Goal: Task Accomplishment & Management: Complete application form

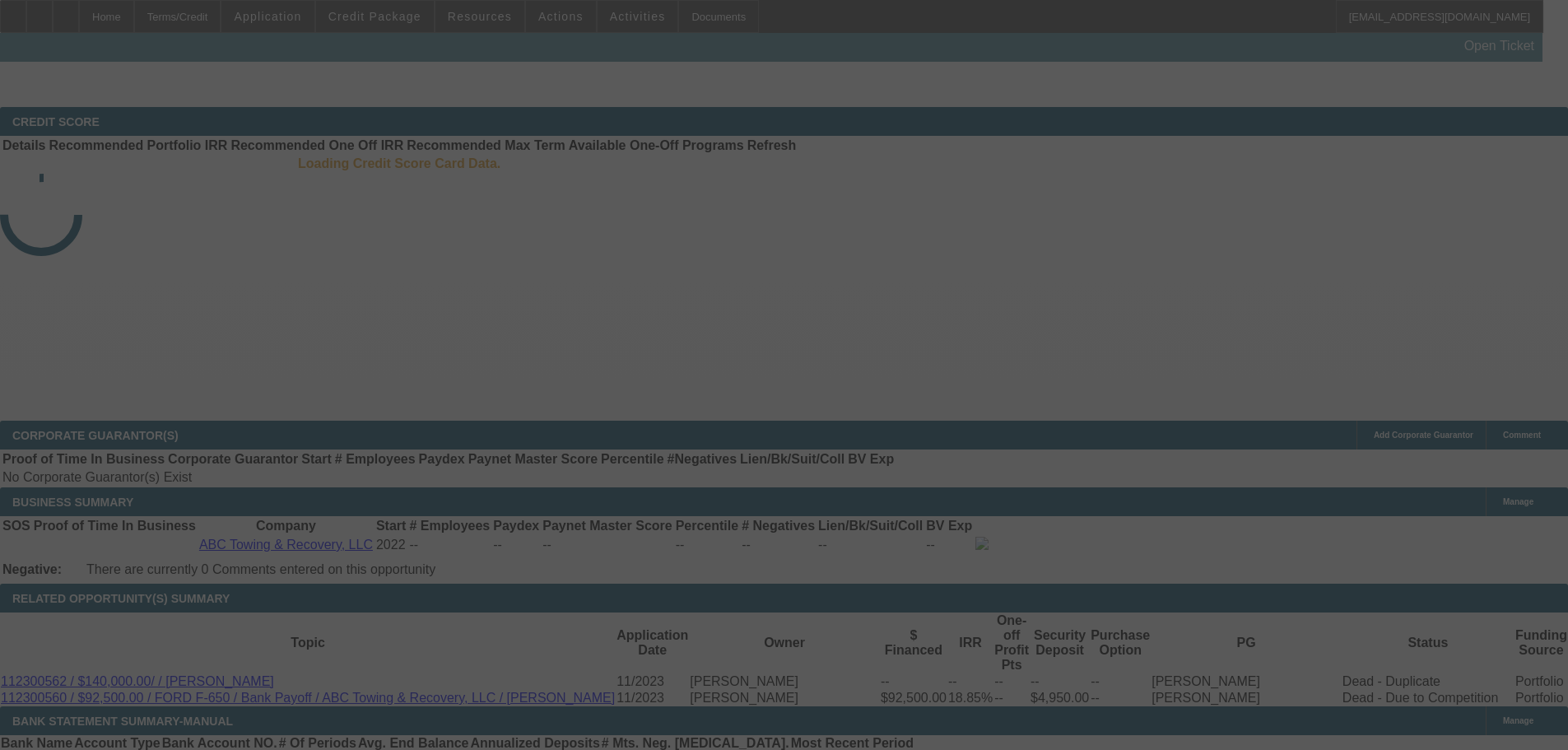
scroll to position [607, 0]
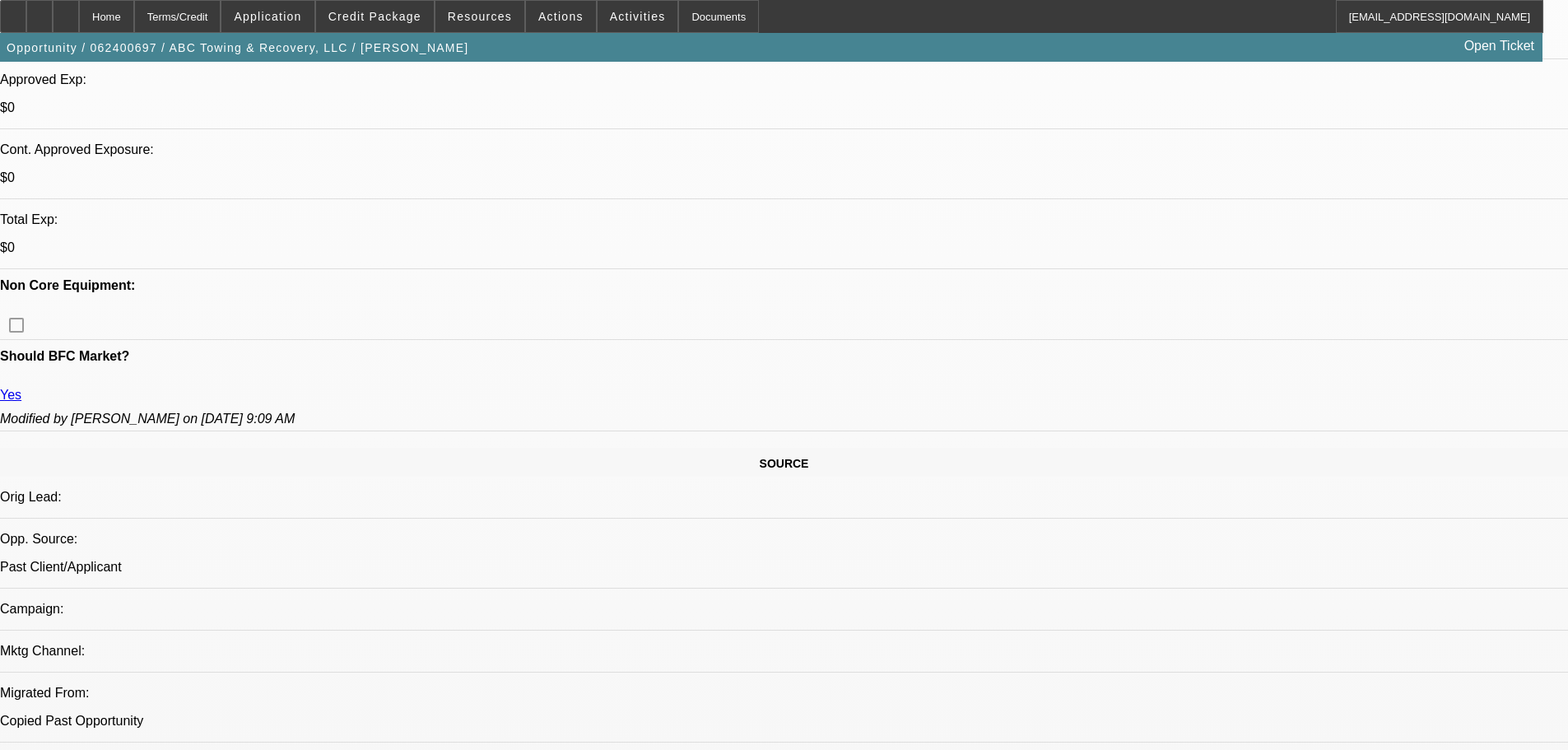
select select "0"
select select "2"
select select "0.1"
select select "4"
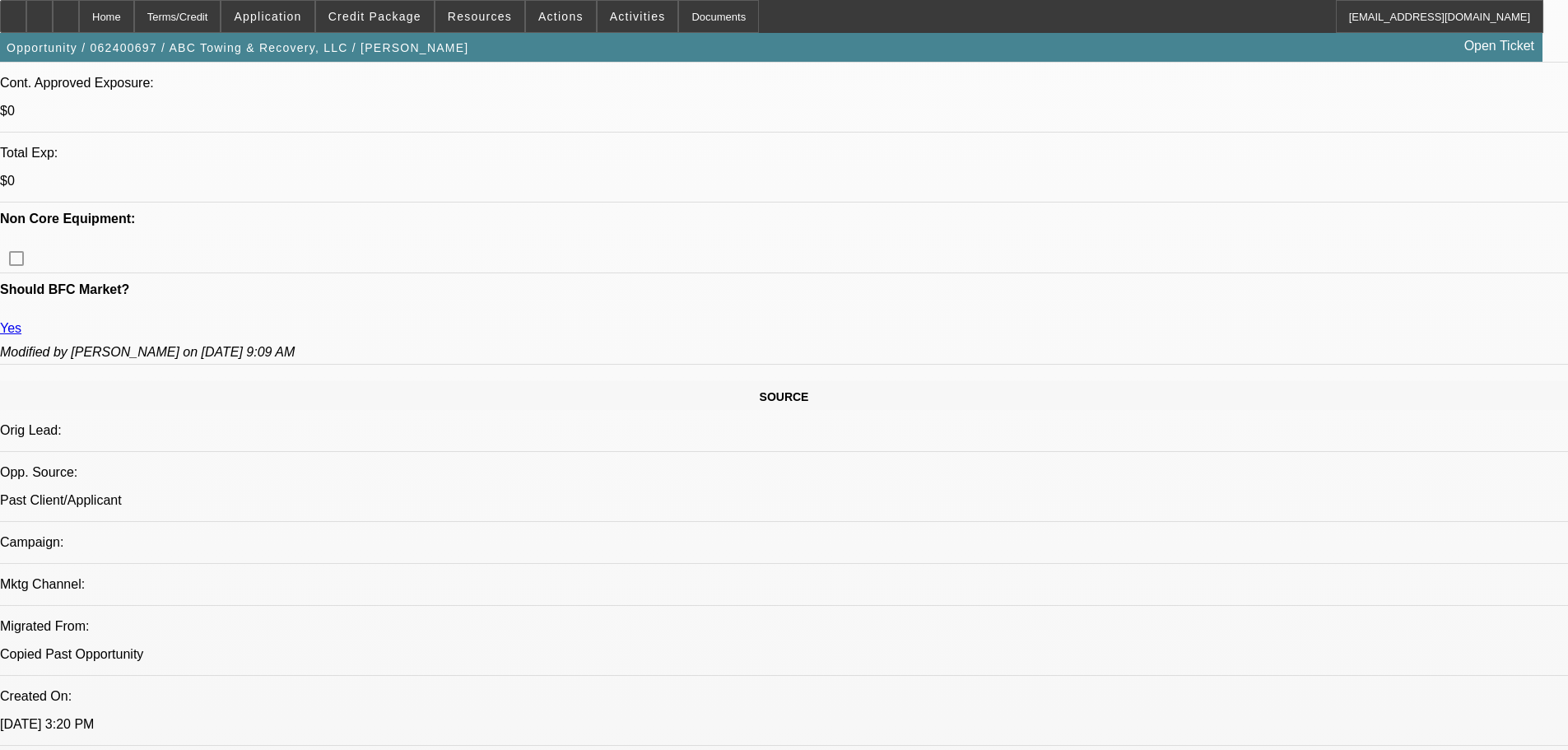
scroll to position [680, 0]
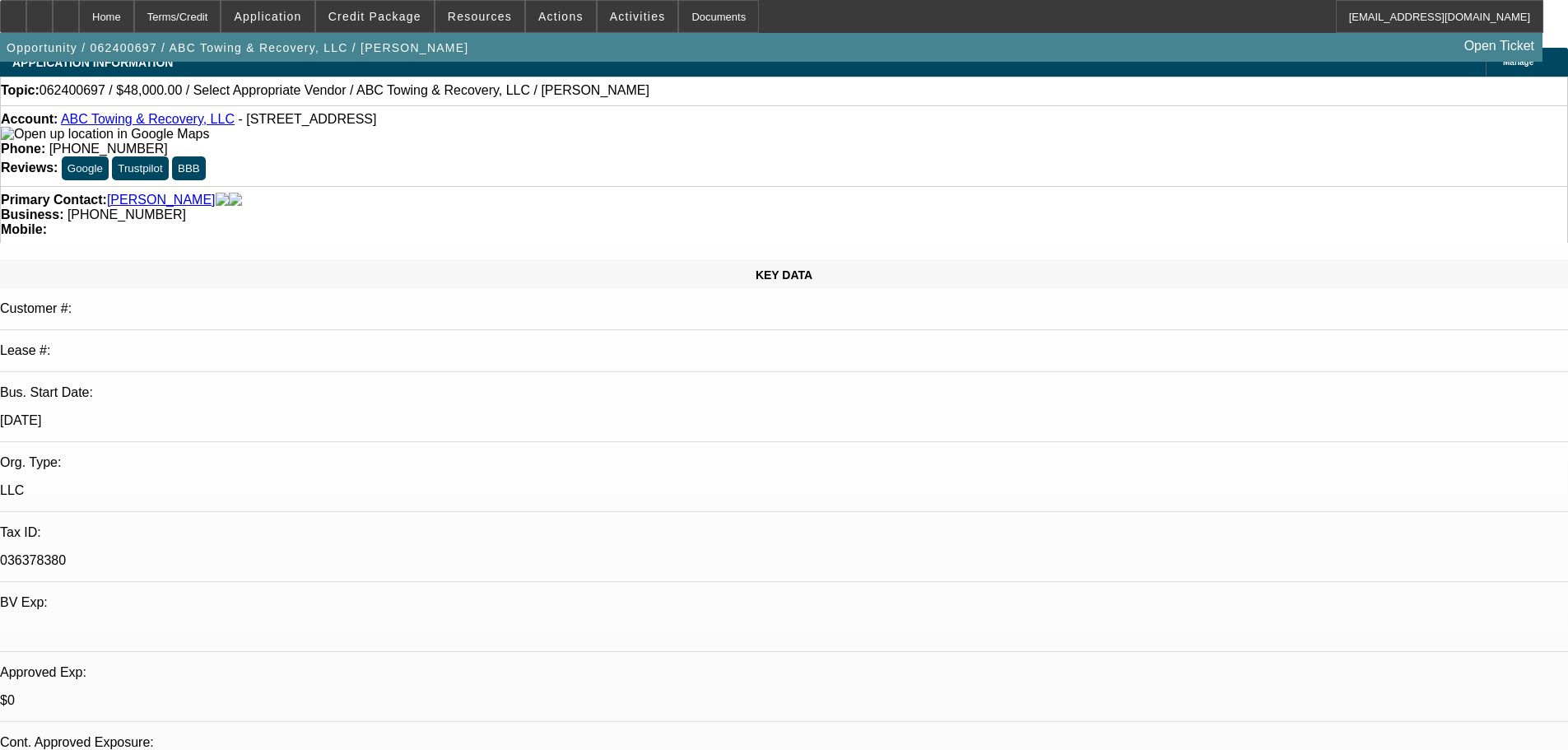
scroll to position [0, 0]
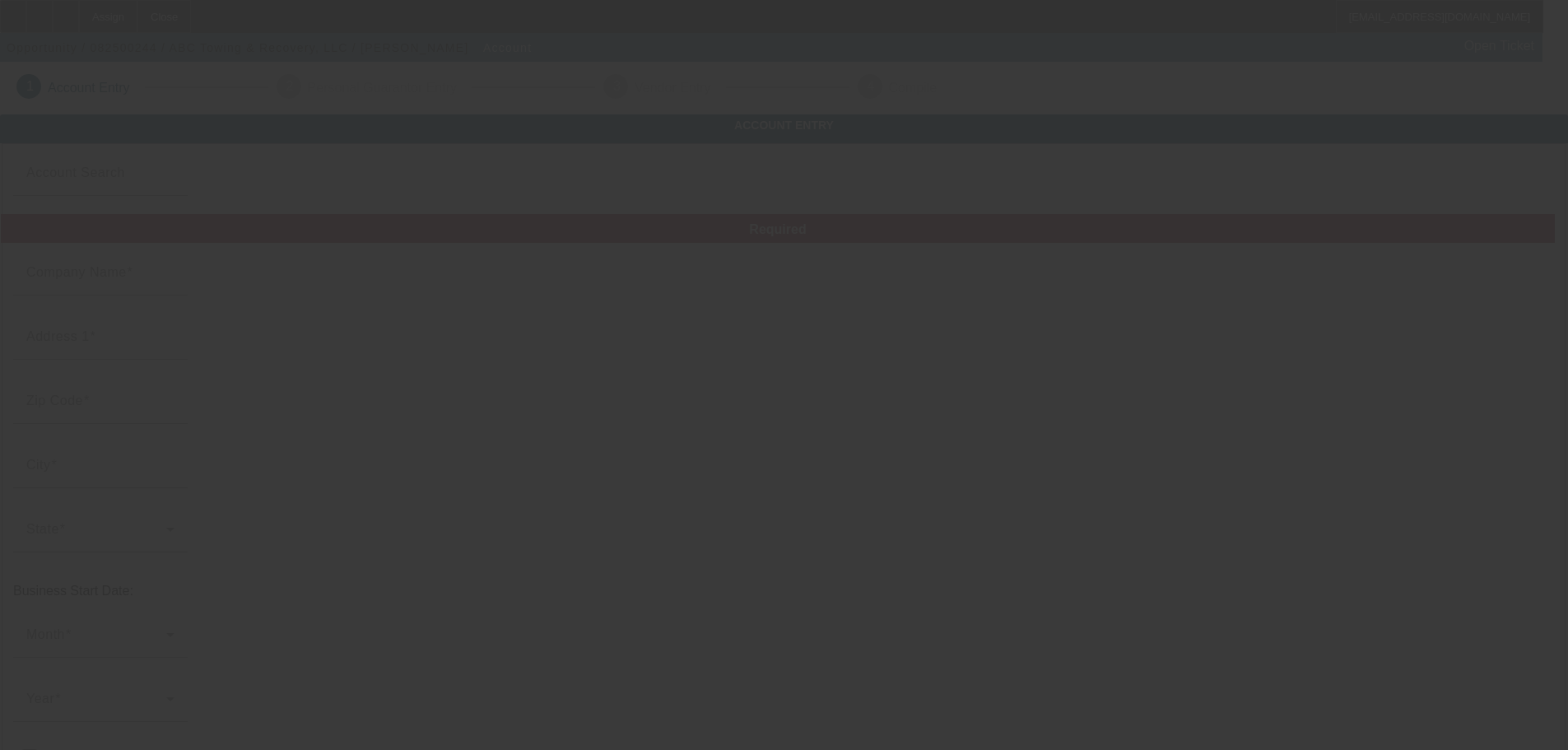
type input "ABC Towing & Recovery, LLC"
type input "[STREET_ADDRESS]"
type input "88130"
type input "Portales"
type input "[PHONE_NUMBER]"
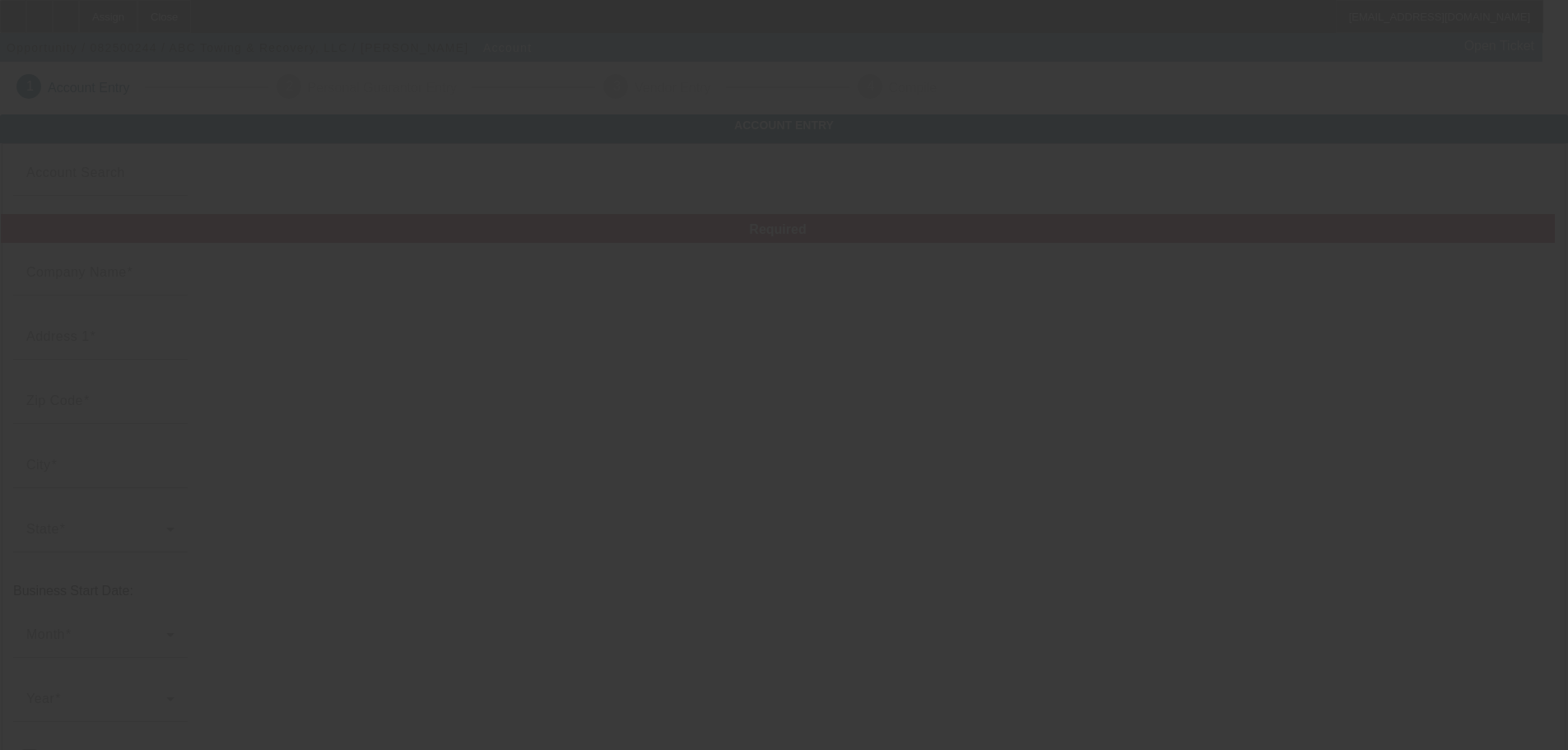
type input "[EMAIL_ADDRESS][DOMAIN_NAME]"
type input "036378380"
type input "[URL][DOMAIN_NAME]"
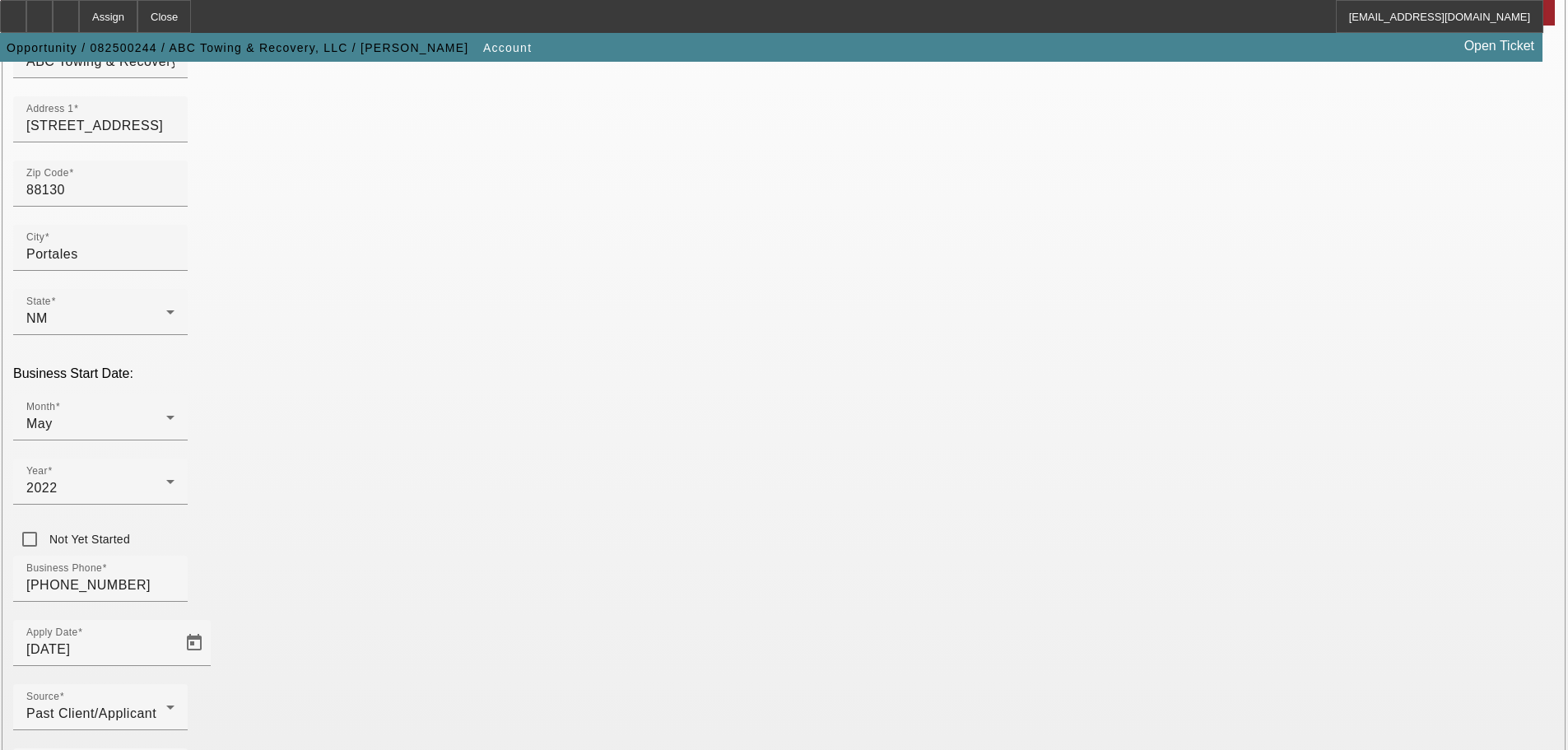
scroll to position [290, 0]
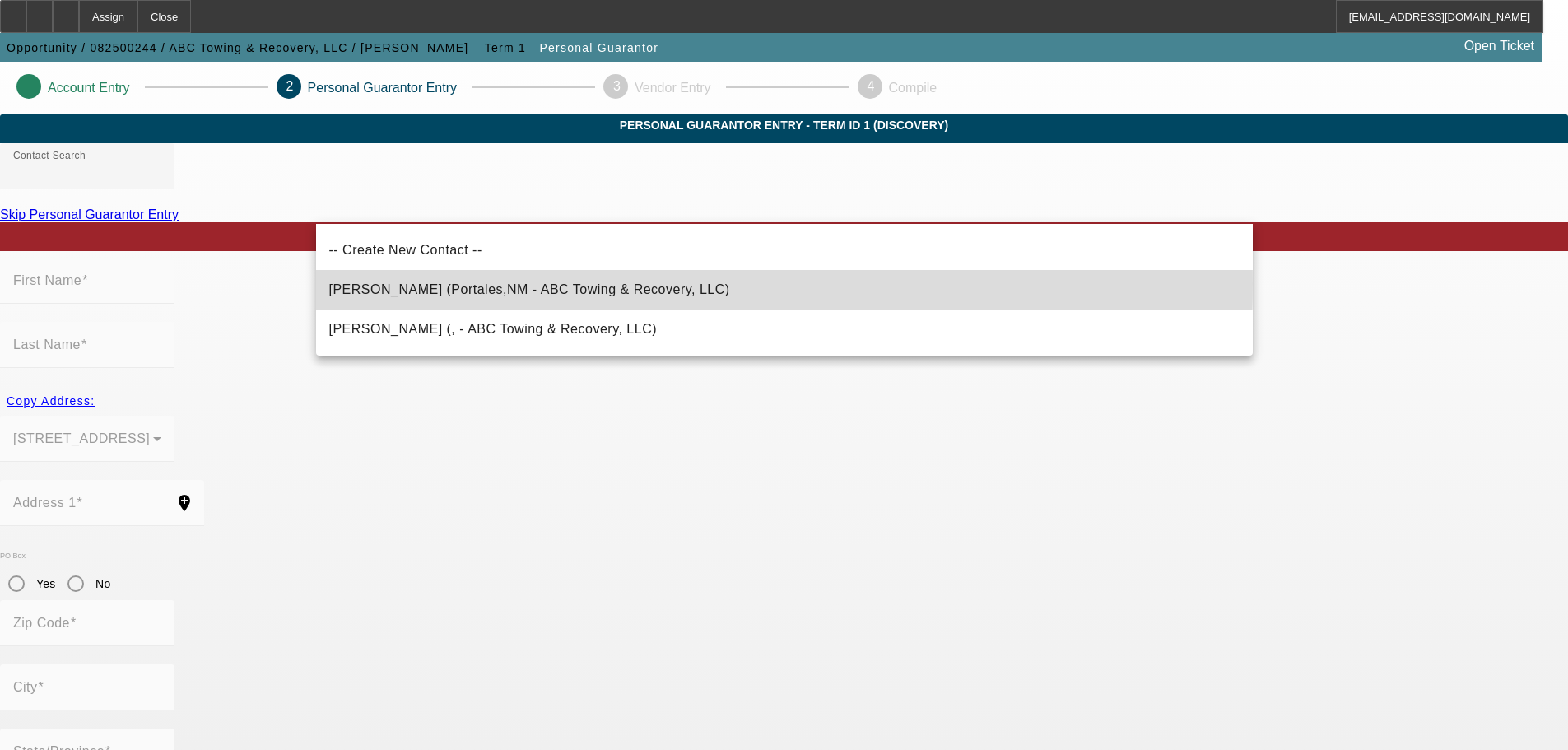
click at [415, 283] on span "Long, William (Portales,NM - ABC Towing & Recovery, LLC)" at bounding box center [529, 290] width 400 height 20
type input "Long, William (Portales,NM - ABC Towing & Recovery, LLC)"
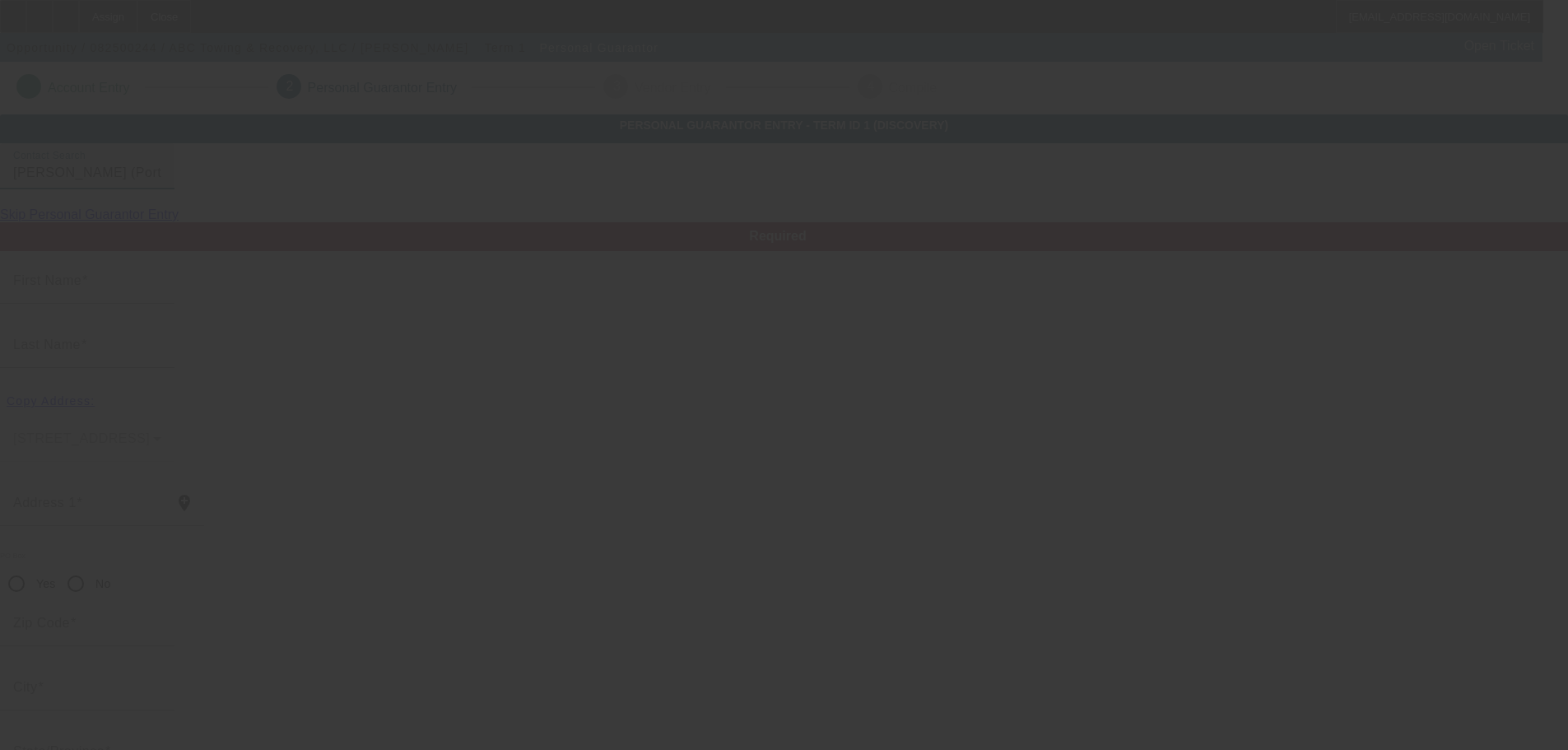
type input "William"
type input "Long"
type input "824 North Avenue M"
radio input "true"
type input "88130"
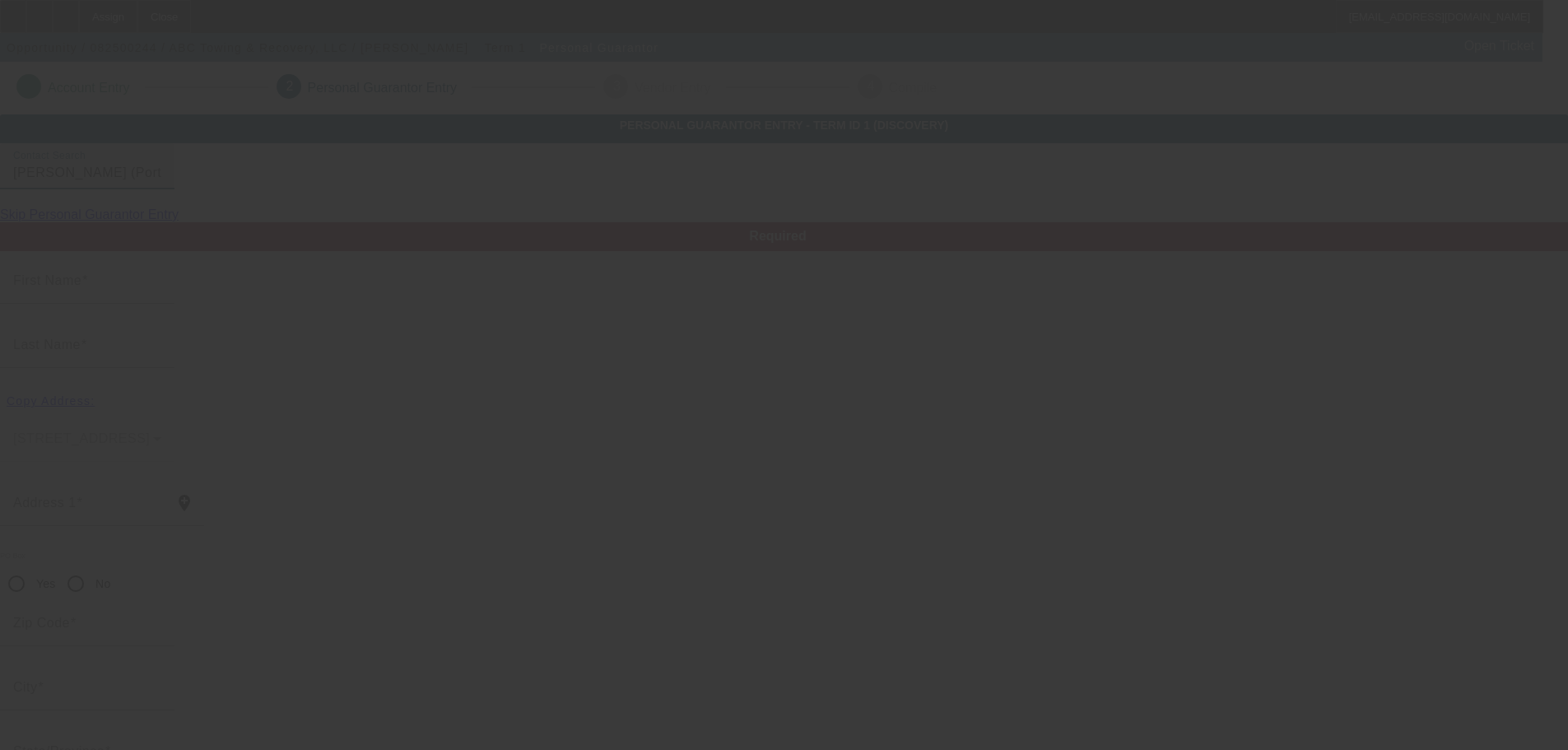
type input "Portales"
type input "(505) 681-1499"
type input "100"
type input "525-45-0691"
type input "billylong82@hotmail.com"
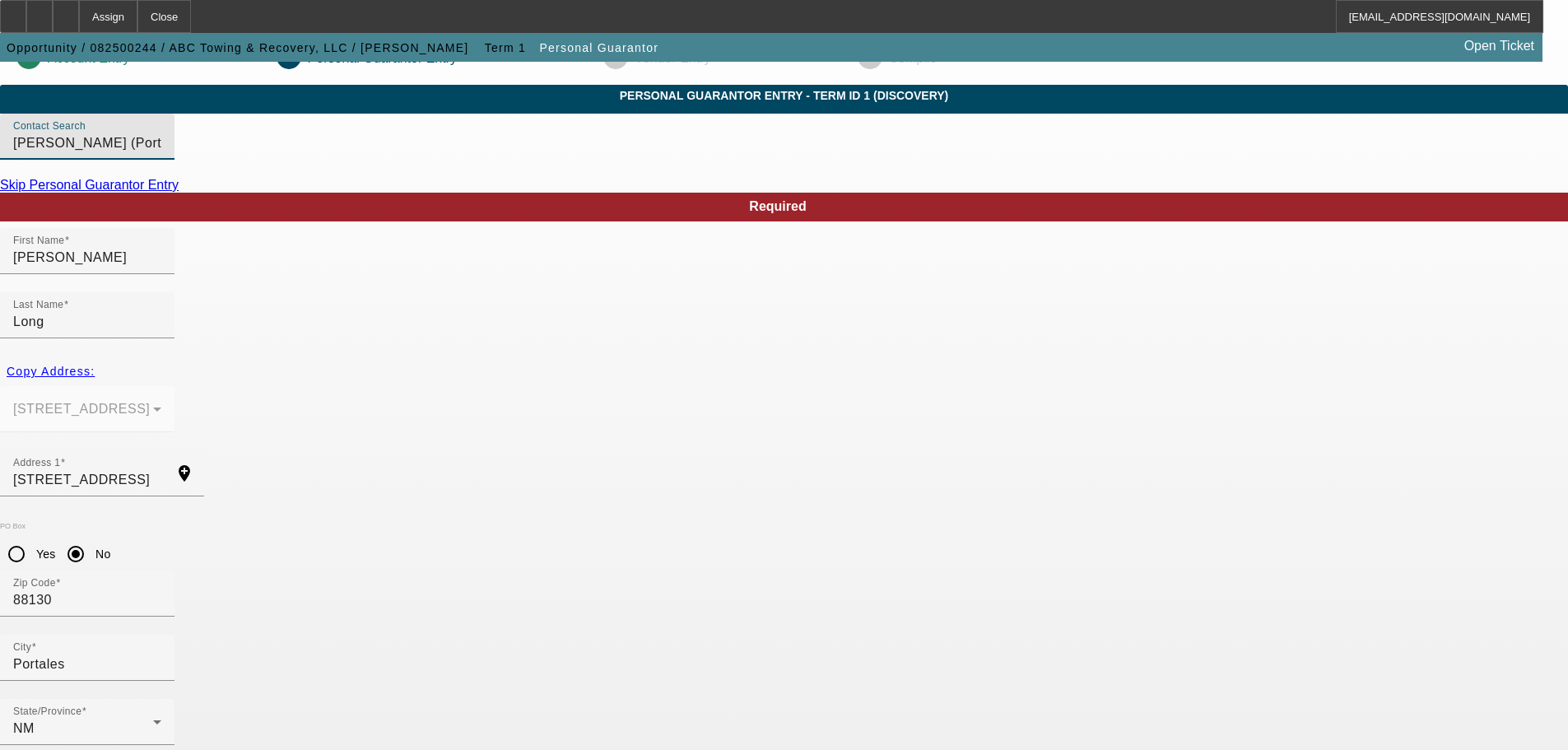
scroll to position [56, 0]
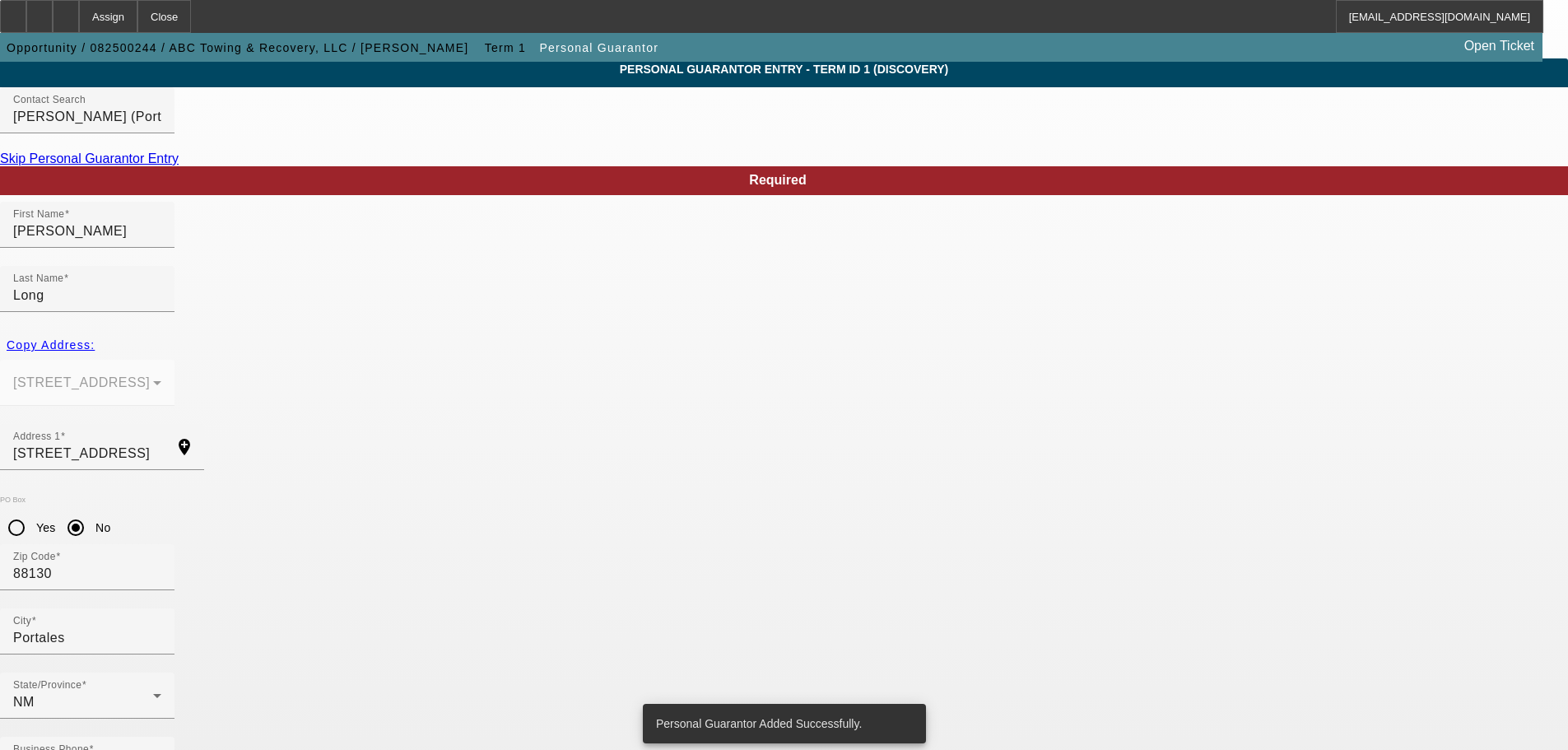
scroll to position [0, 0]
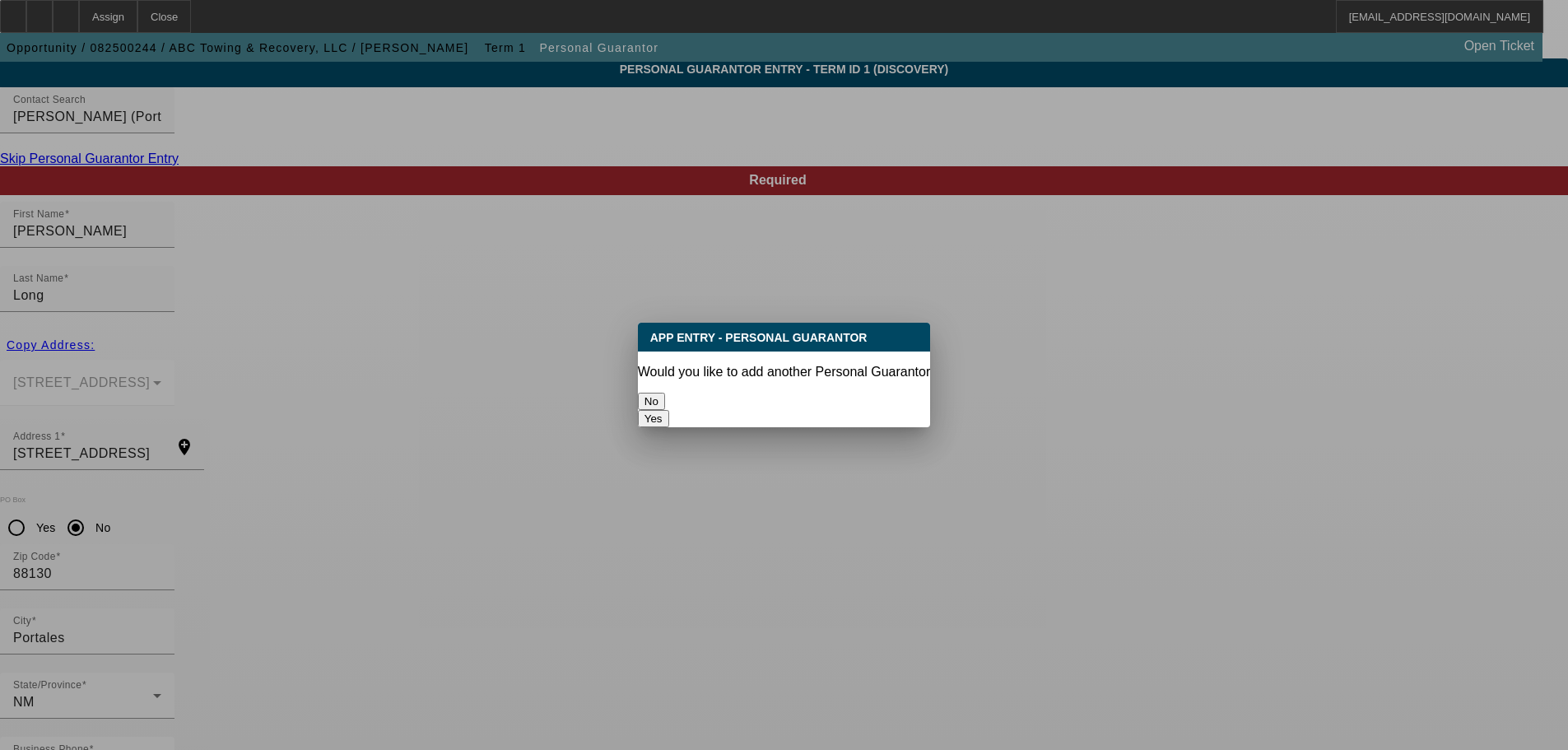
click at [665, 404] on button "No" at bounding box center [652, 401] width 27 height 18
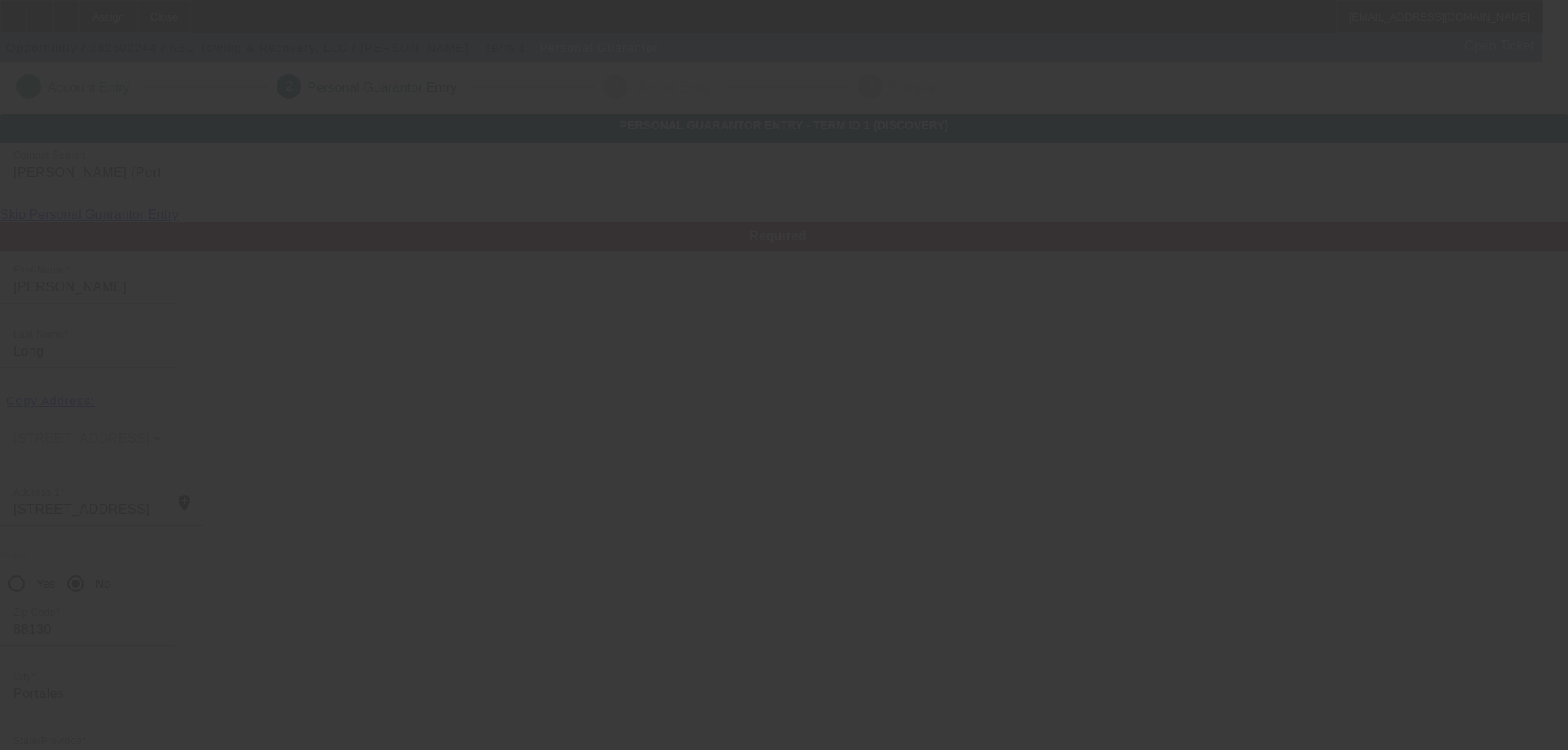
scroll to position [56, 0]
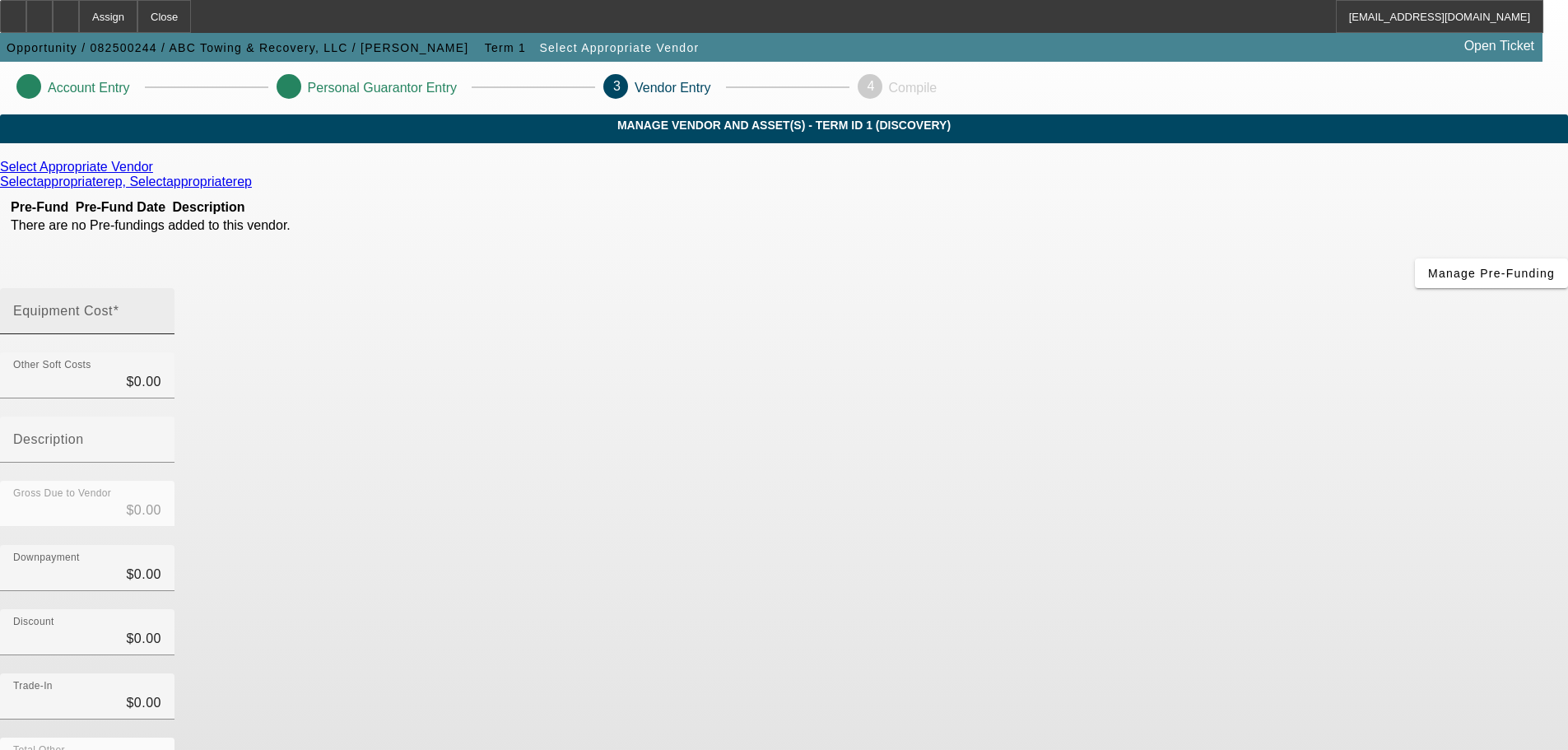
click at [113, 304] on mat-label "Equipment Cost" at bounding box center [63, 310] width 100 height 14
click at [161, 307] on input "Equipment Cost" at bounding box center [86, 317] width 148 height 20
paste input "94,995"
type input "94,995"
type input "$94,995.00"
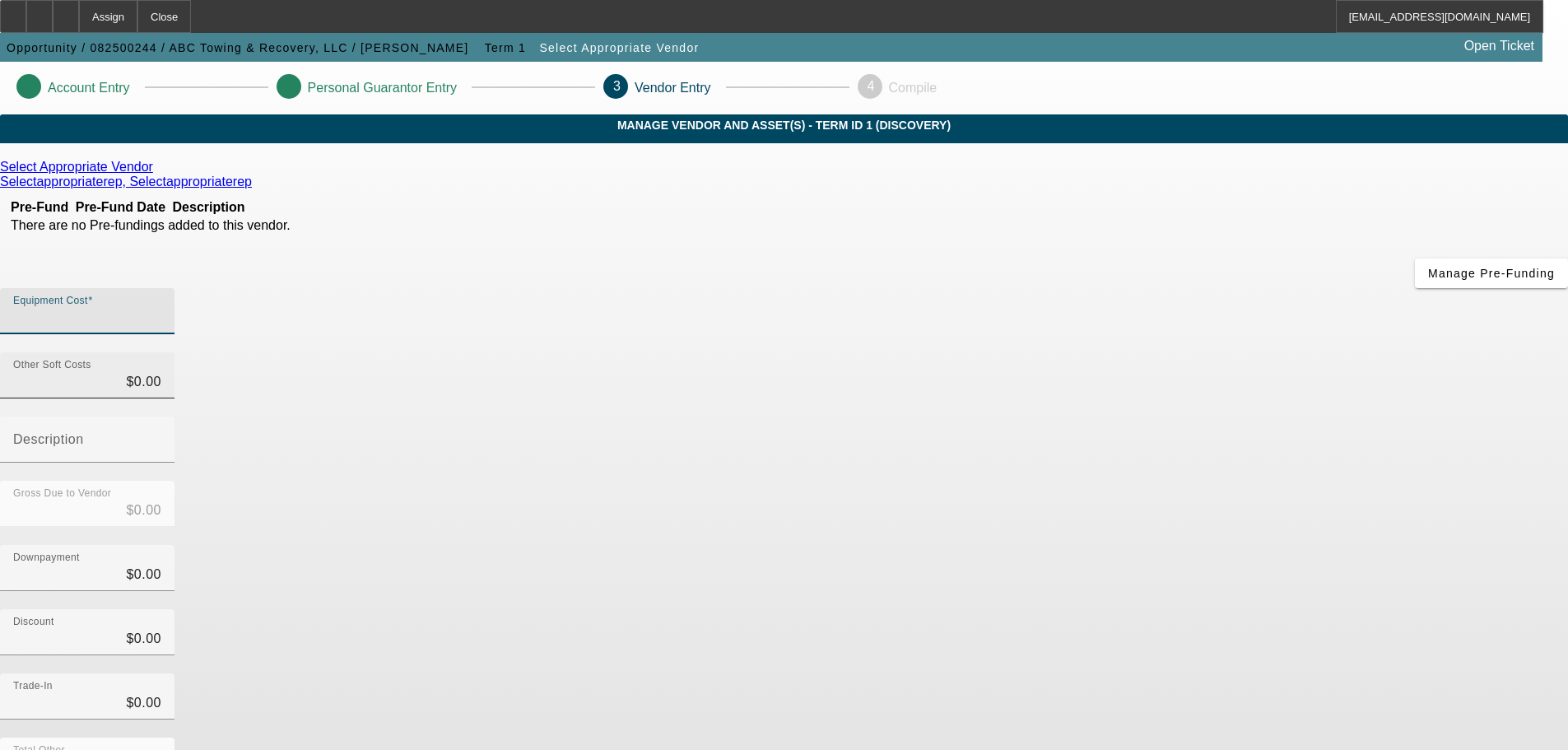
type input "$94,995.00"
click at [1073, 609] on div "Discount $0.00" at bounding box center [784, 641] width 1568 height 65
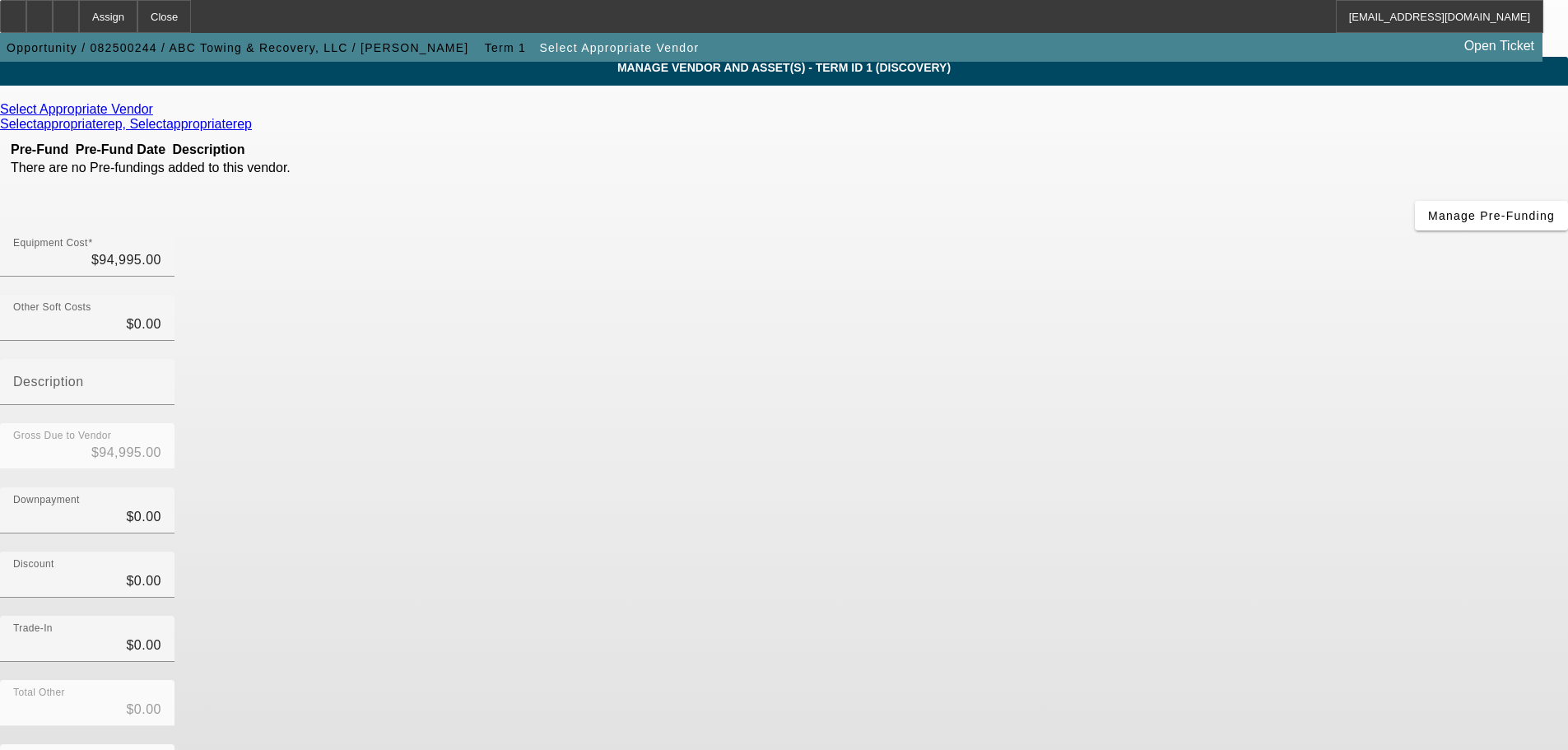
scroll to position [85, 0]
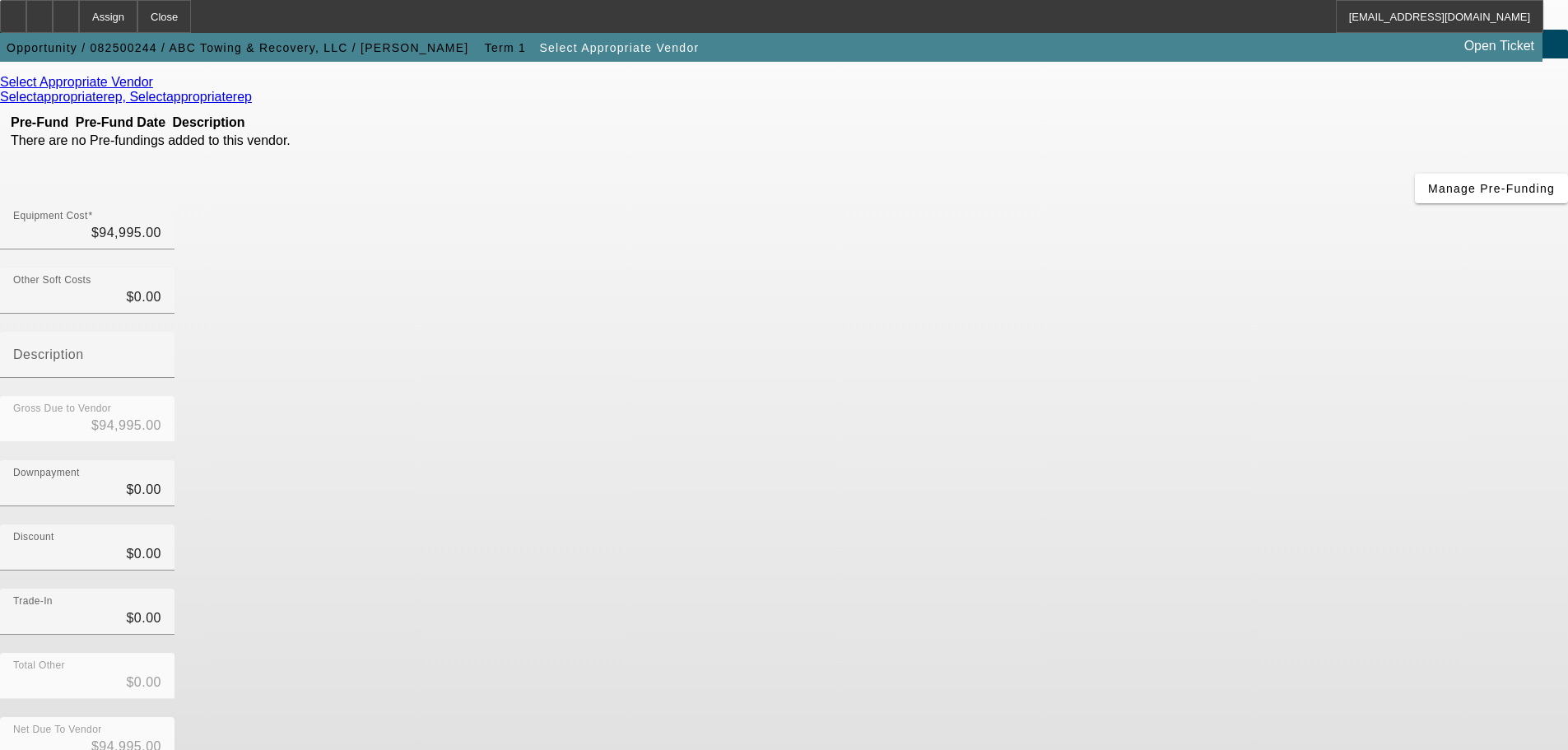
click at [158, 89] on icon at bounding box center [158, 82] width 0 height 14
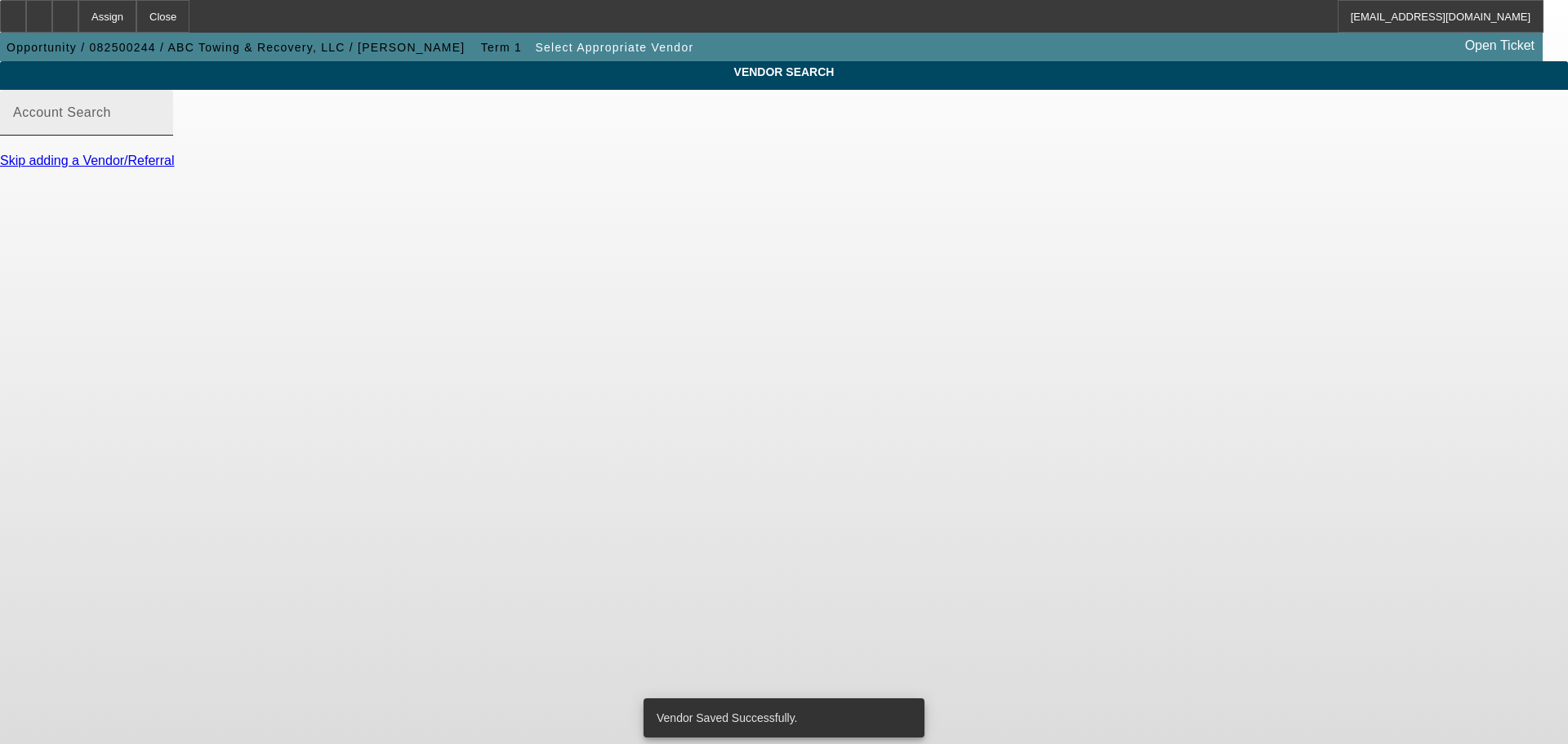
click at [160, 136] on div "Account Search" at bounding box center [85, 112] width 147 height 46
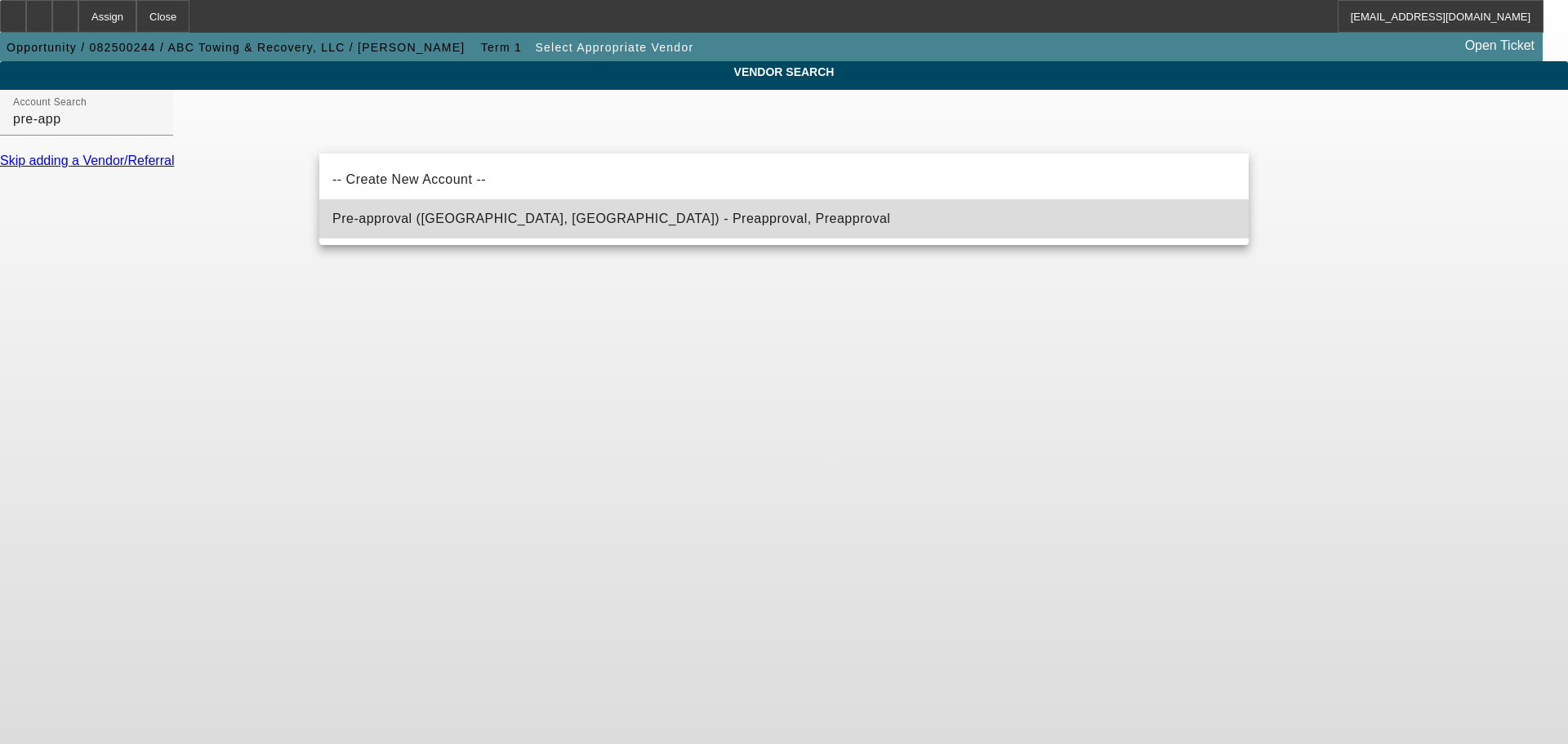
click at [562, 226] on span "Pre-approval (Northbrook, IL) - Preapproval, Preapproval" at bounding box center [611, 219] width 558 height 19
type input "Pre-approval (Northbrook, IL) - Preapproval, Preapproval"
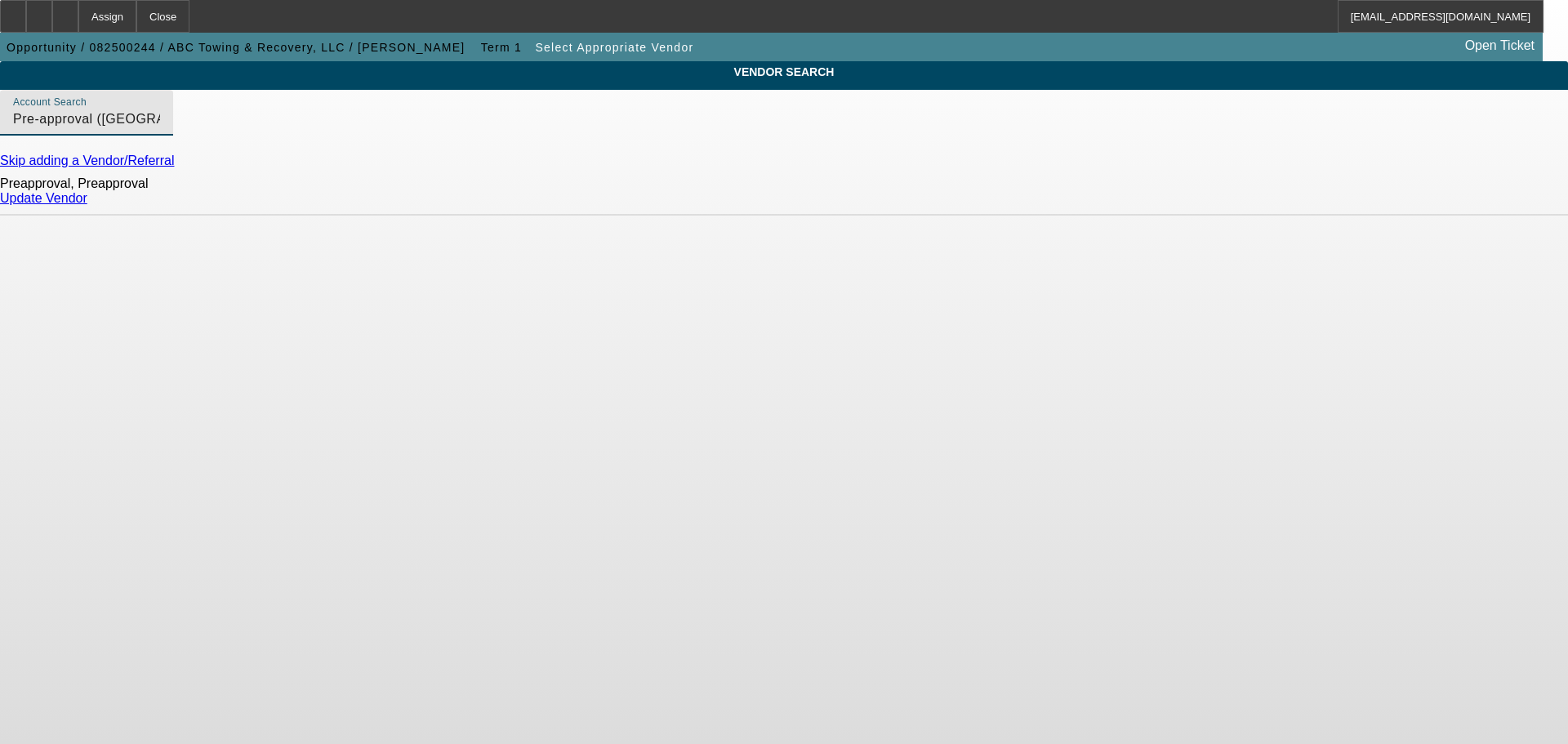
click at [1218, 206] on div "Update Vendor" at bounding box center [784, 198] width 1568 height 15
click at [87, 205] on link "Update Vendor" at bounding box center [44, 198] width 87 height 14
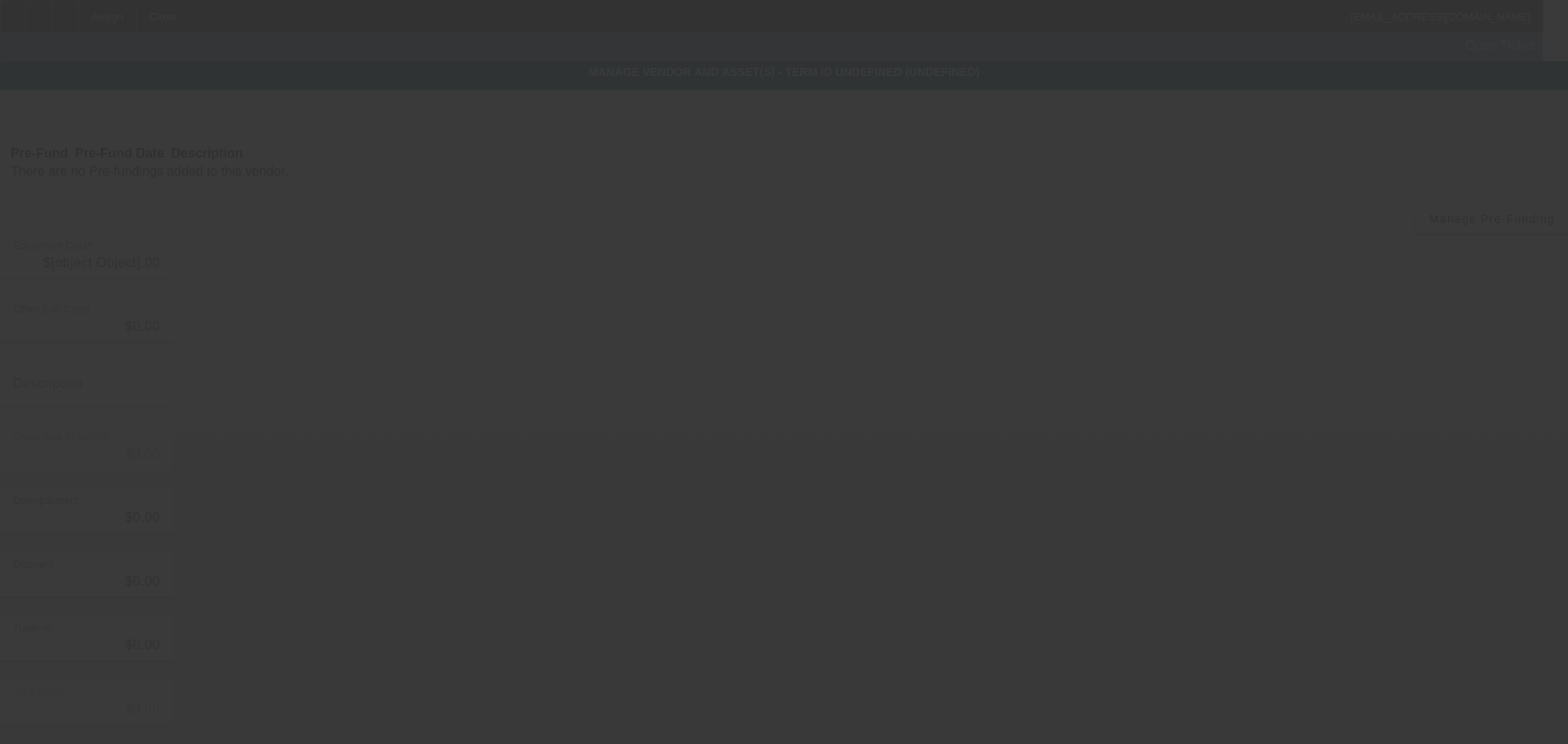
type input "$94,995.00"
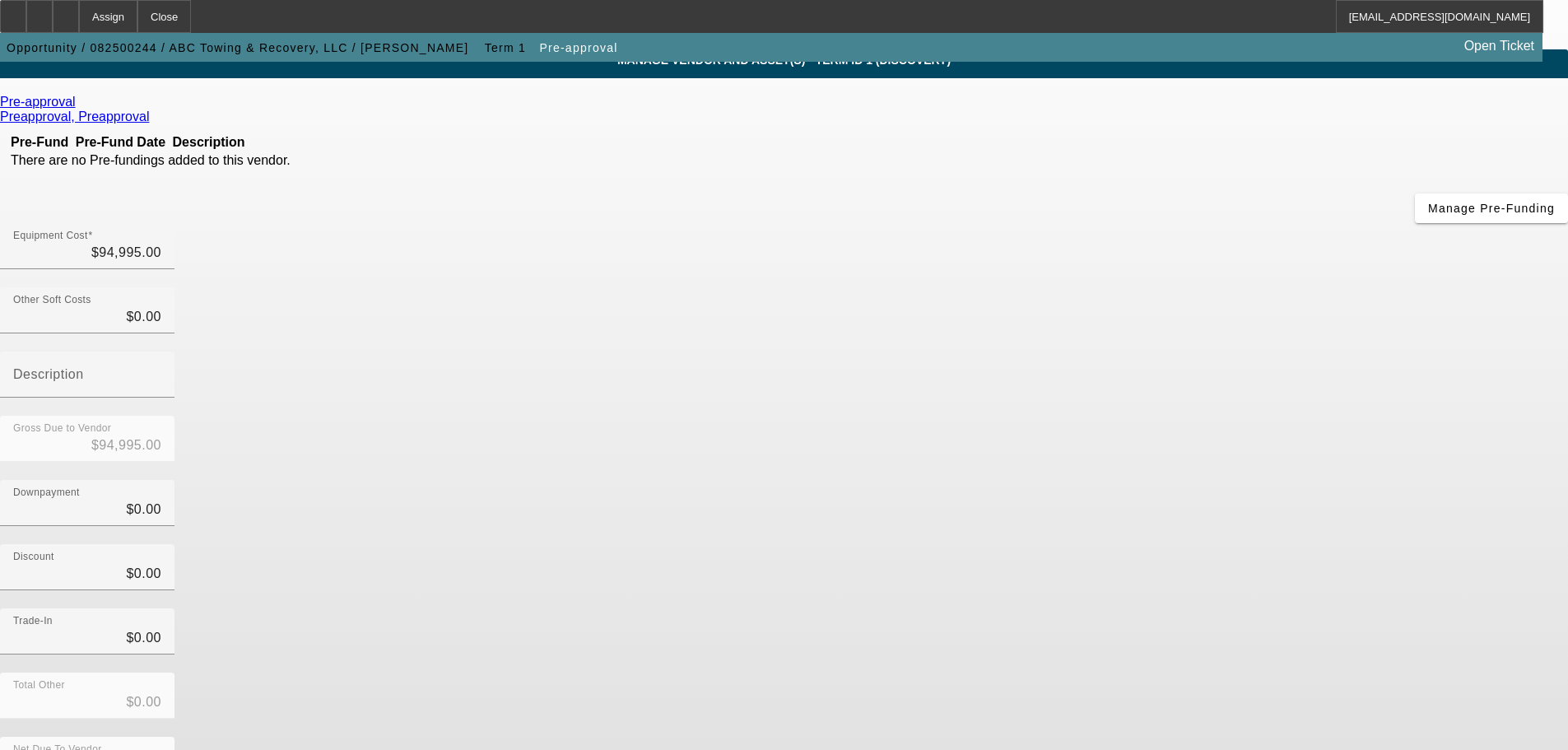
scroll to position [85, 0]
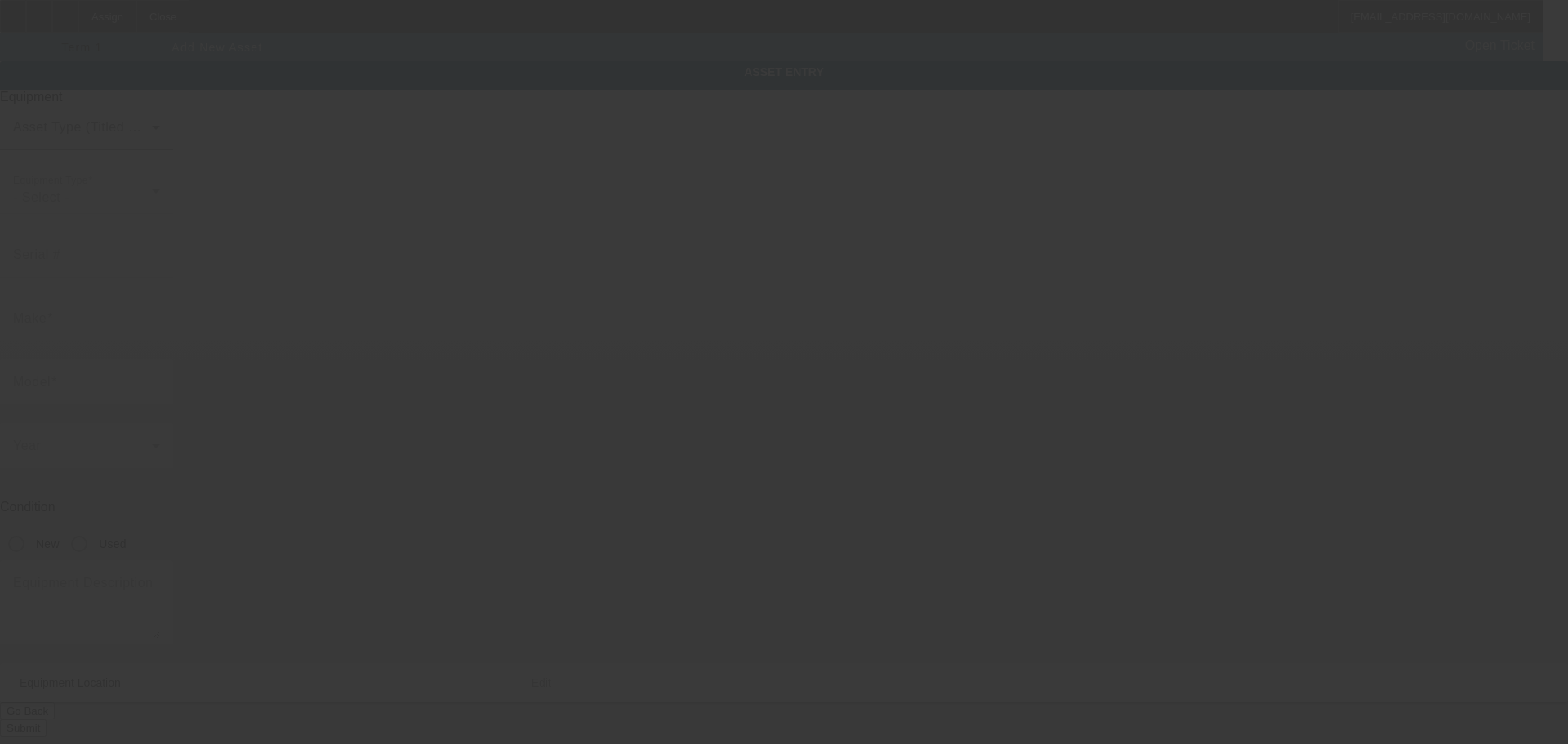
type input "7698 NM Highway 206"
type input "Portales"
type input "88130"
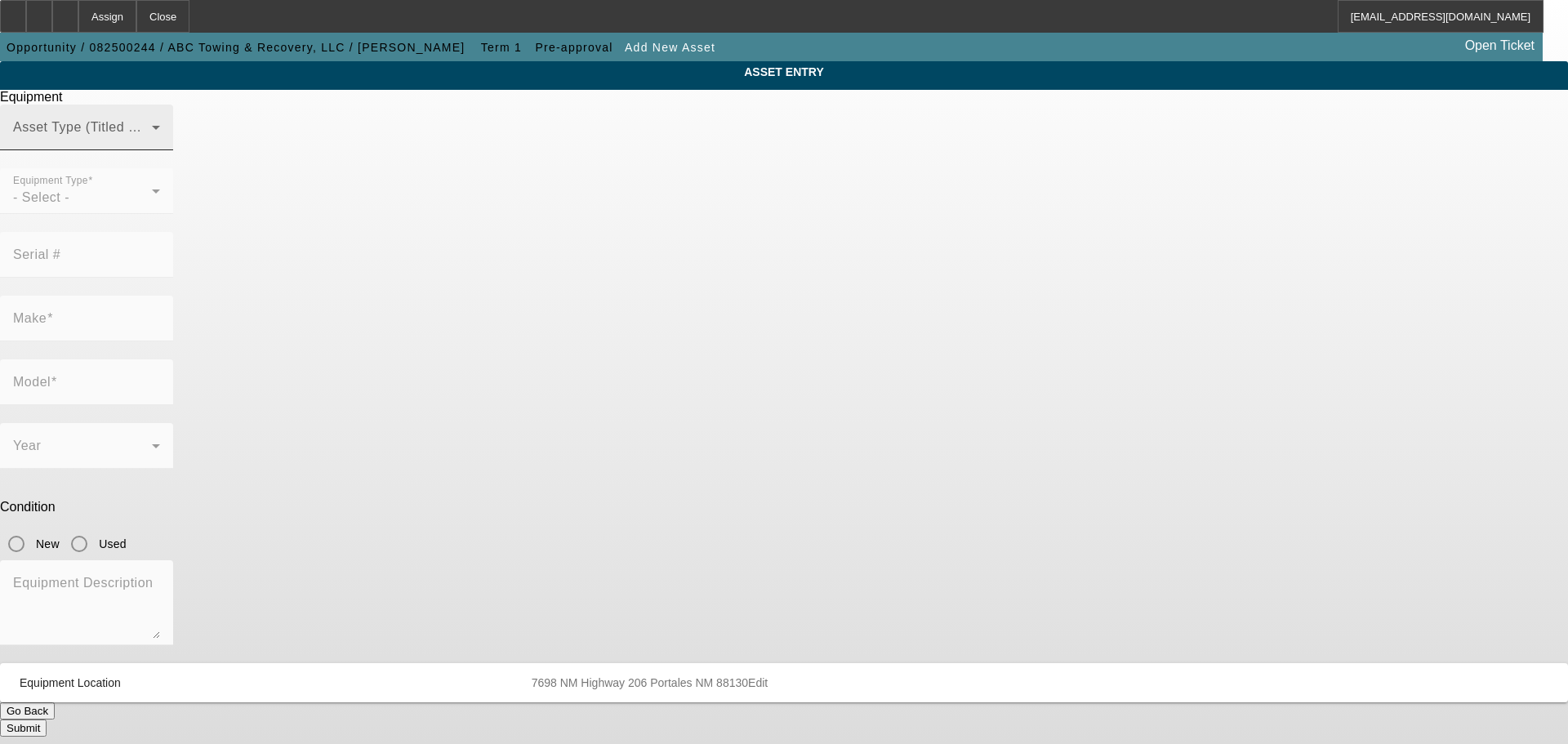
click at [152, 144] on span at bounding box center [82, 134] width 139 height 19
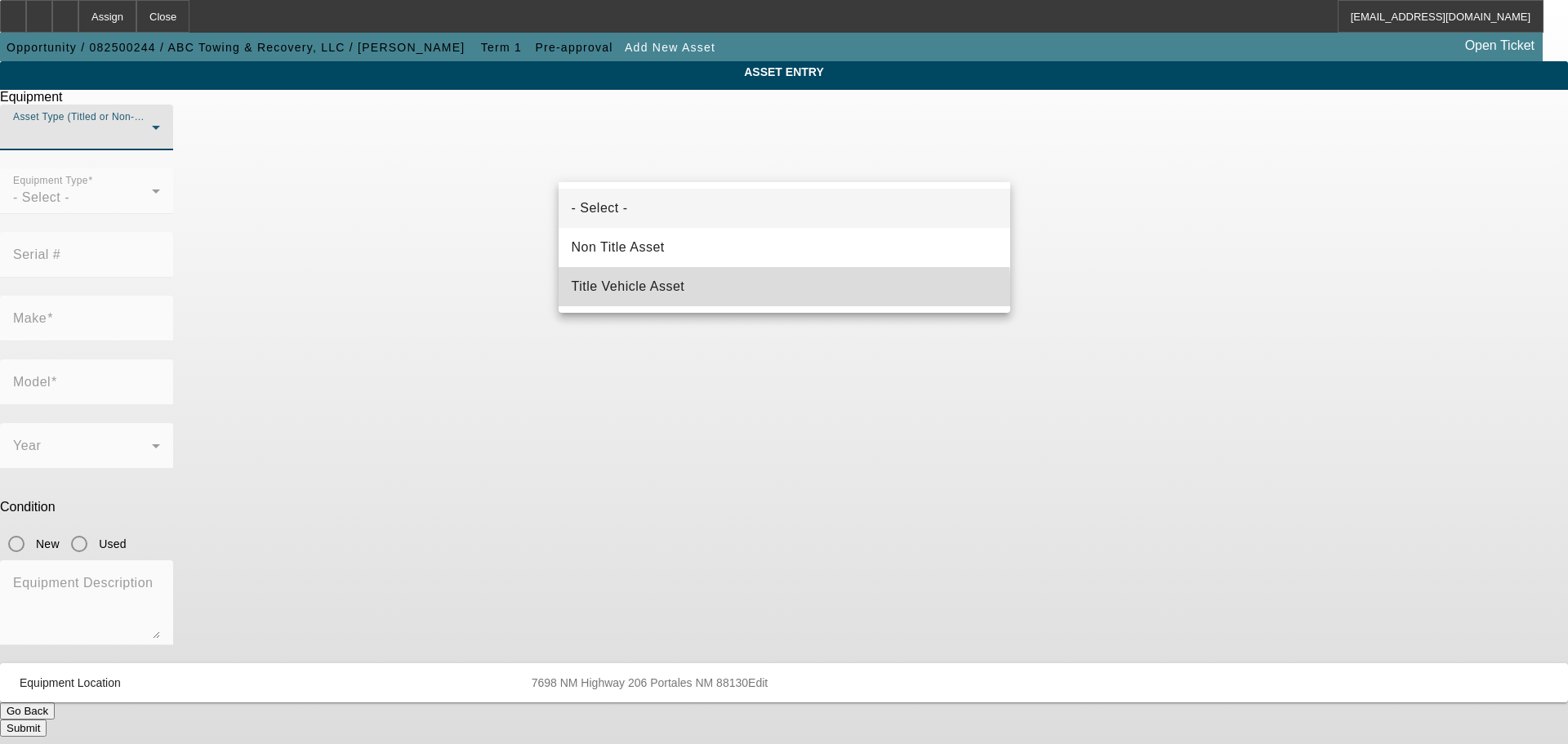
click at [707, 298] on mat-option "Title Vehicle Asset" at bounding box center [784, 287] width 452 height 39
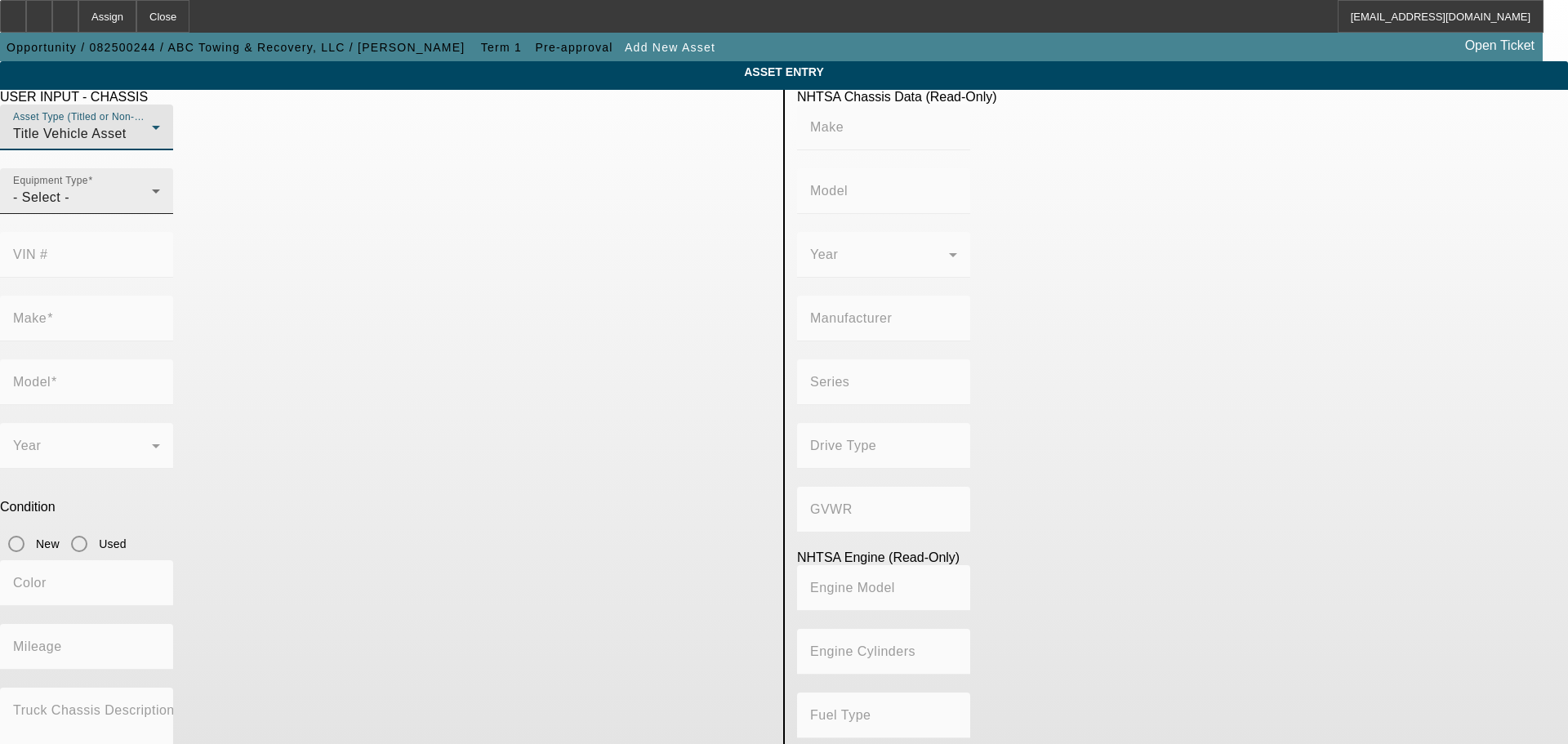
click at [160, 212] on div "Equipment Type - Select -" at bounding box center [85, 190] width 147 height 46
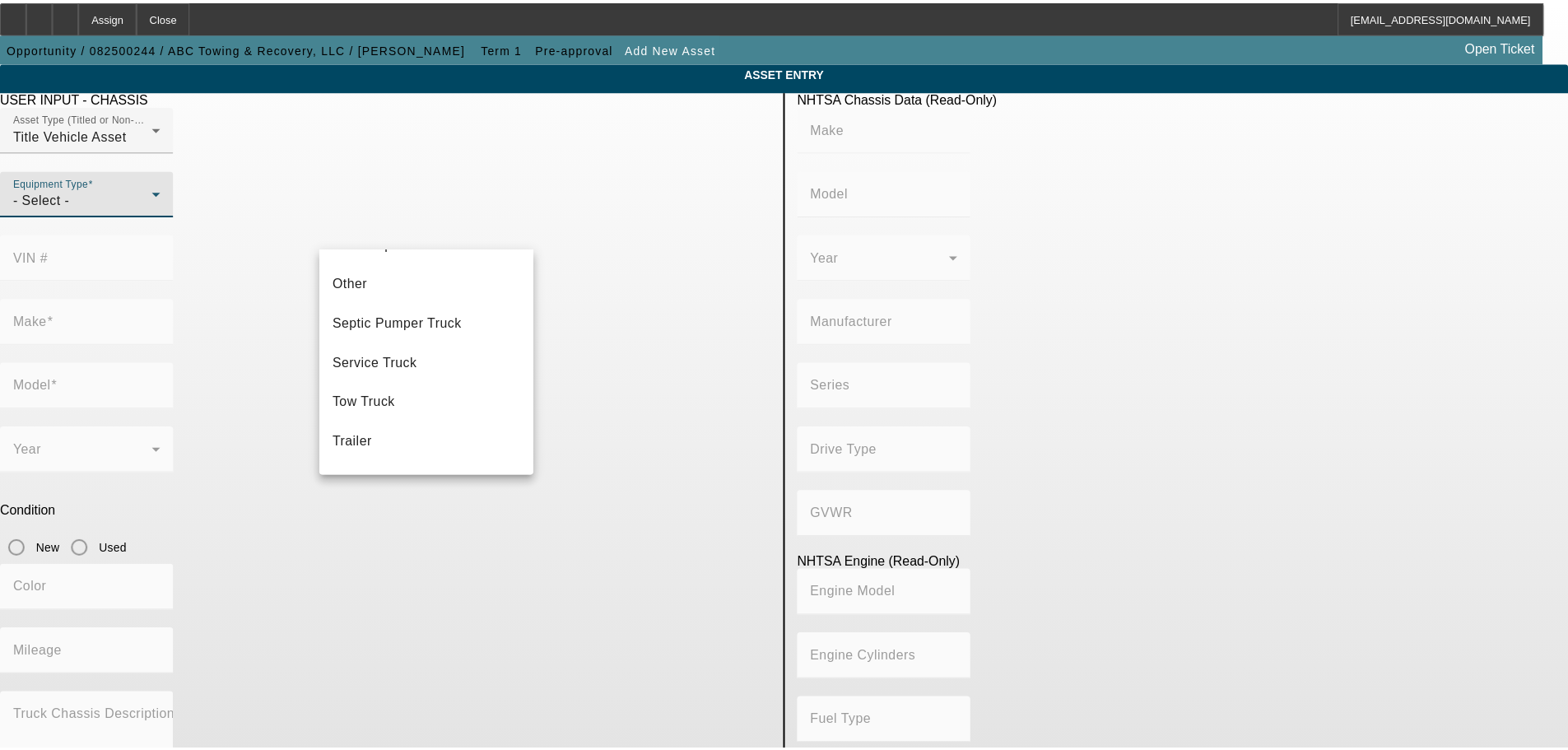
scroll to position [261, 0]
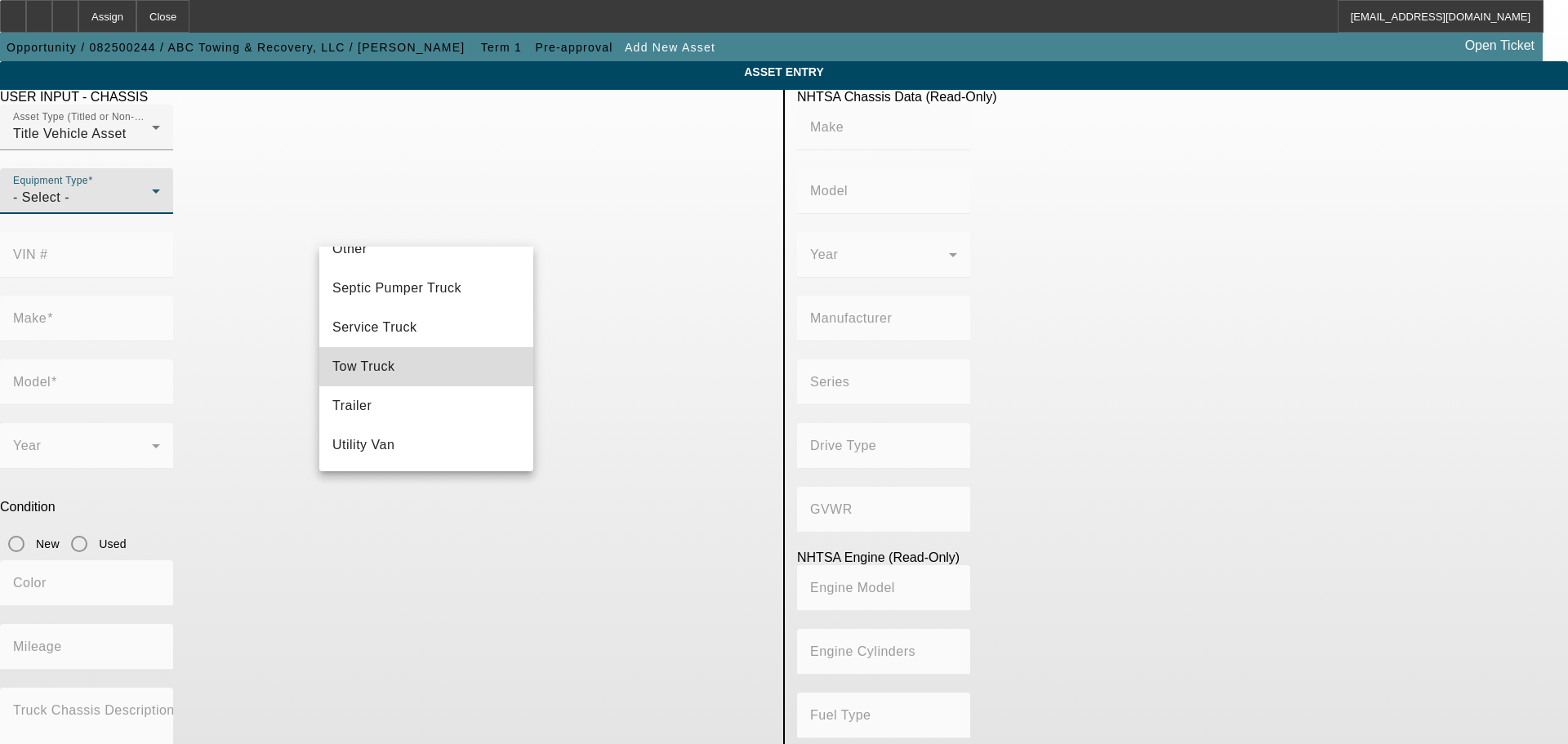
click at [457, 363] on mat-option "Tow Truck" at bounding box center [426, 366] width 214 height 39
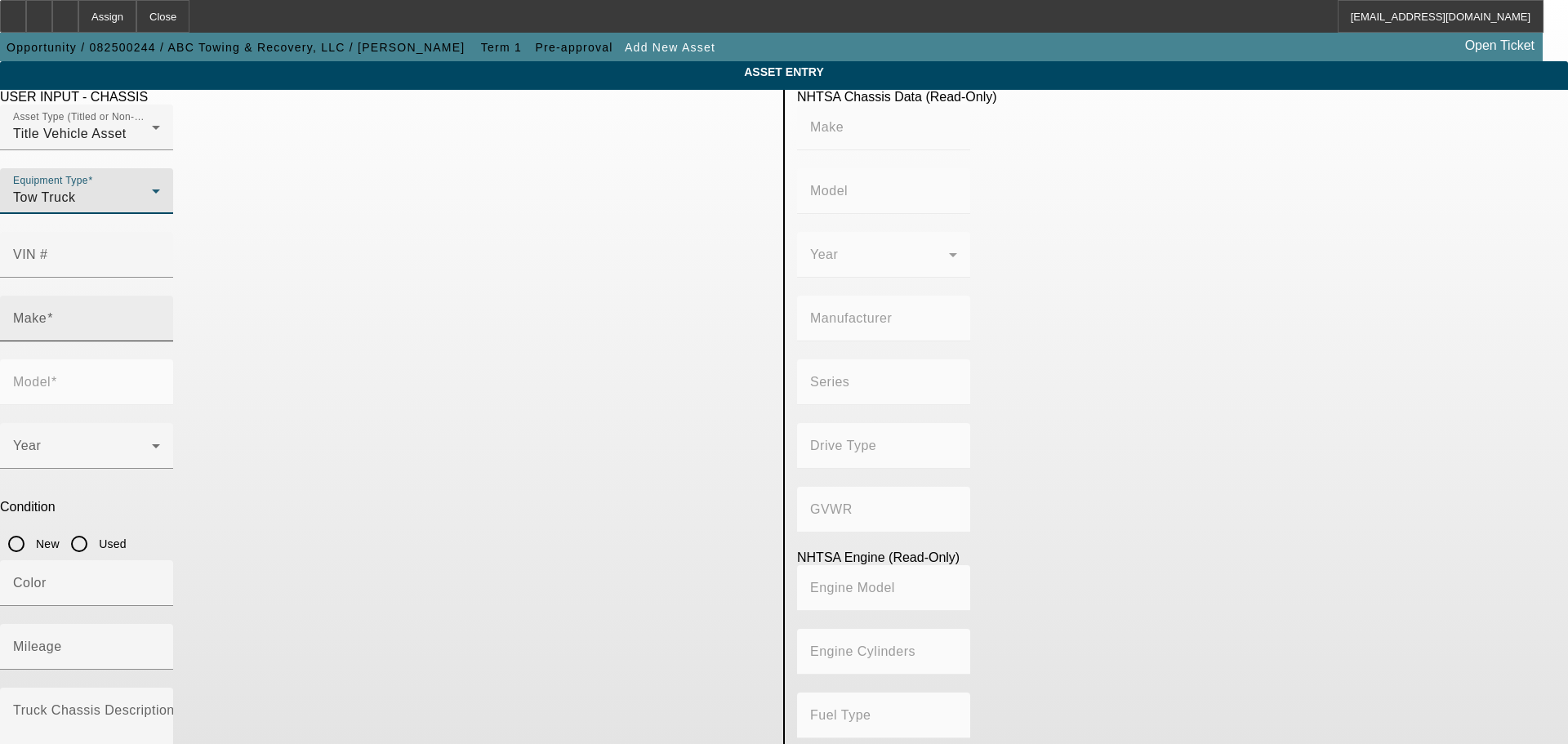
click at [160, 316] on input "Make" at bounding box center [85, 325] width 147 height 19
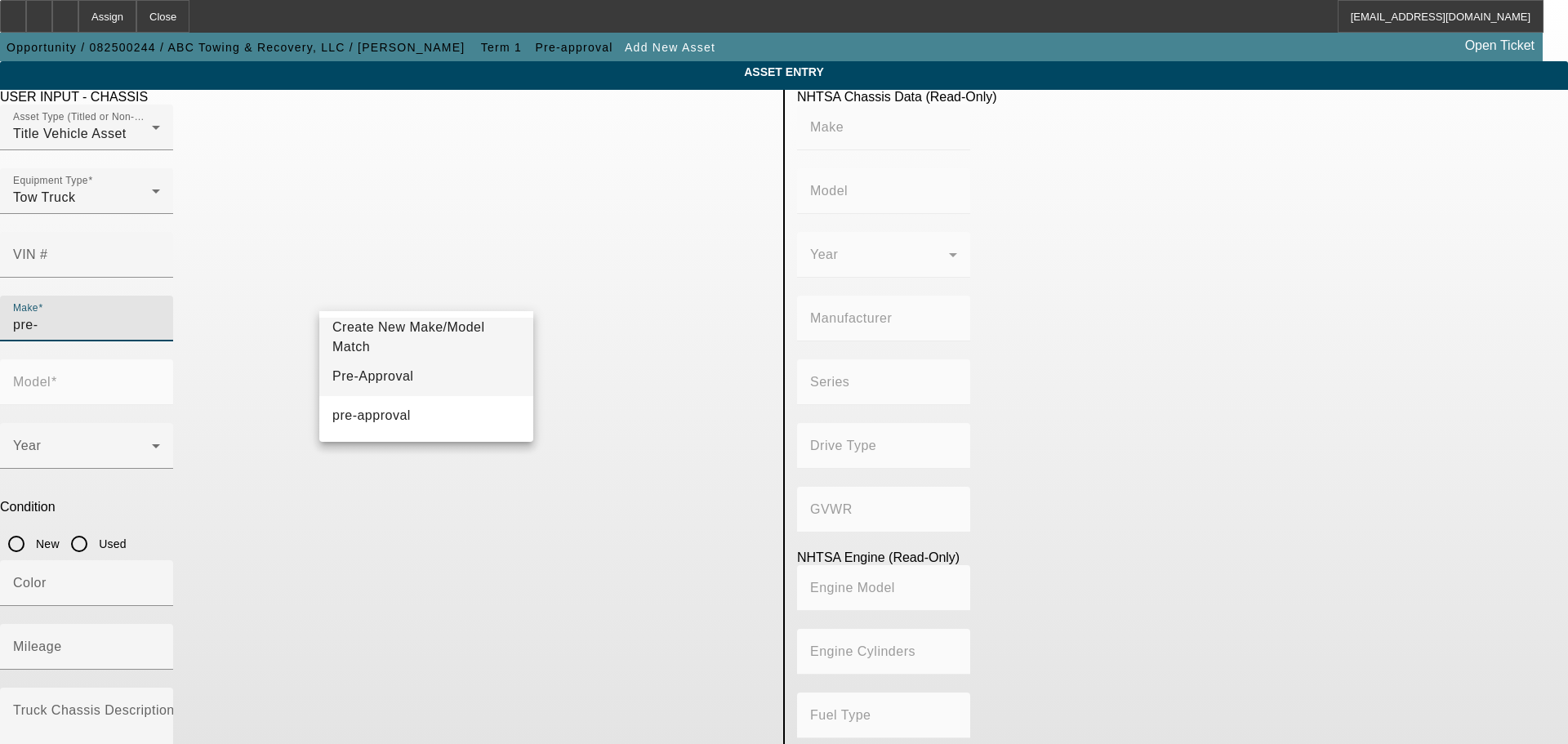
click at [440, 373] on mat-option "Pre-Approval" at bounding box center [426, 376] width 214 height 39
type input "Pre-Approval"
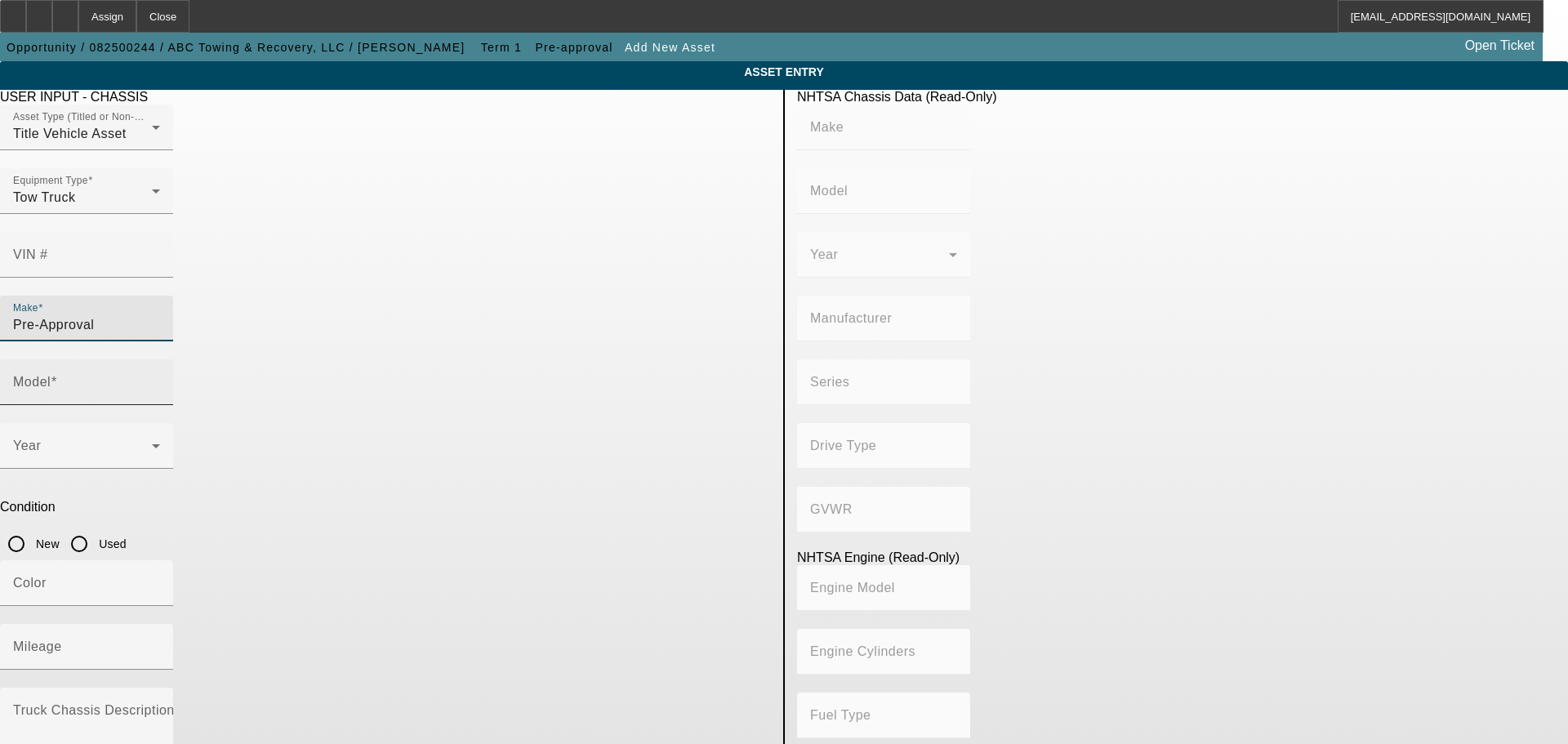
click at [160, 379] on input "Model" at bounding box center [85, 389] width 147 height 19
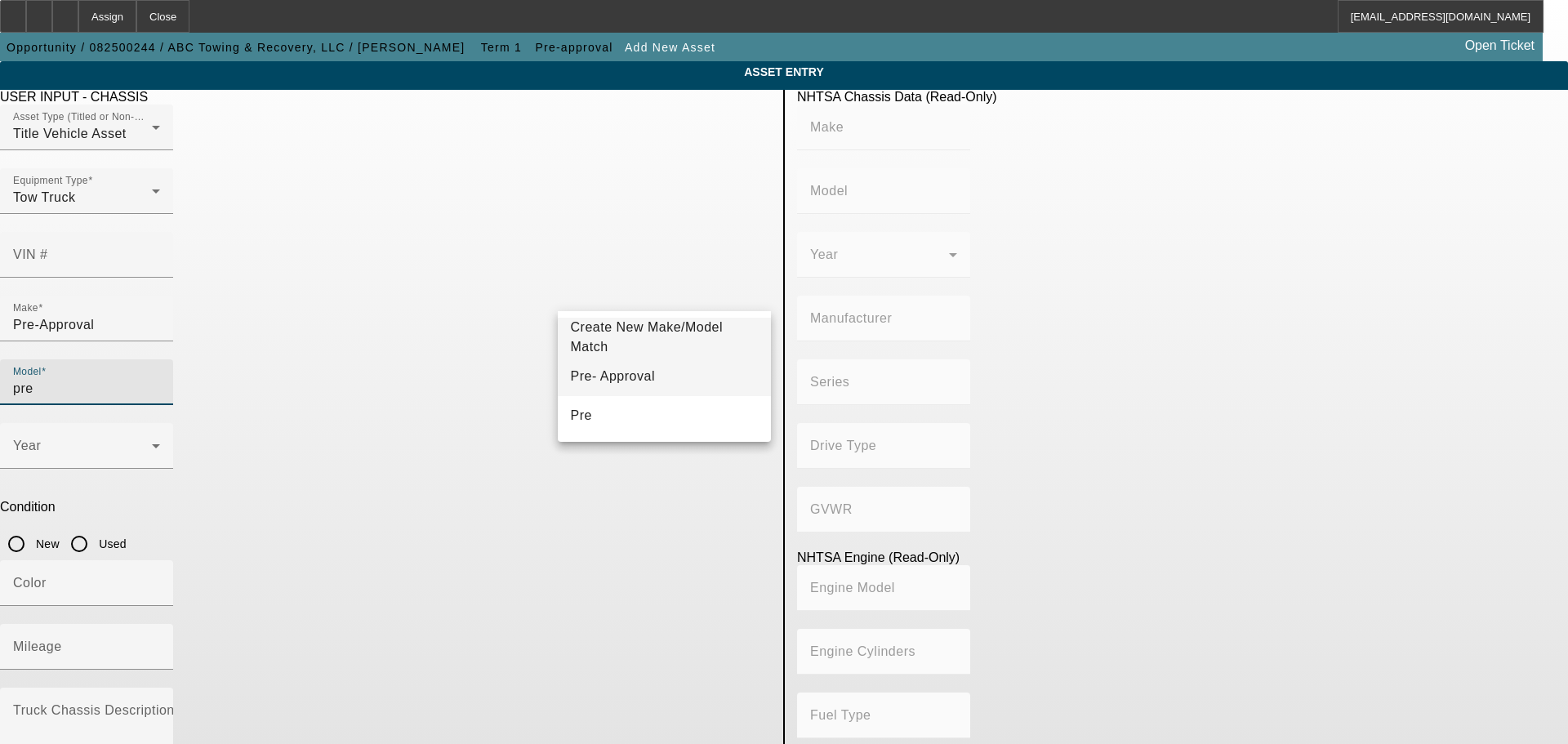
click at [638, 377] on mat-option "Pre- Approval" at bounding box center [665, 376] width 214 height 39
type input "Pre- Approval"
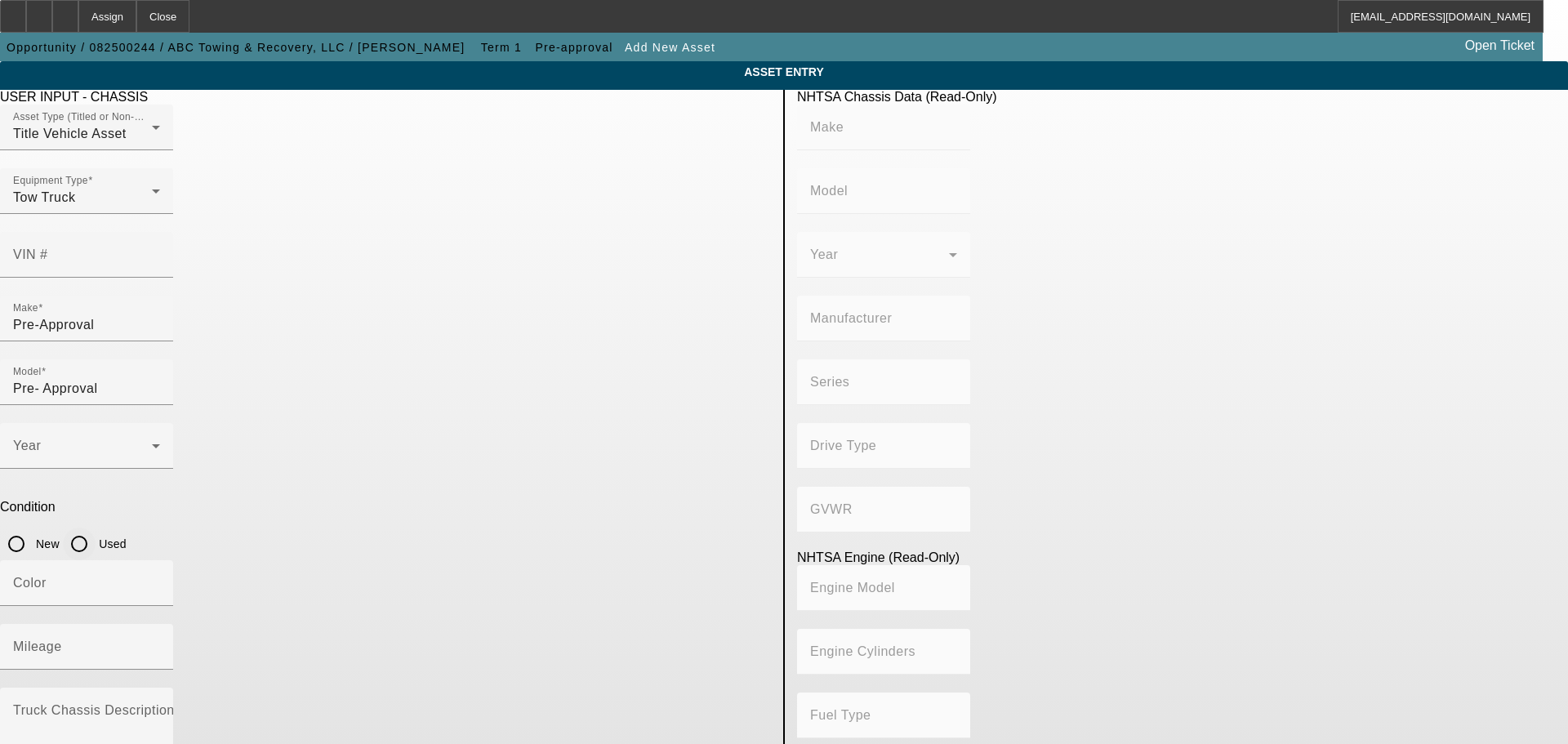
click at [95, 527] on input "Used" at bounding box center [80, 544] width 33 height 33
radio input "true"
click at [160, 707] on textarea "Truck Chassis Description (Describe the truck chassis only)" at bounding box center [85, 736] width 147 height 59
type textarea "W"
type textarea "FL M2"
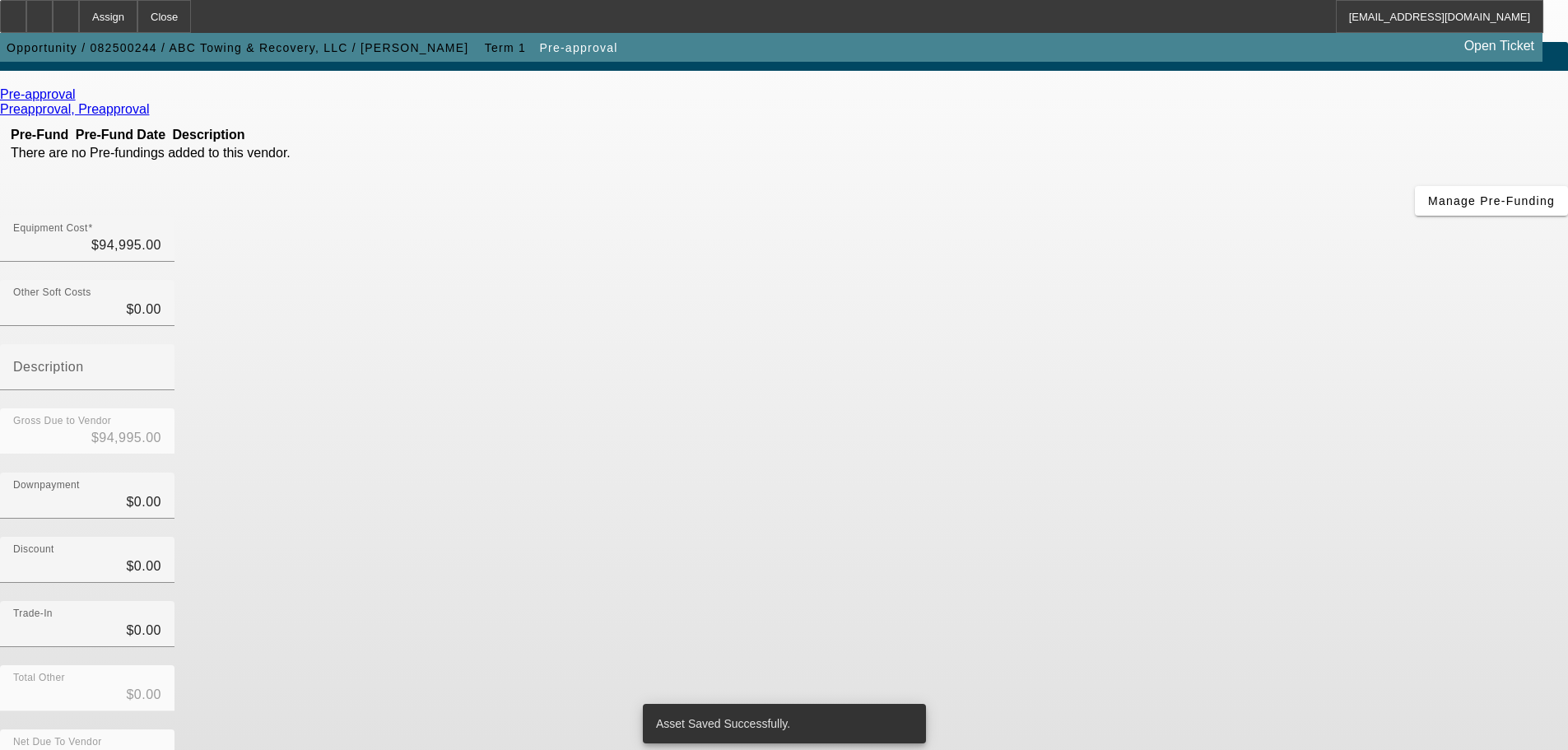
scroll to position [91, 0]
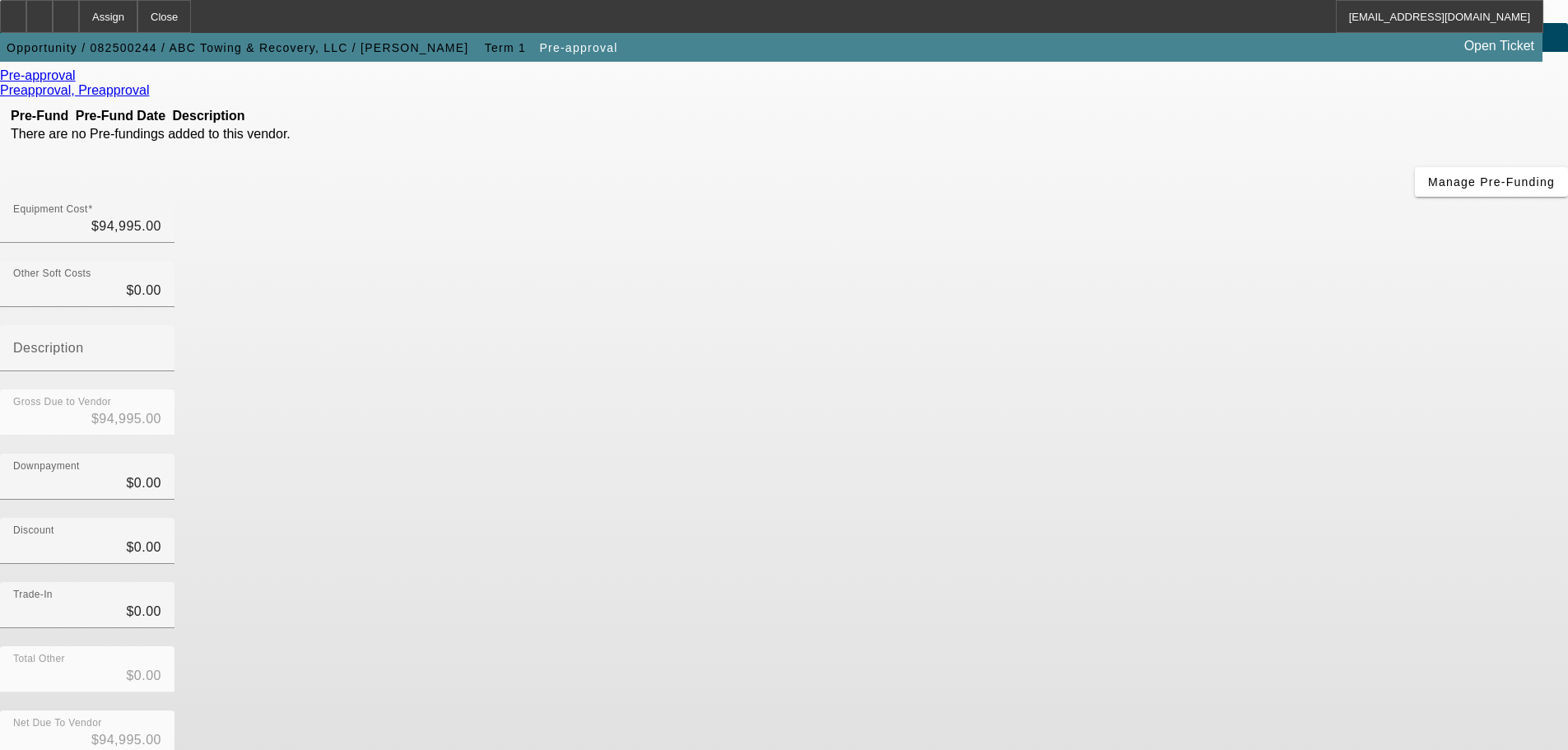
scroll to position [0, 0]
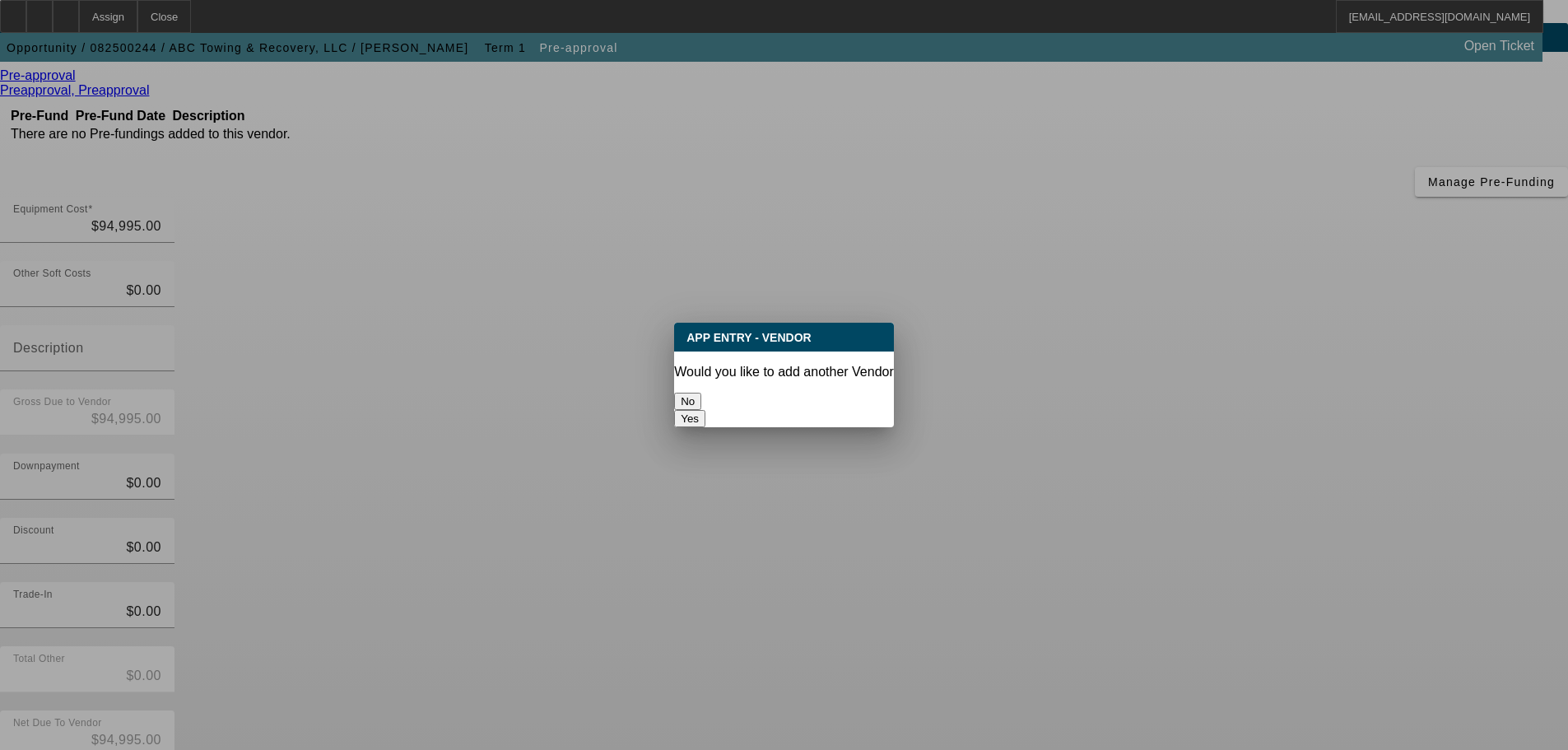
click at [1143, 612] on div at bounding box center [784, 375] width 1568 height 750
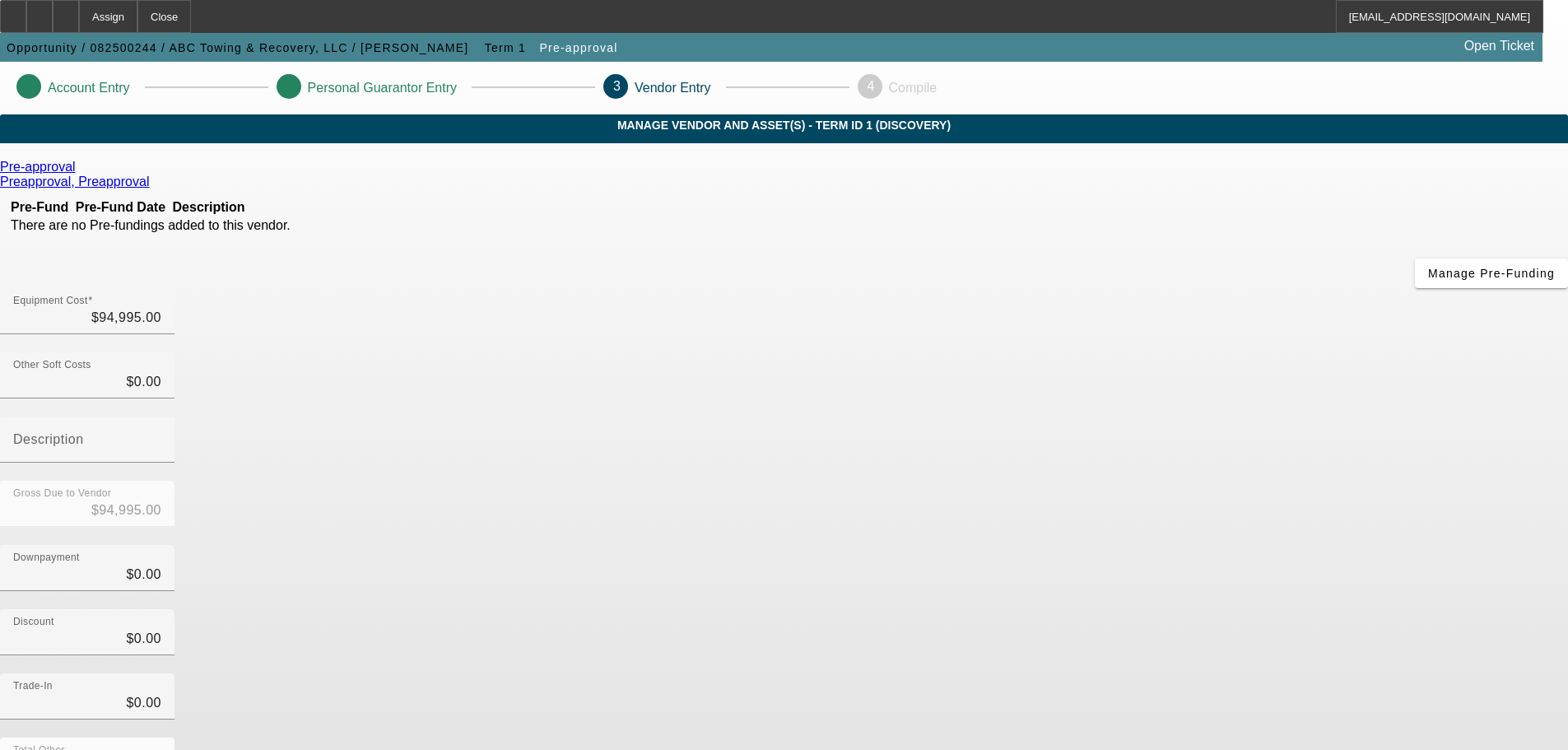
scroll to position [91, 0]
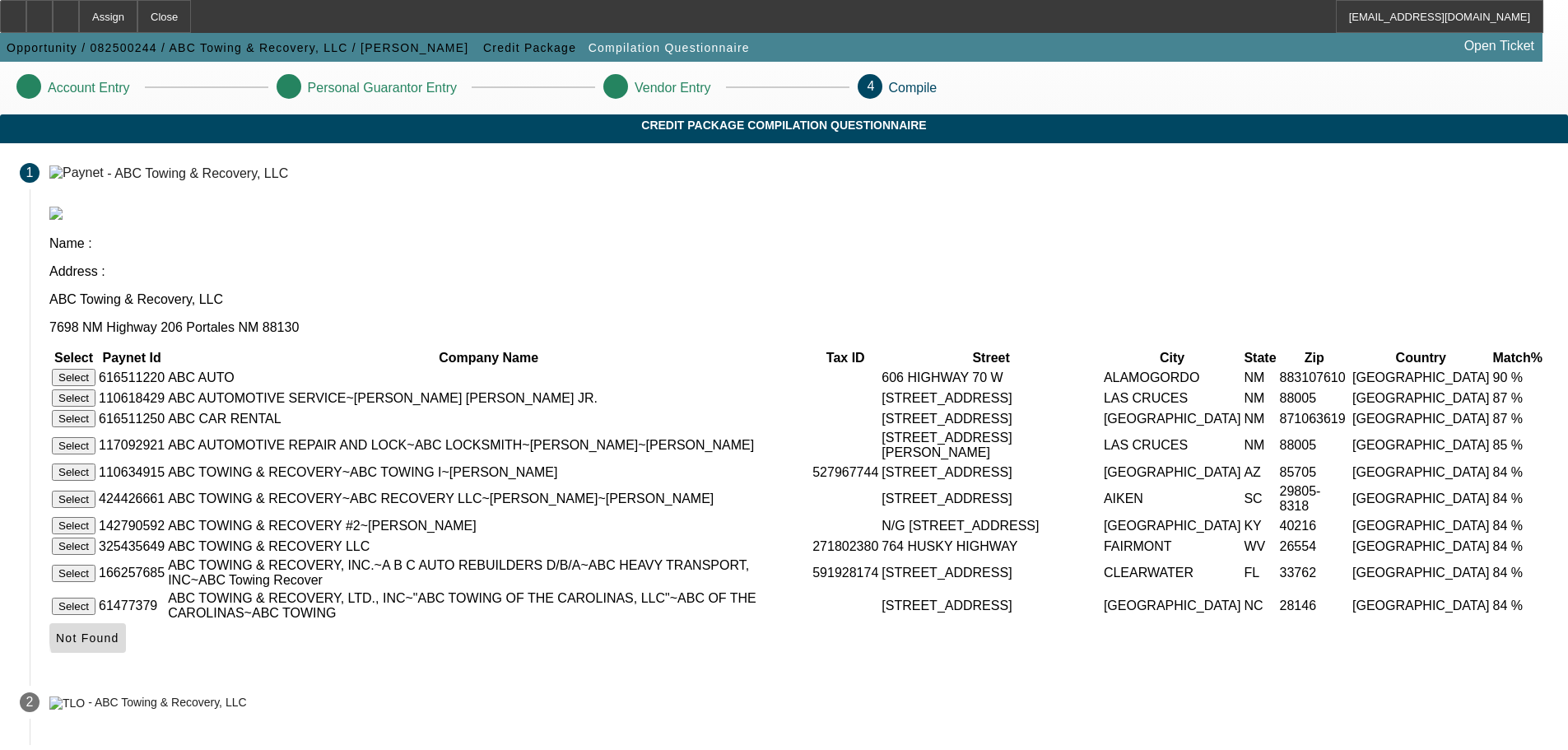
click at [119, 644] on span "Not Found" at bounding box center [87, 637] width 64 height 13
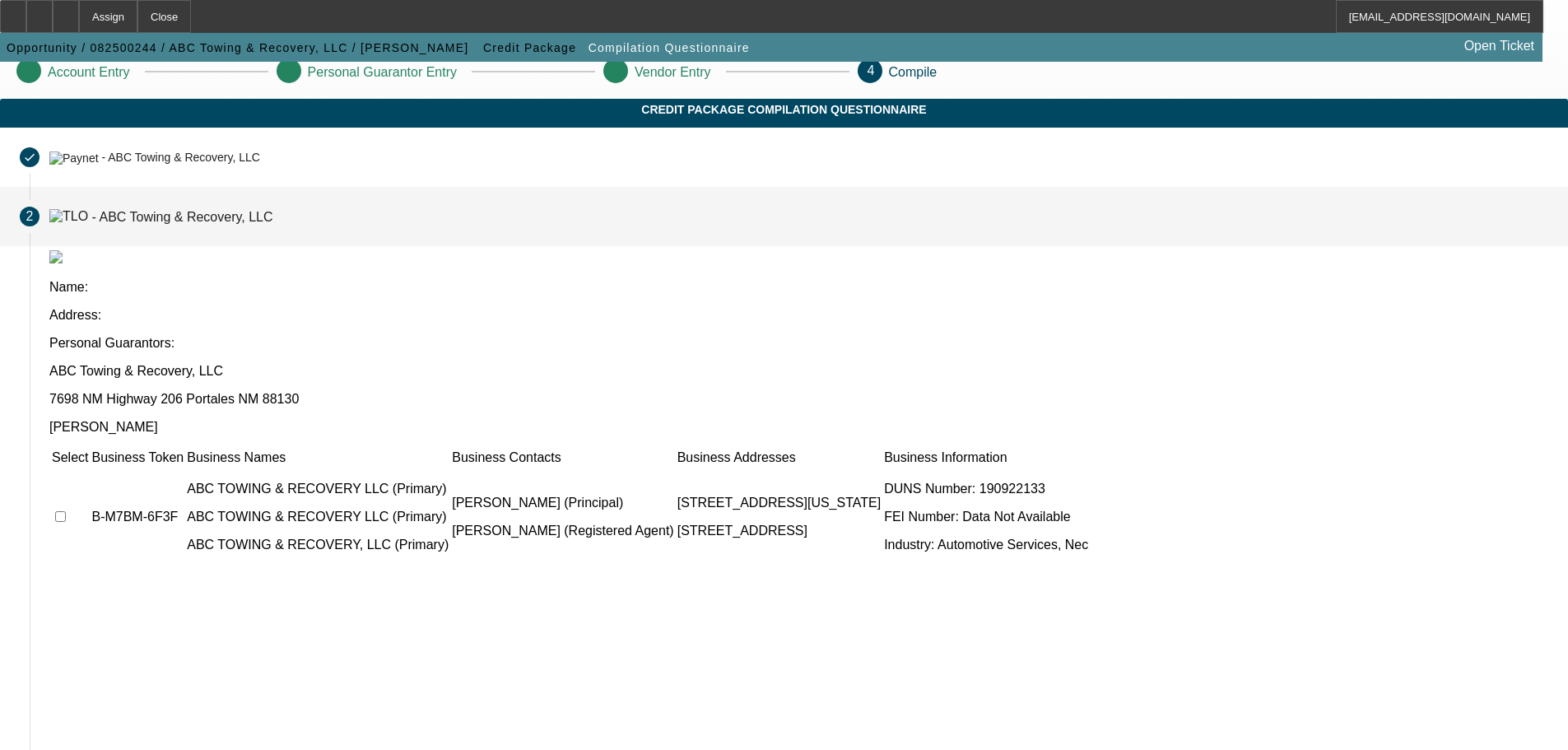
click at [66, 511] on input "checkbox" at bounding box center [60, 516] width 11 height 11
checkbox input "true"
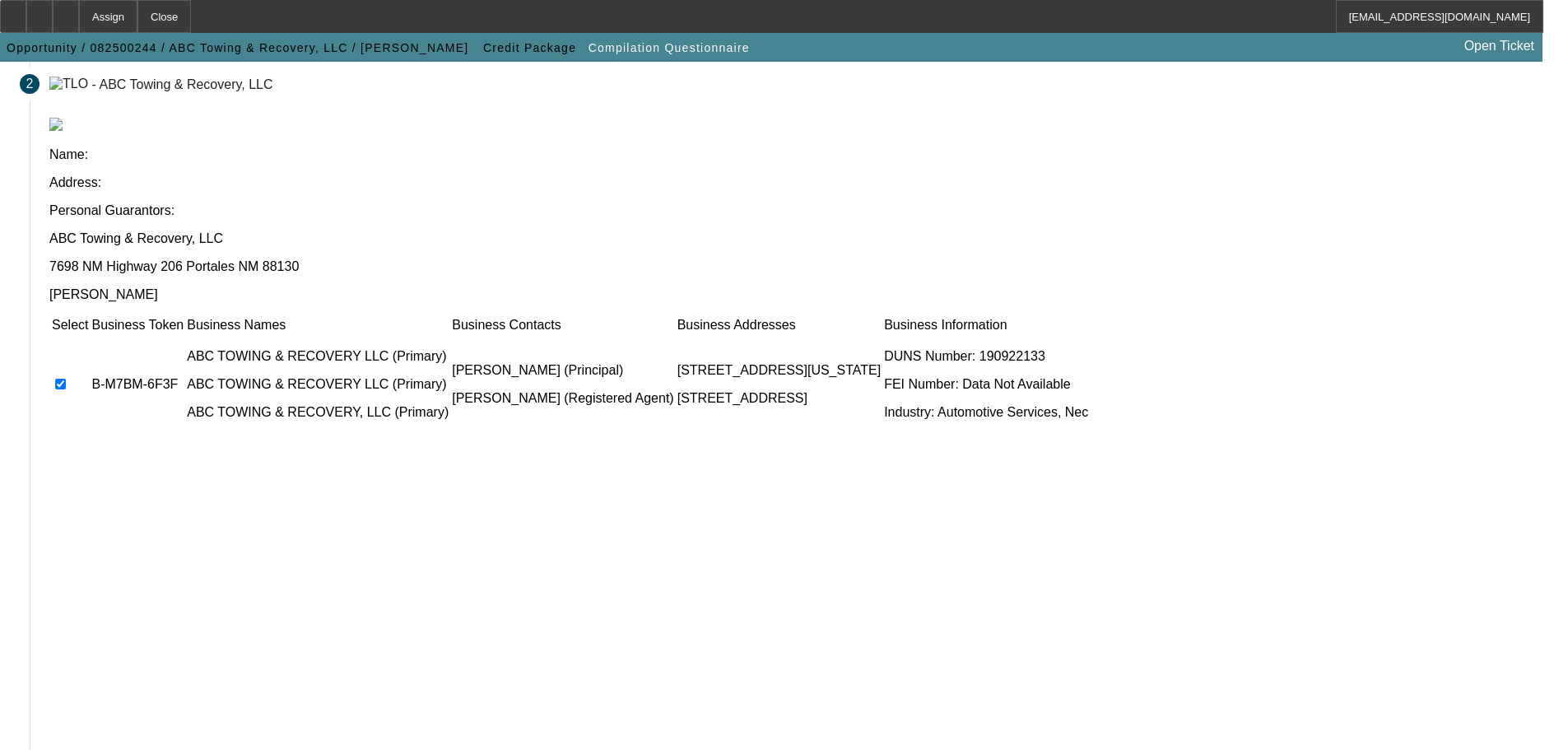
scroll to position [163, 0]
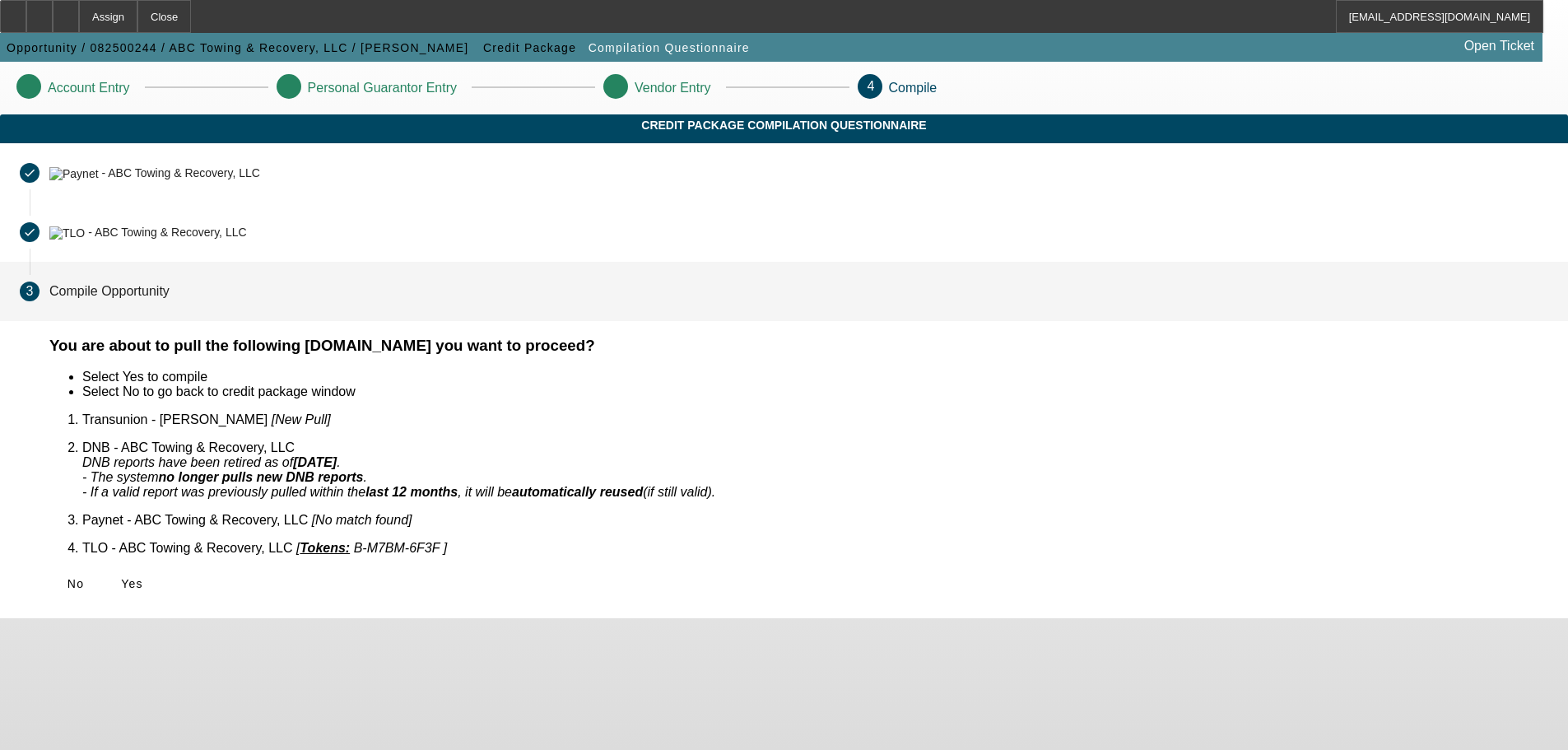
scroll to position [0, 0]
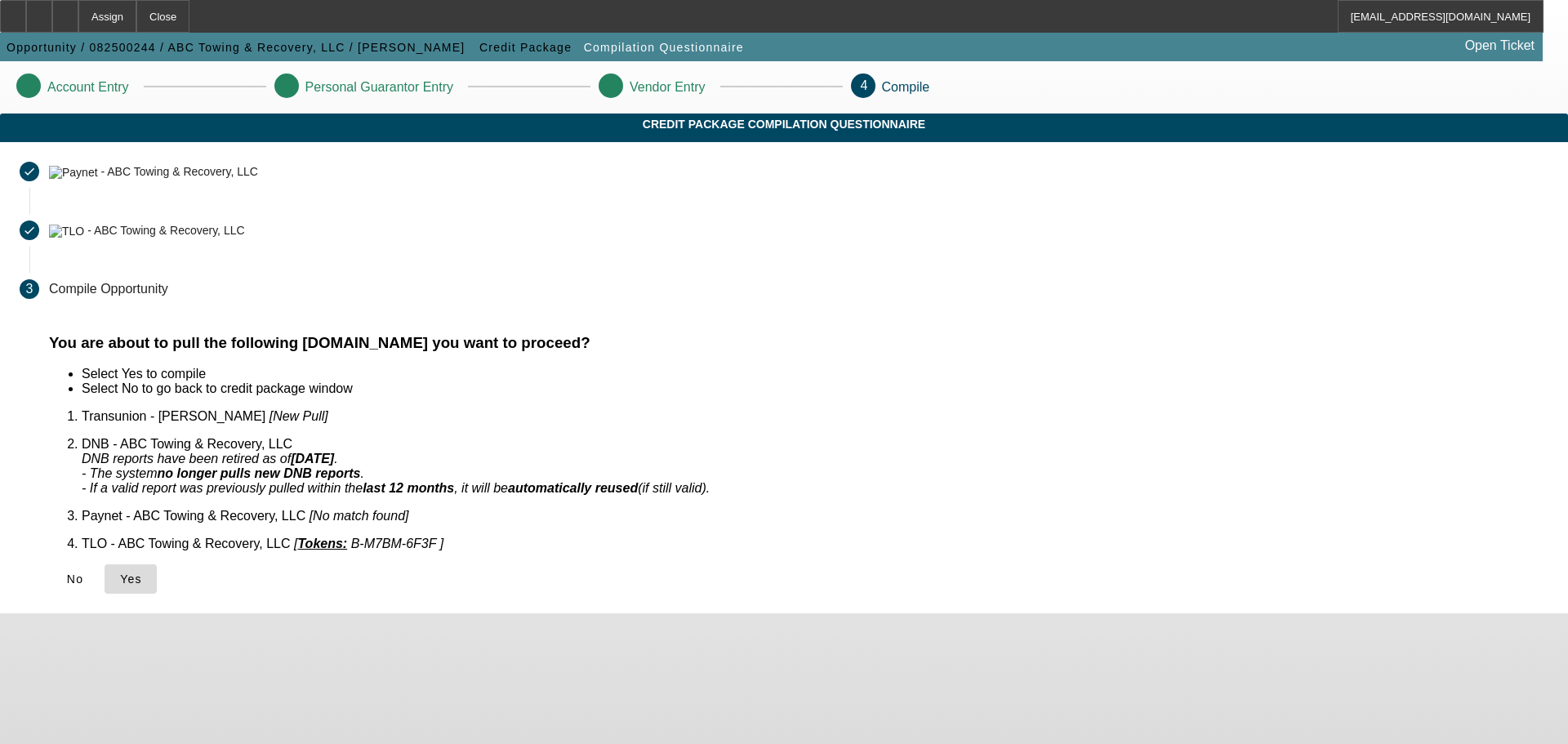
click at [142, 572] on span "Yes" at bounding box center [131, 578] width 22 height 13
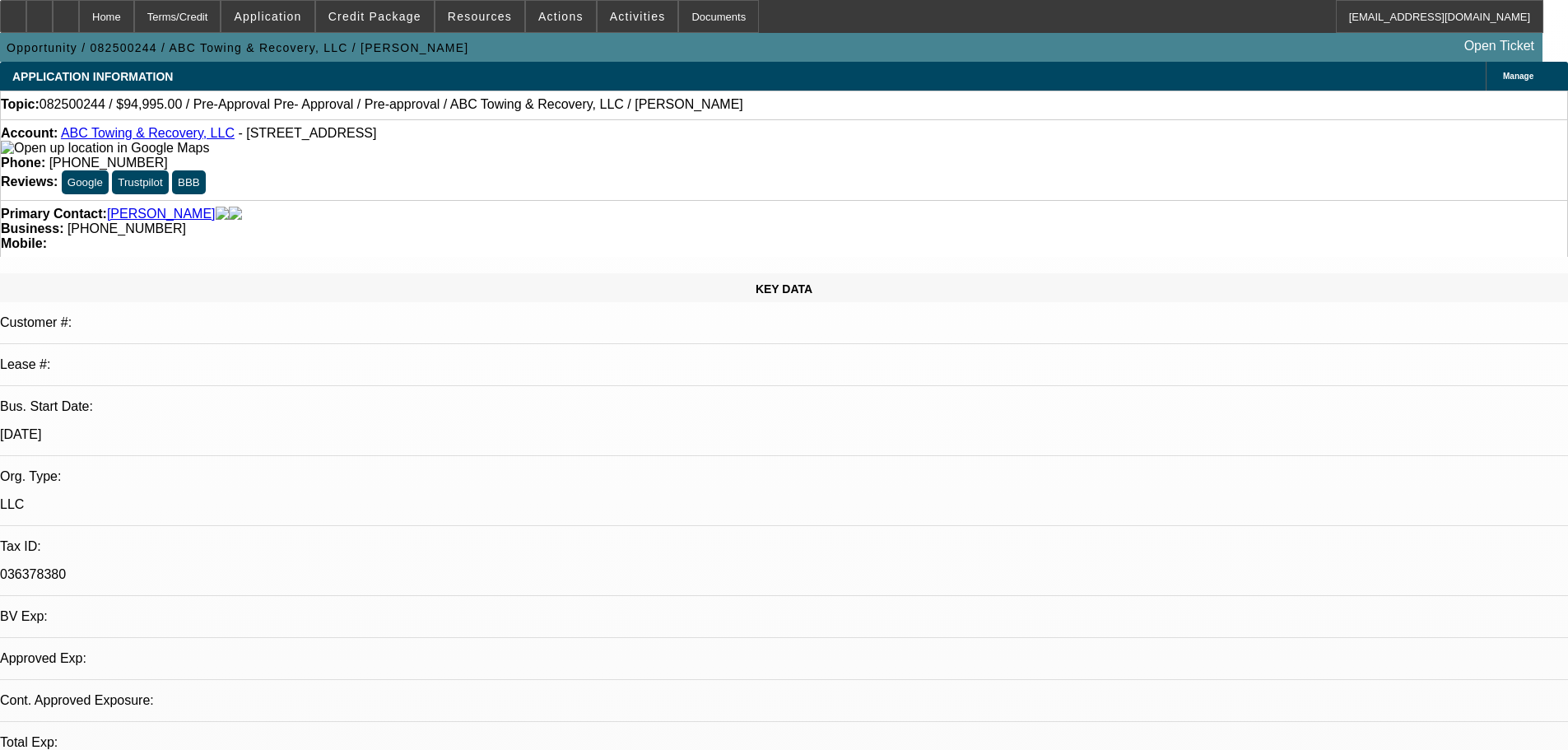
select select "0"
select select "2"
select select "0.1"
select select "1"
select select "2"
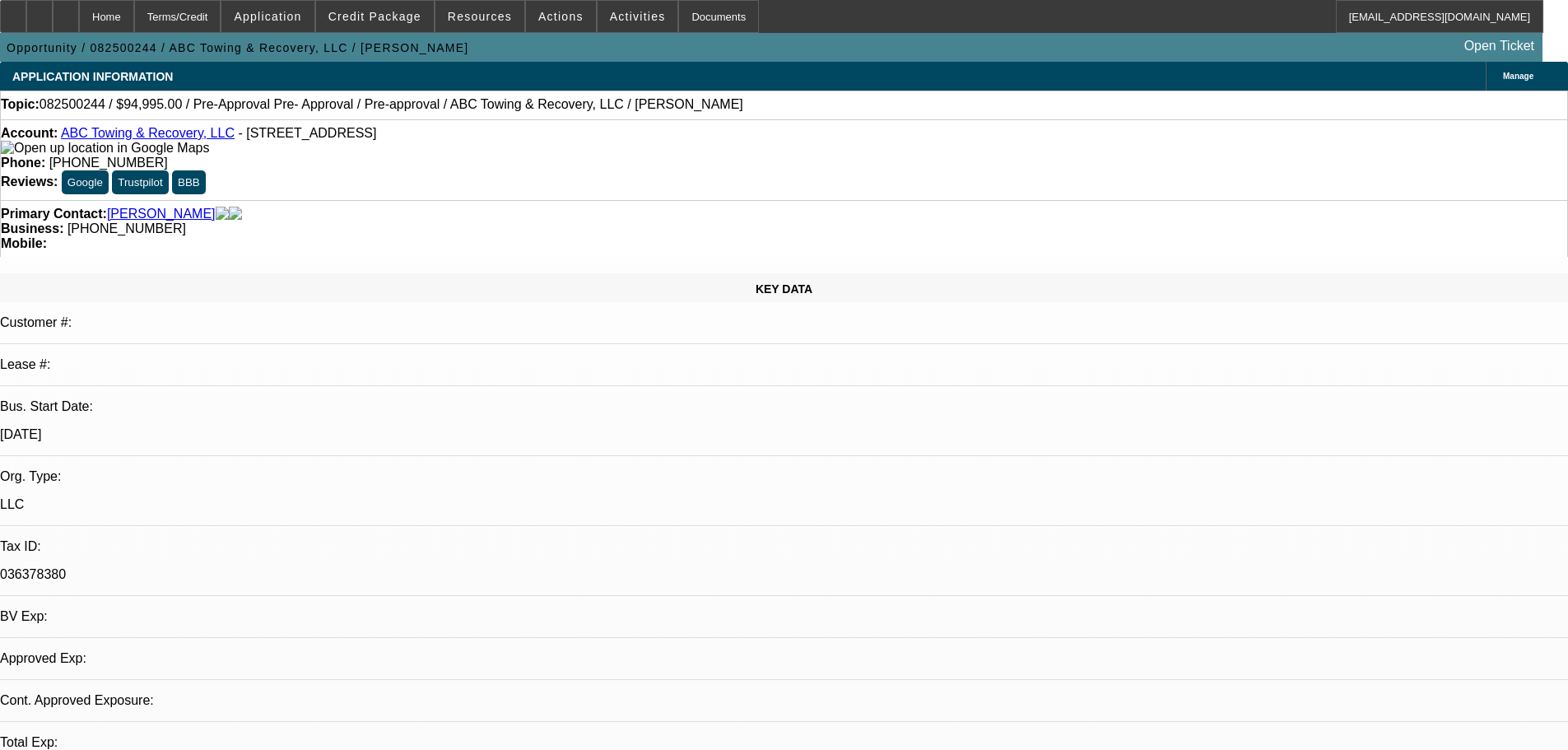
select select "4"
click at [66, 11] on icon at bounding box center [66, 11] width 0 height 0
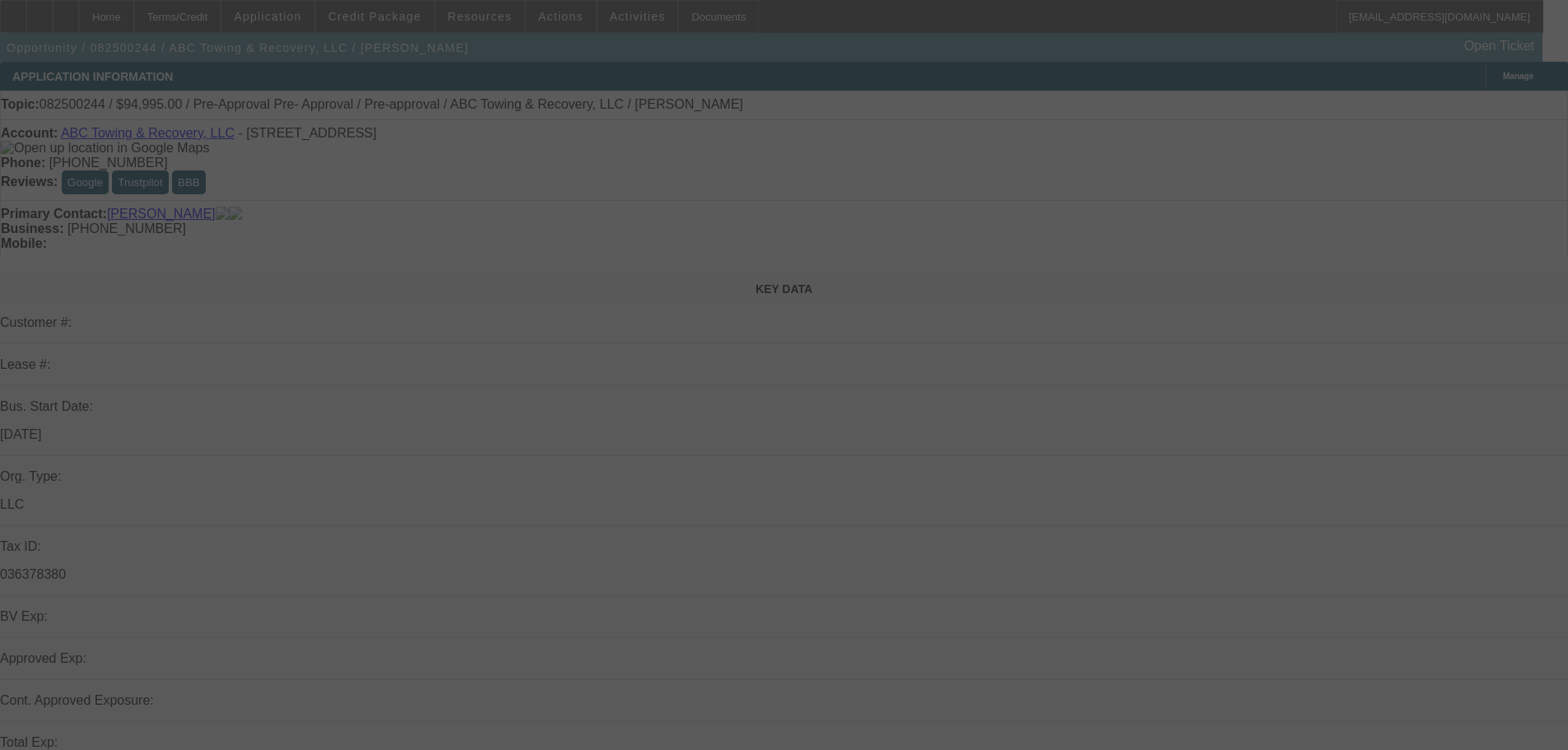
select select "0"
select select "2"
select select "0.1"
select select "4"
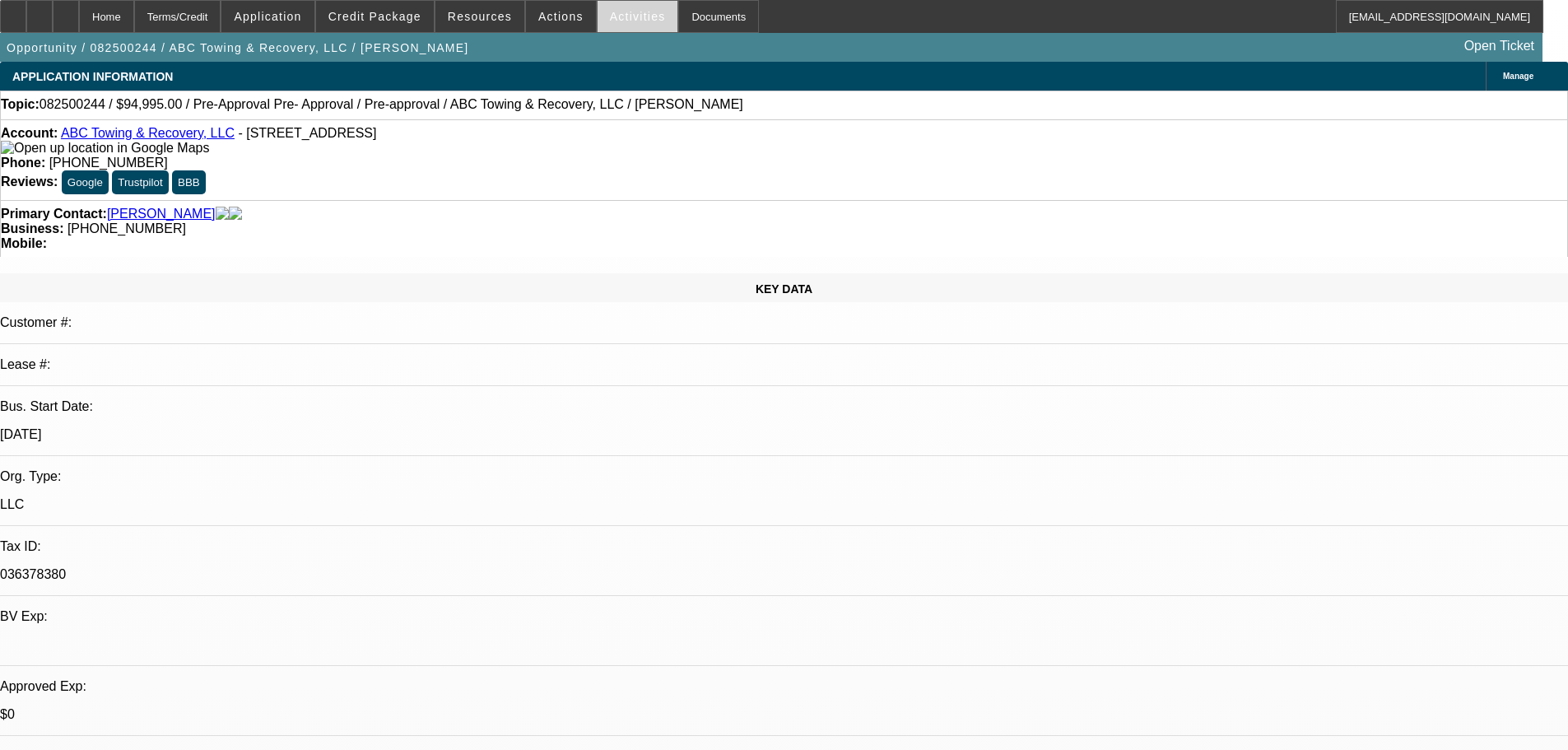
click at [623, 19] on span "Activities" at bounding box center [637, 16] width 56 height 13
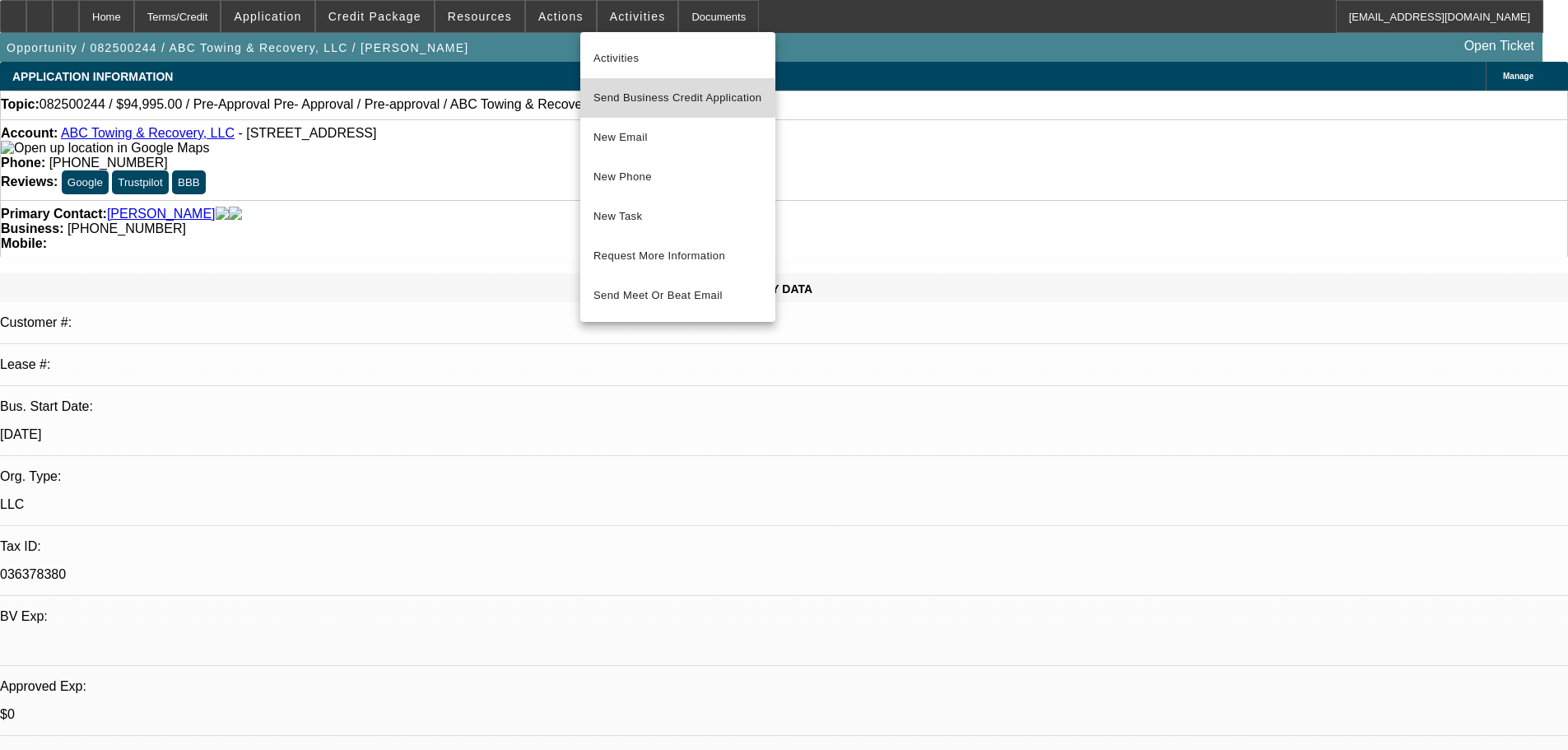
click at [638, 99] on span "Send Business Credit Application" at bounding box center [677, 98] width 168 height 20
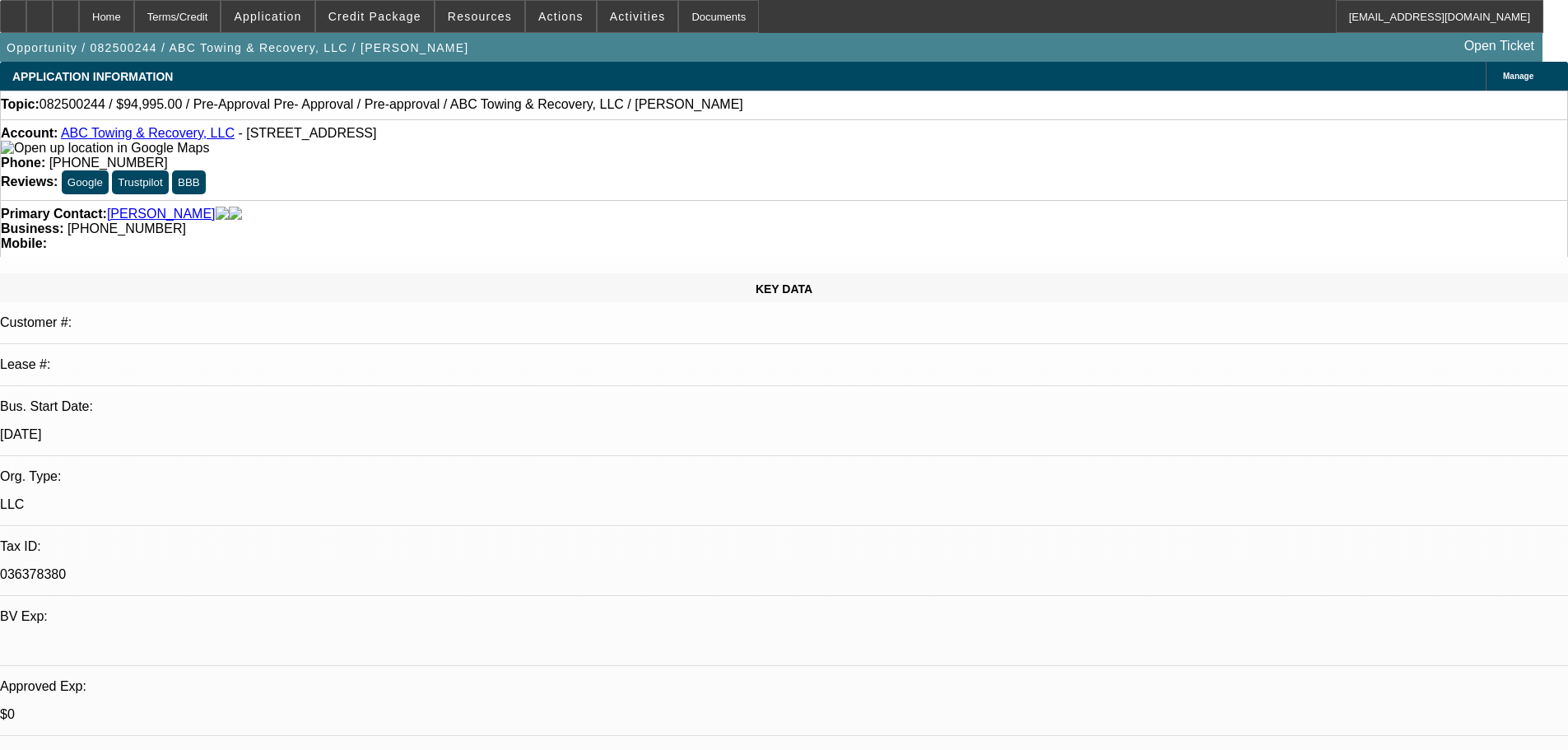
click at [1499, 76] on icon at bounding box center [1499, 76] width 0 height 0
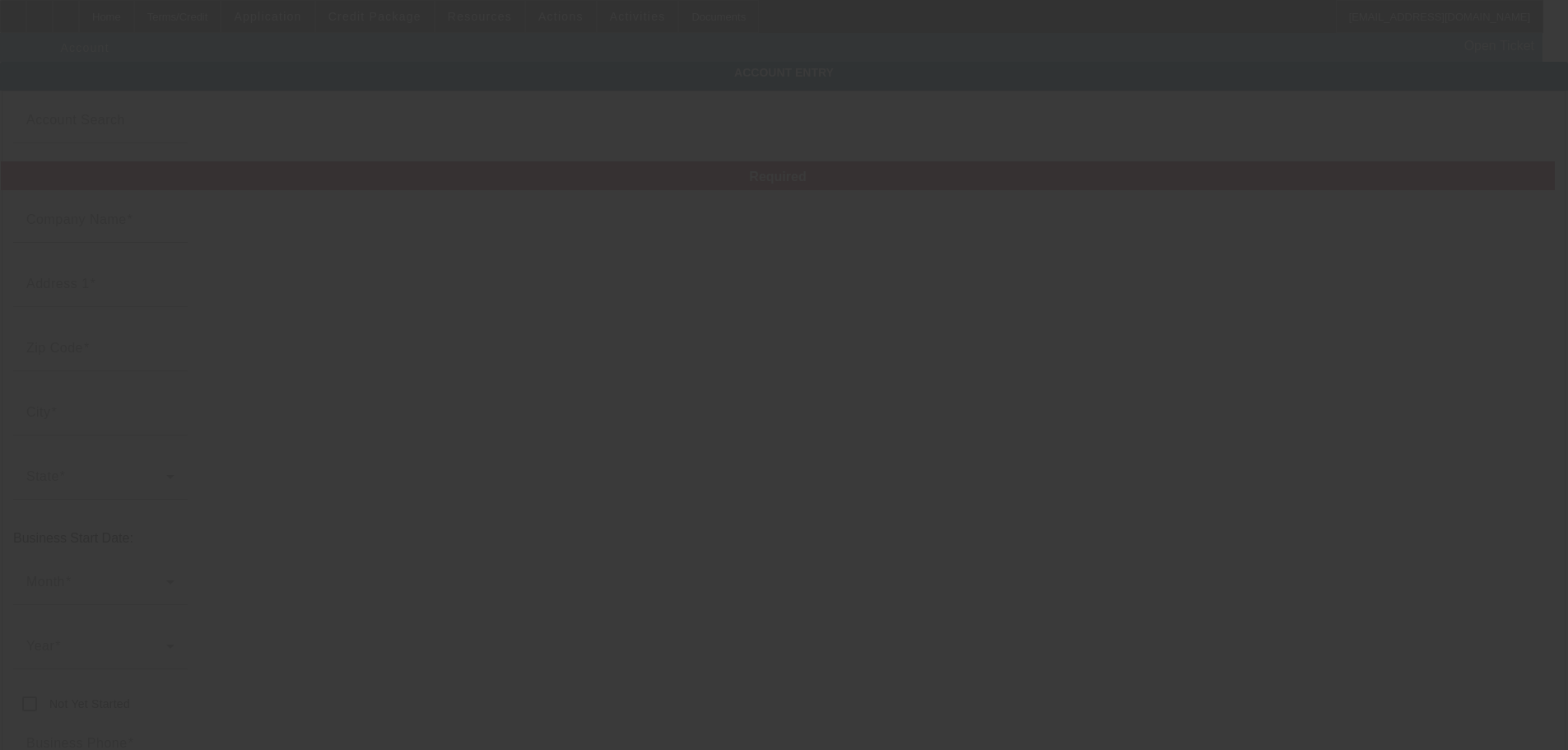
type input "ABC Towing & Recovery, LLC"
type input "7698 NM Highway 206"
type input "88130"
type input "Portales"
type input "(575) 276-8200"
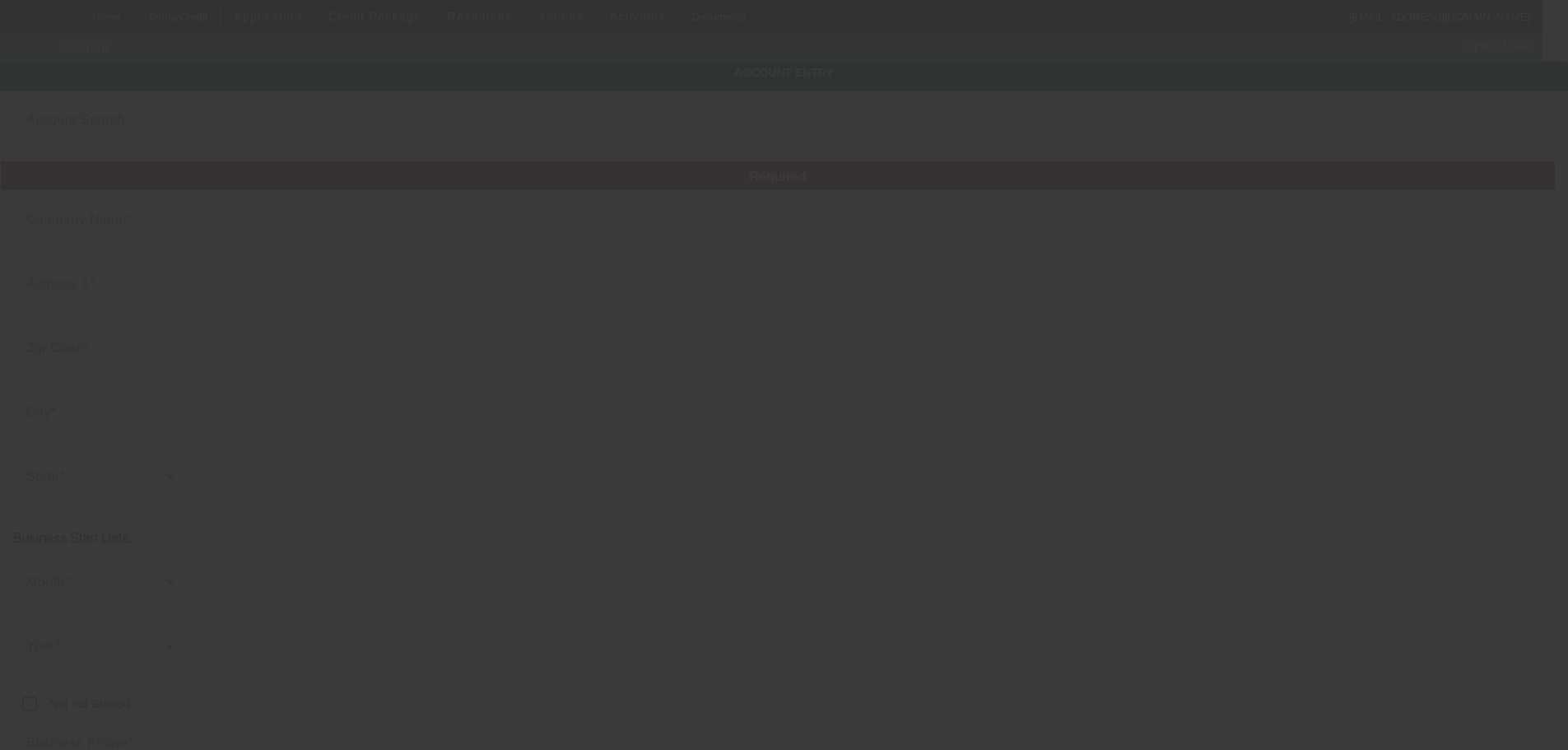
type input "billylong82@hotmail.com"
type input "036378380"
type input "https://ABCTOWINGPORTALES.COM"
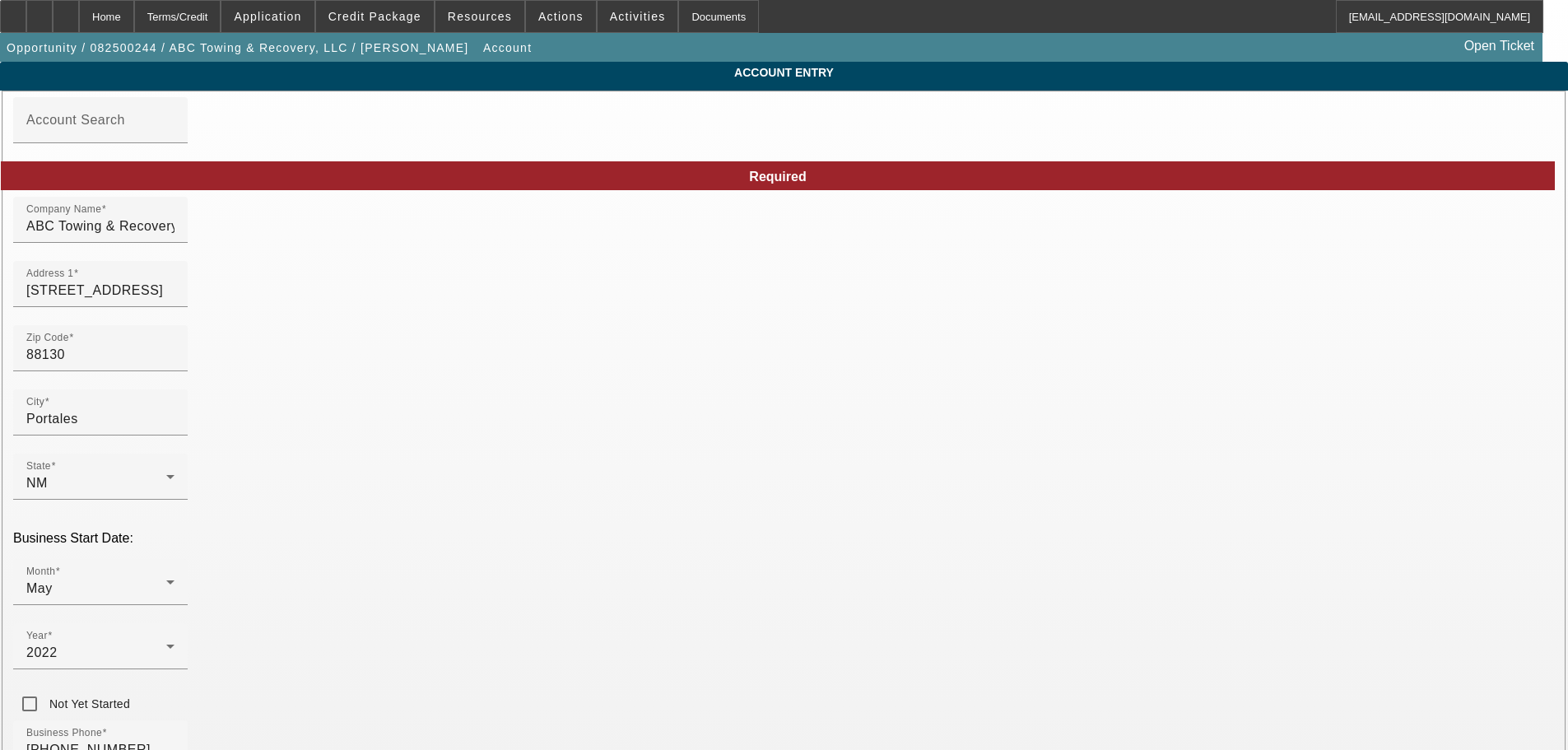
drag, startPoint x: 1107, startPoint y: 644, endPoint x: 1040, endPoint y: 652, distance: 67.5
click at [621, 27] on span at bounding box center [637, 17] width 80 height 39
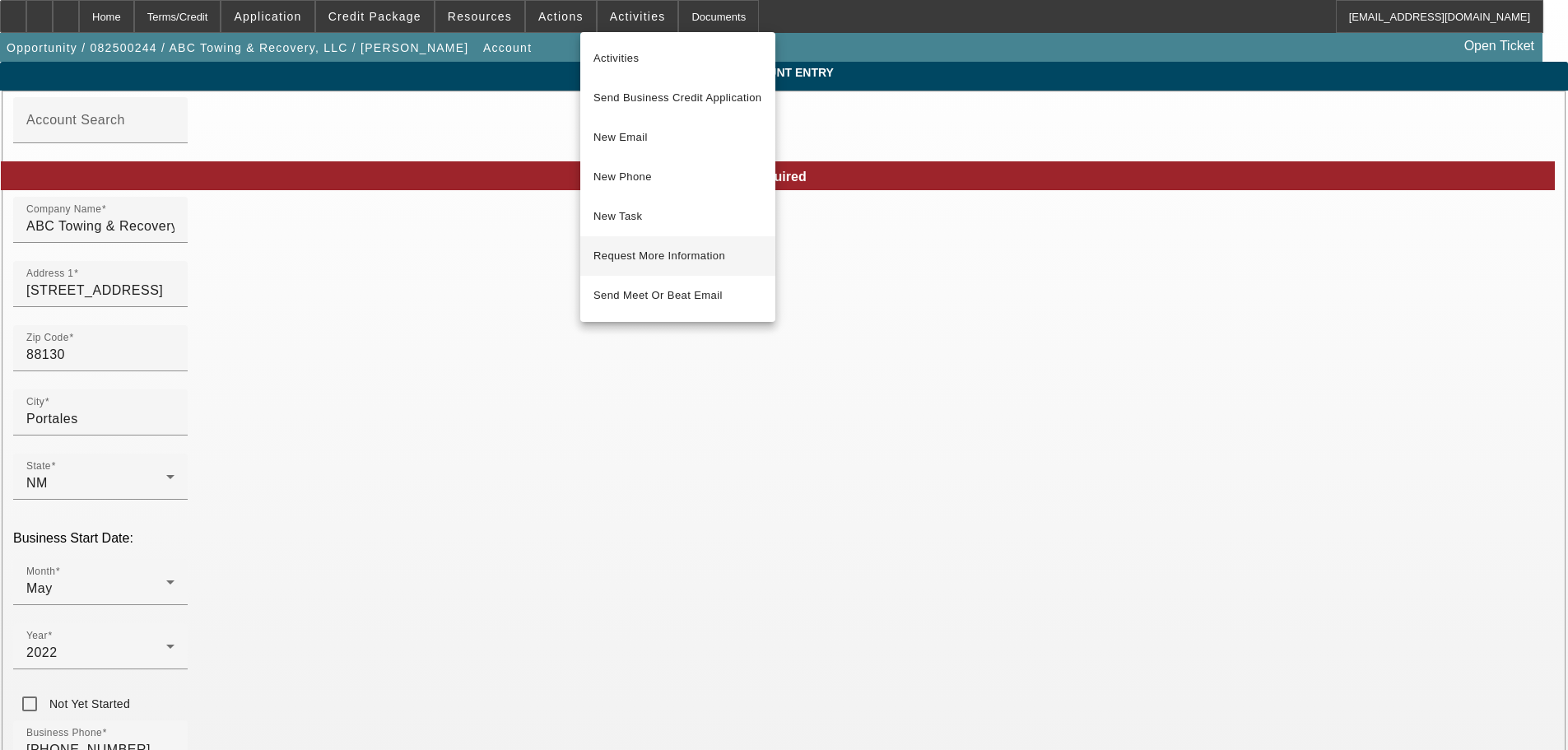
click at [635, 250] on span "Request More Information" at bounding box center [677, 256] width 168 height 20
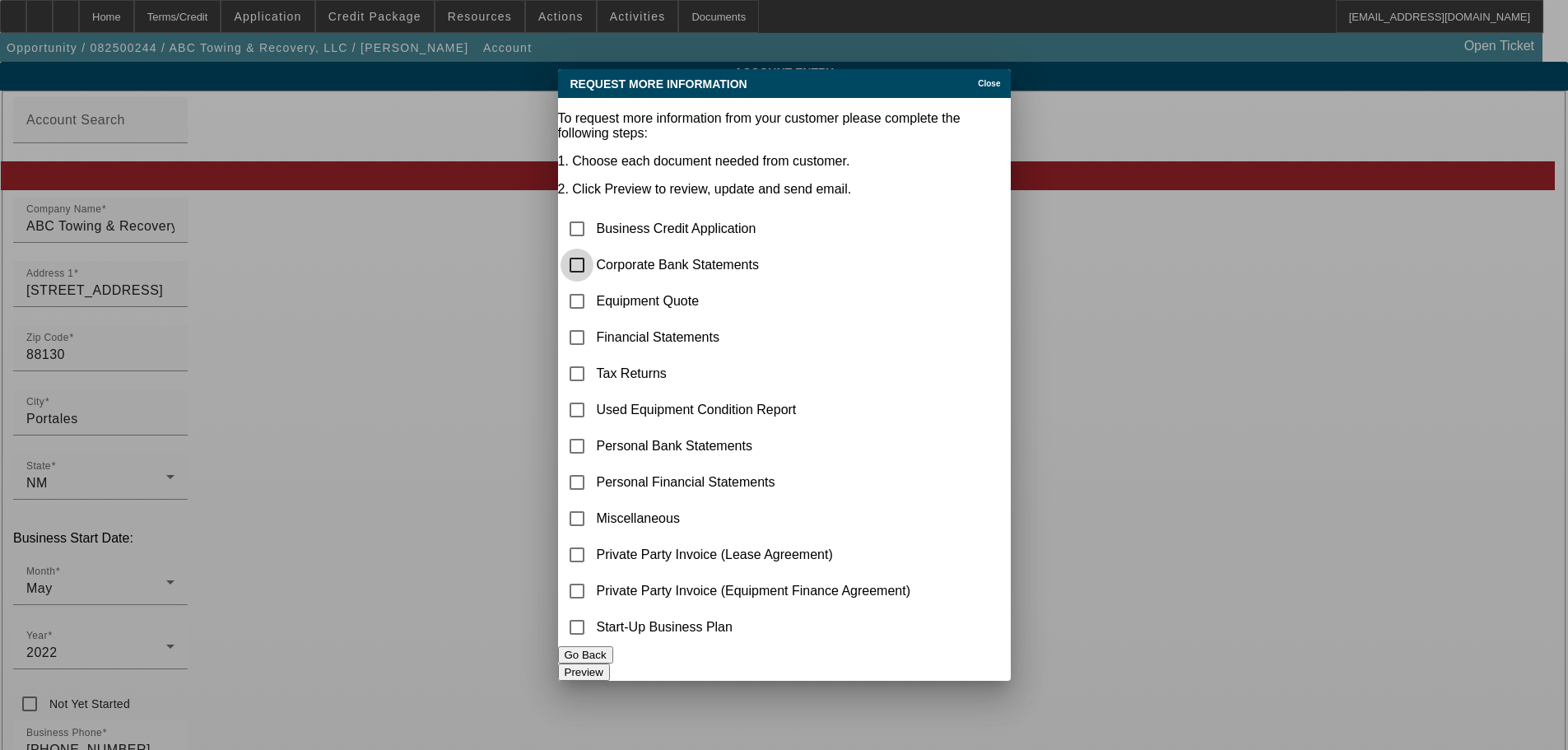
click at [593, 249] on input "checkbox" at bounding box center [577, 265] width 33 height 33
checkbox input "true"
click at [592, 502] on input "checkbox" at bounding box center [577, 519] width 33 height 33
checkbox input "true"
click at [610, 668] on button "Preview" at bounding box center [583, 673] width 52 height 18
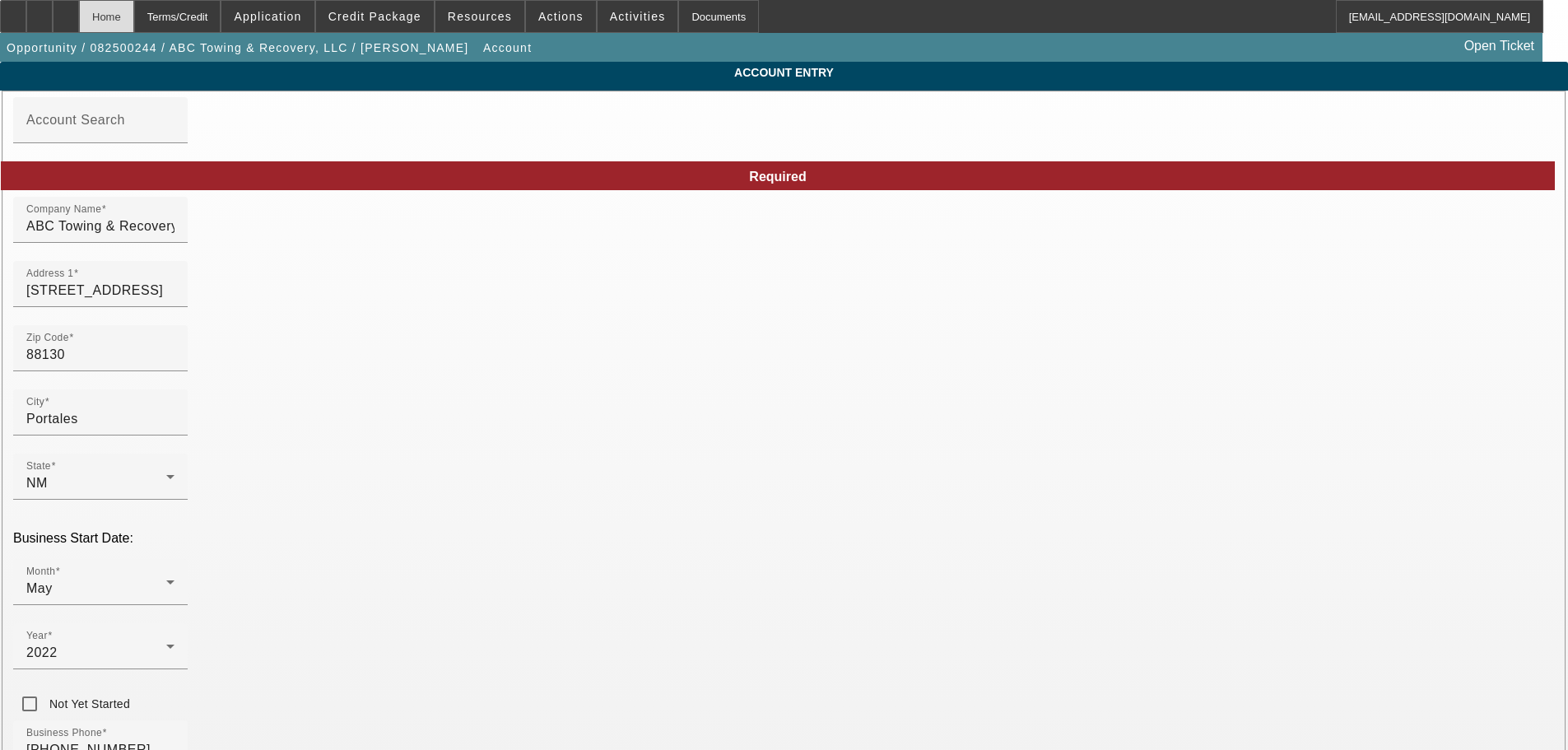
click at [134, 11] on div "Home" at bounding box center [107, 17] width 55 height 33
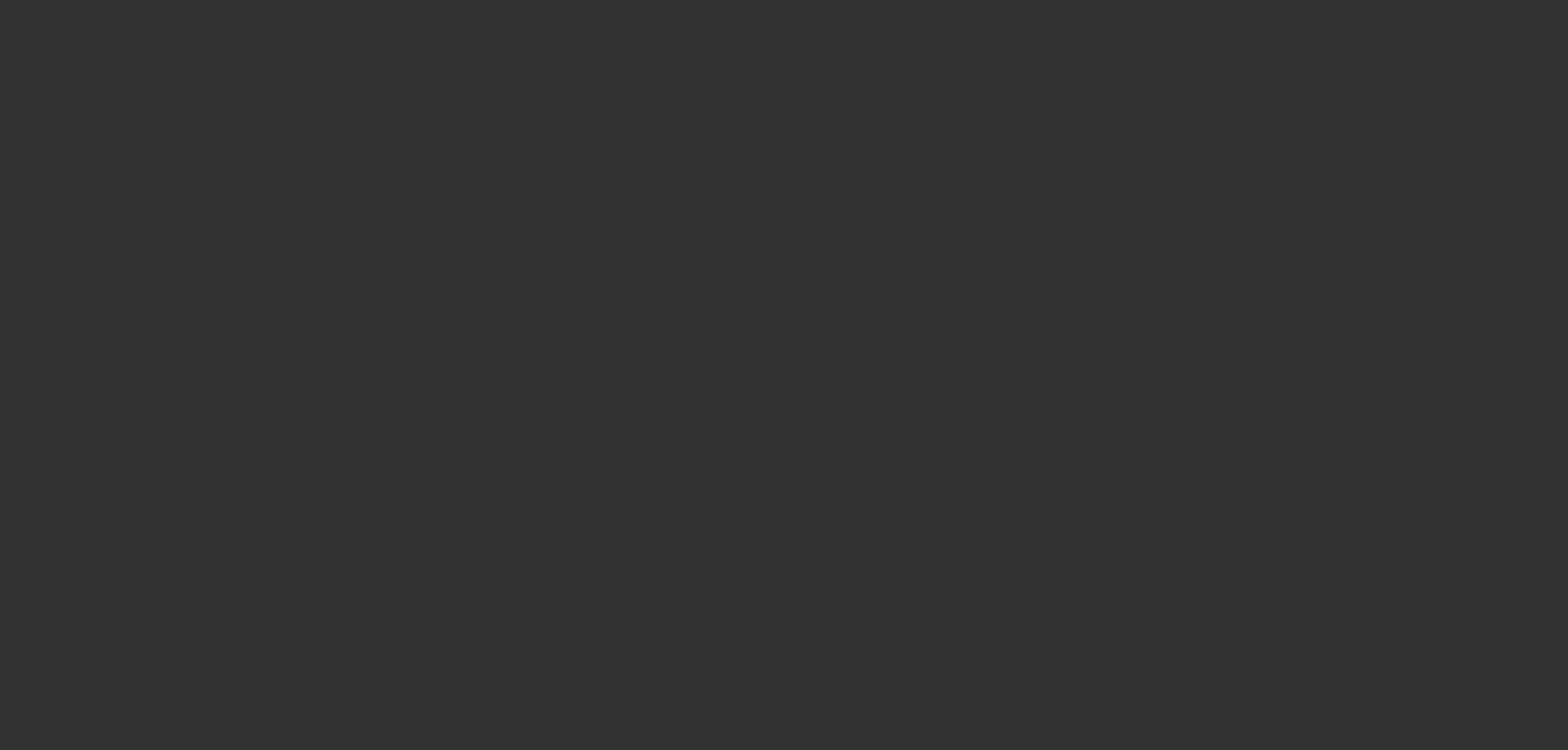
select select "0"
select select "2"
select select "0.1"
select select "4"
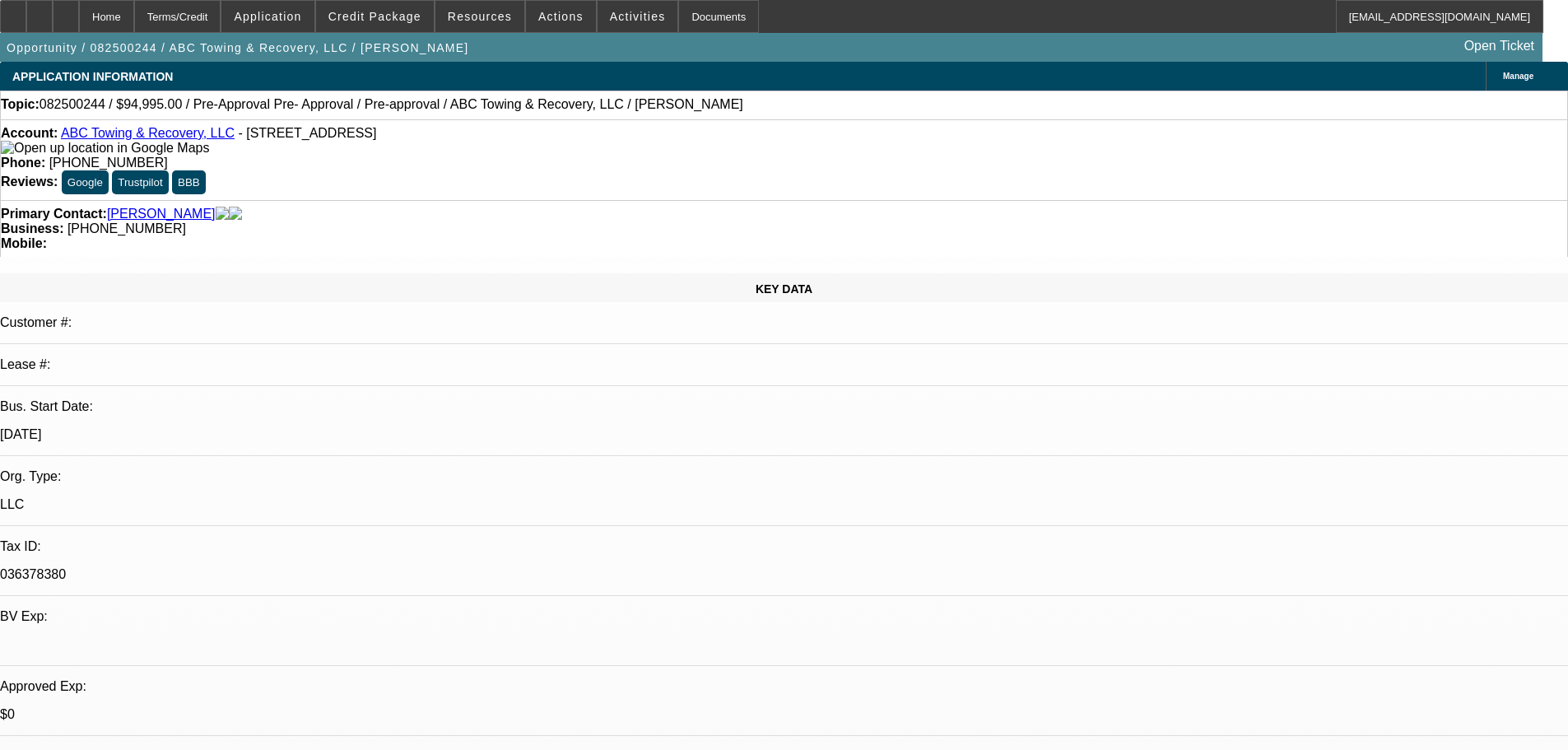
click at [117, 137] on link "ABC Towing & Recovery, LLC" at bounding box center [147, 133] width 173 height 14
select select "0.1"
select select "2"
select select "0.1"
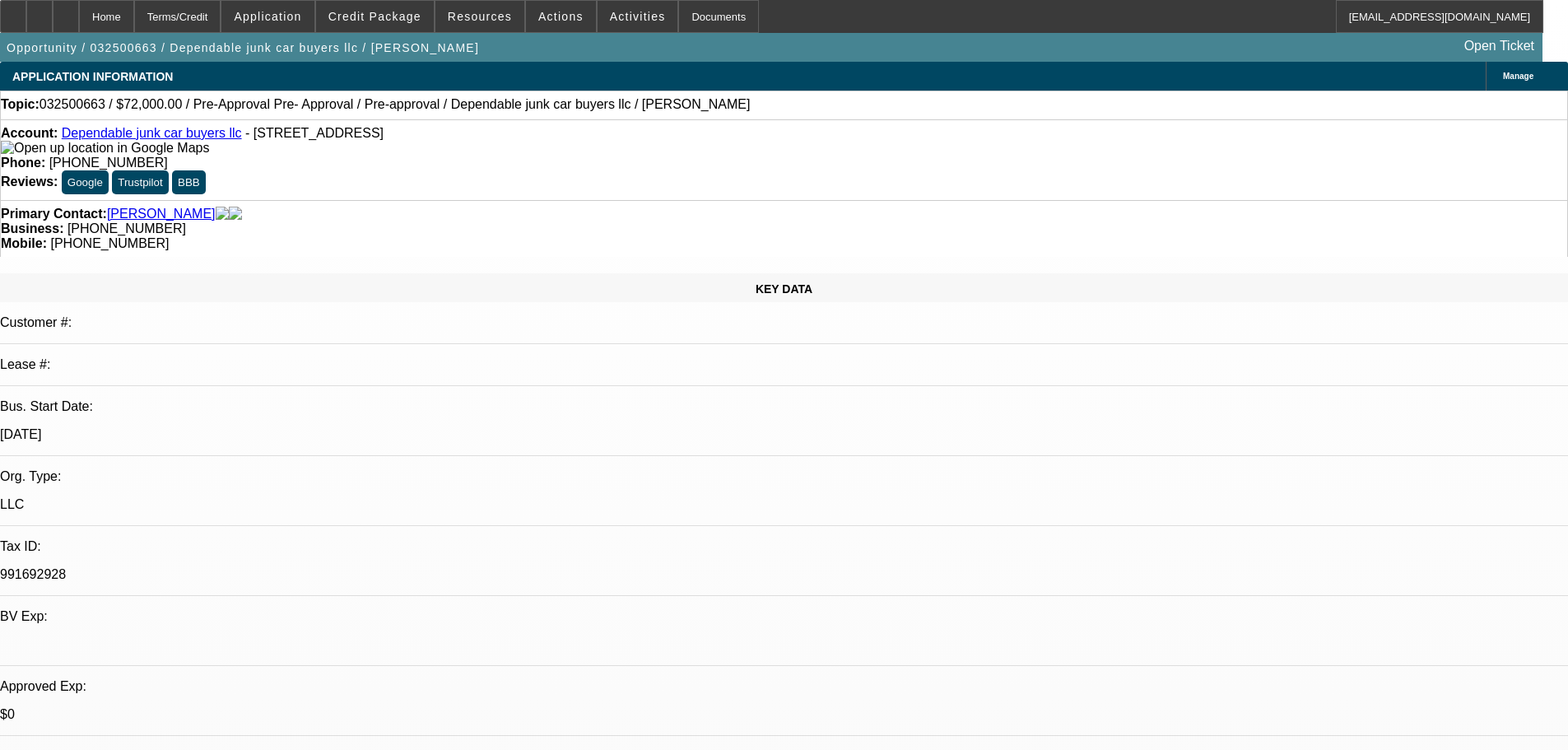
select select "4"
select select "0.1"
select select "2"
select select "0.1"
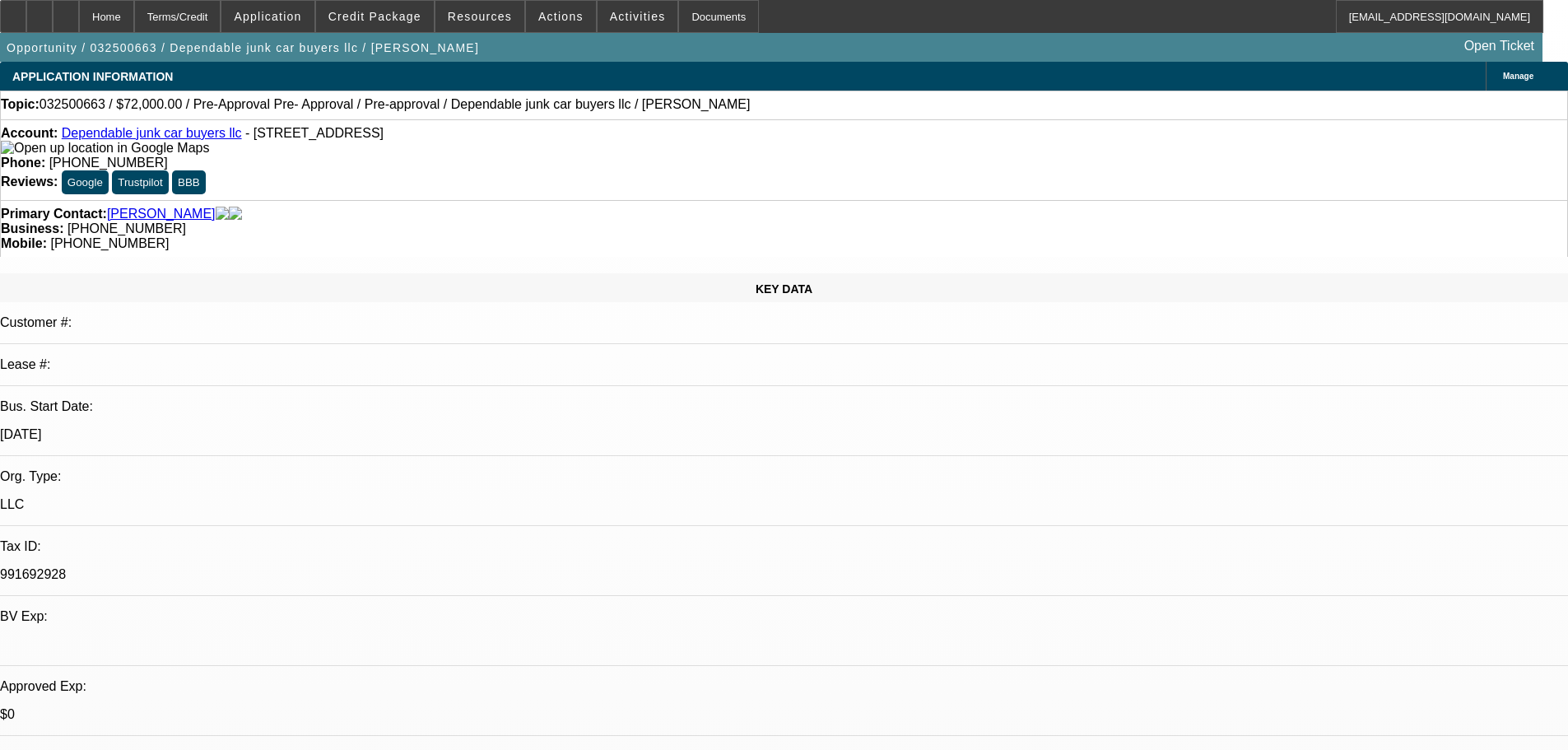
select select "4"
select select "0.1"
select select "2"
select select "0.1"
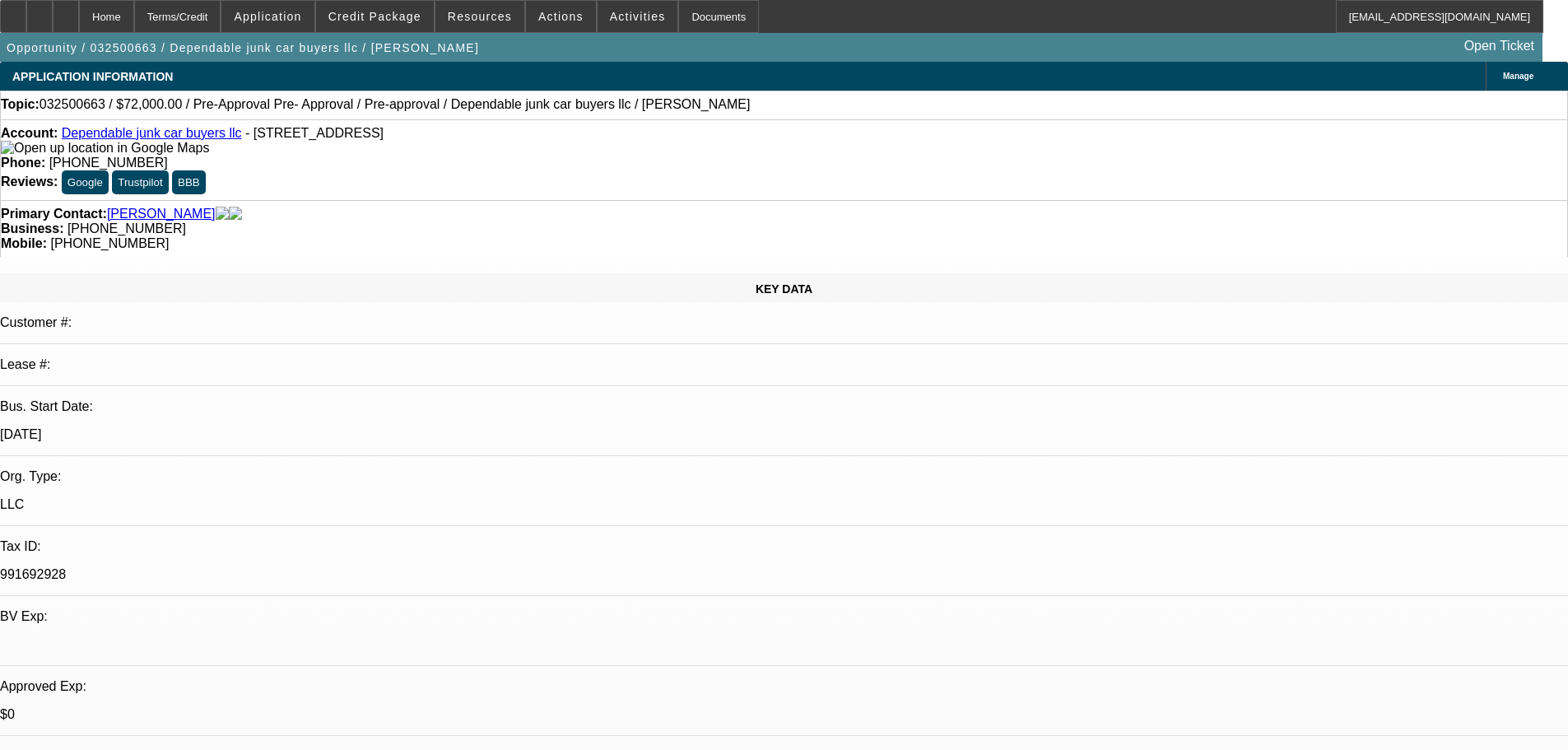
select select "4"
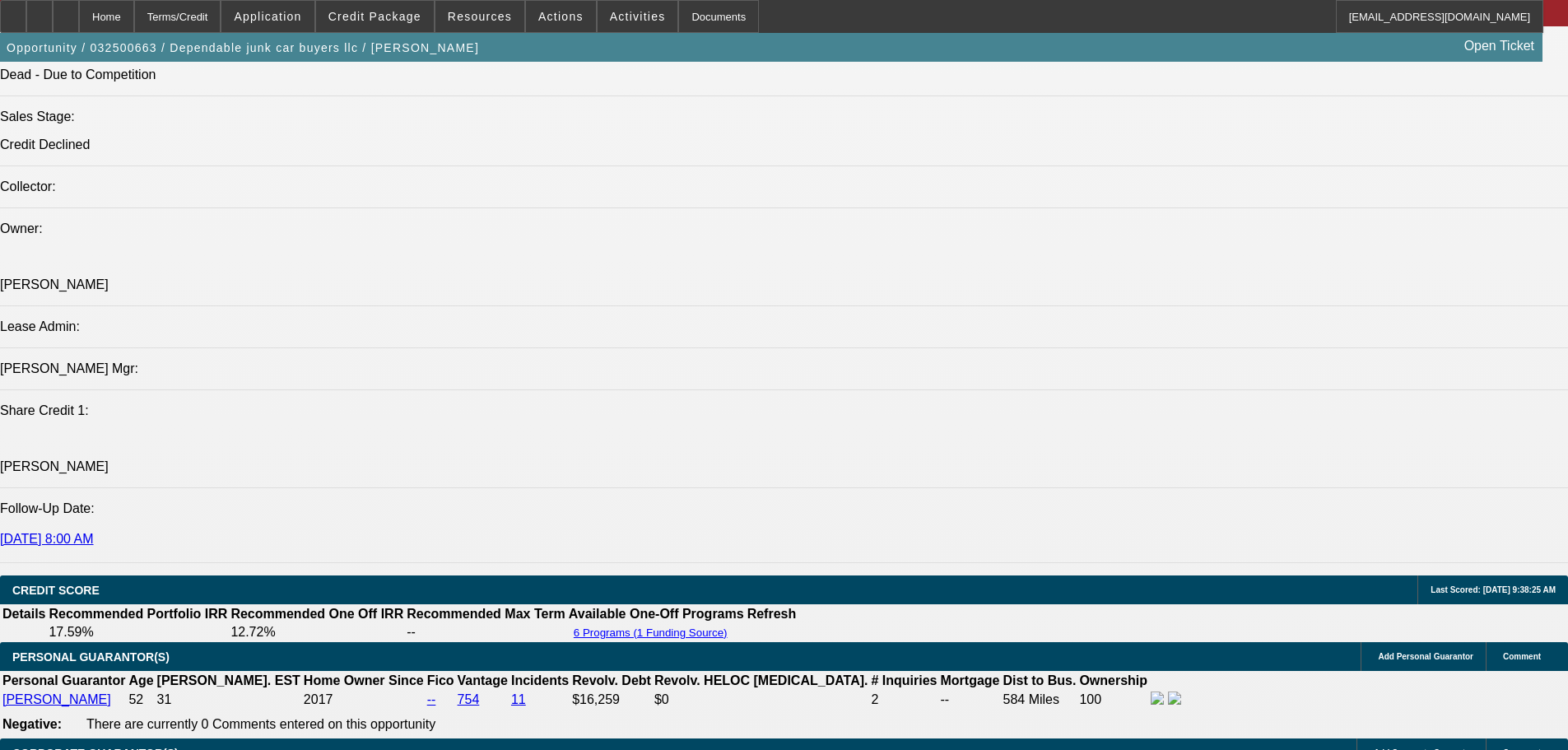
scroll to position [1811, 0]
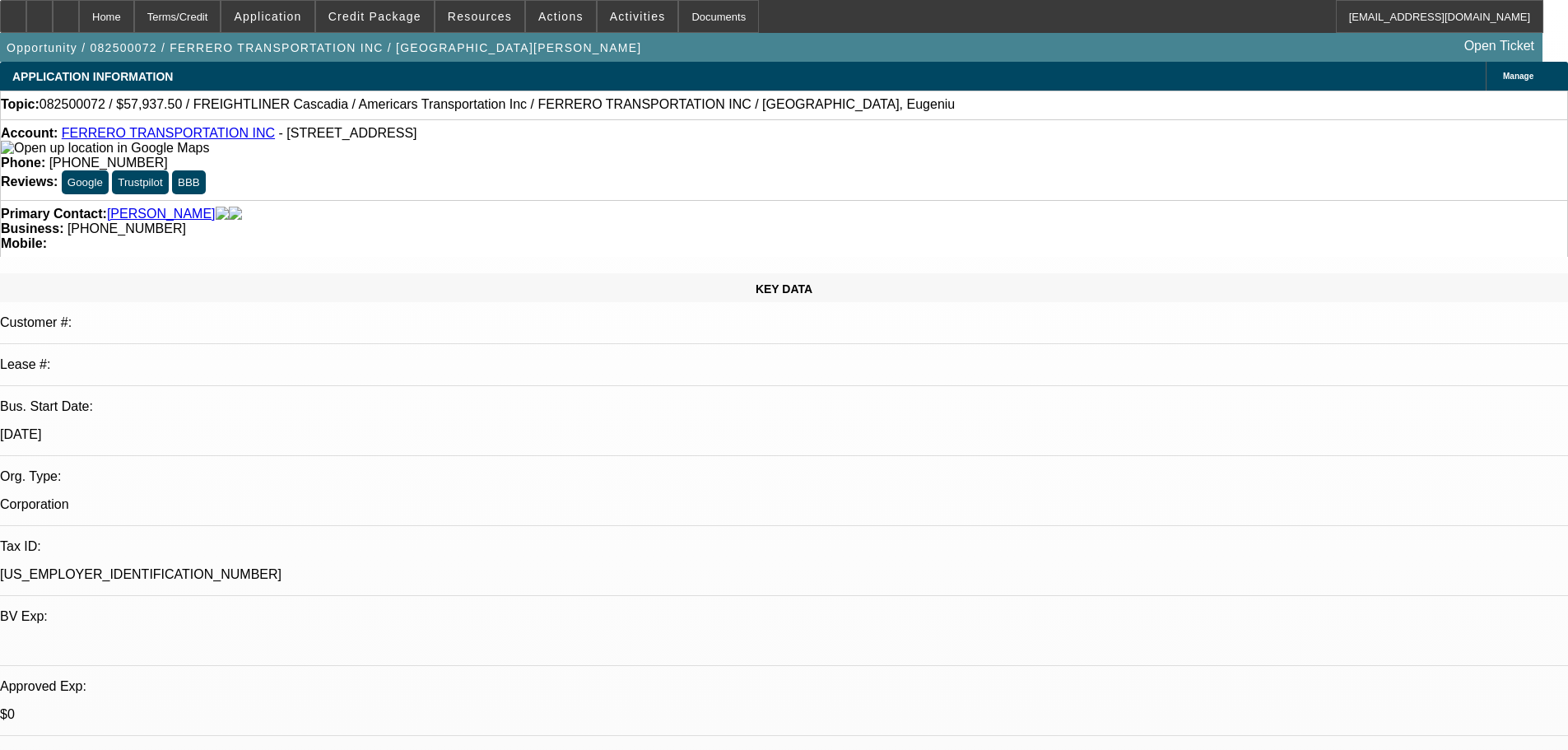
select select "0.1"
select select "0"
select select "6"
select select "0.1"
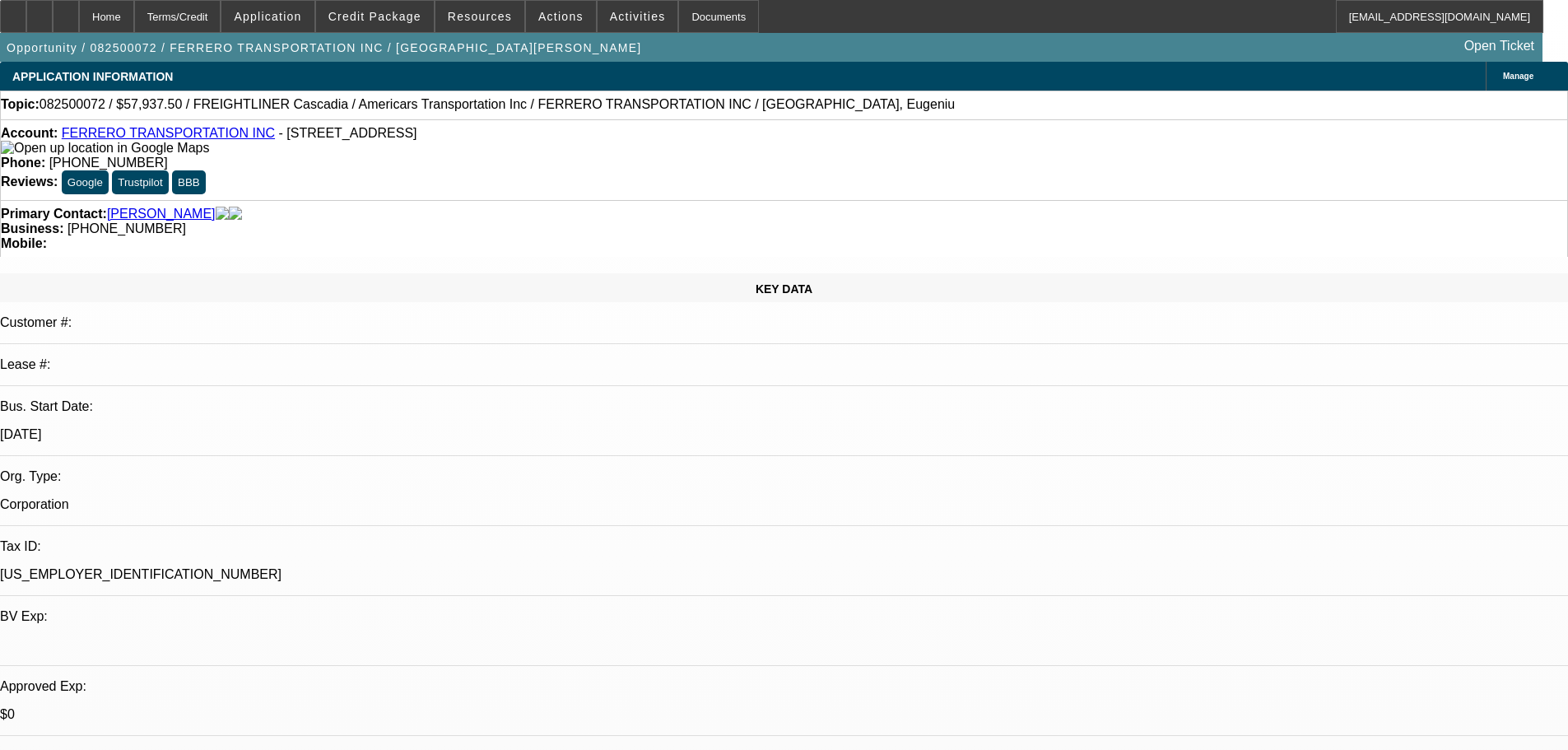
select select "0"
select select "6"
select select "0"
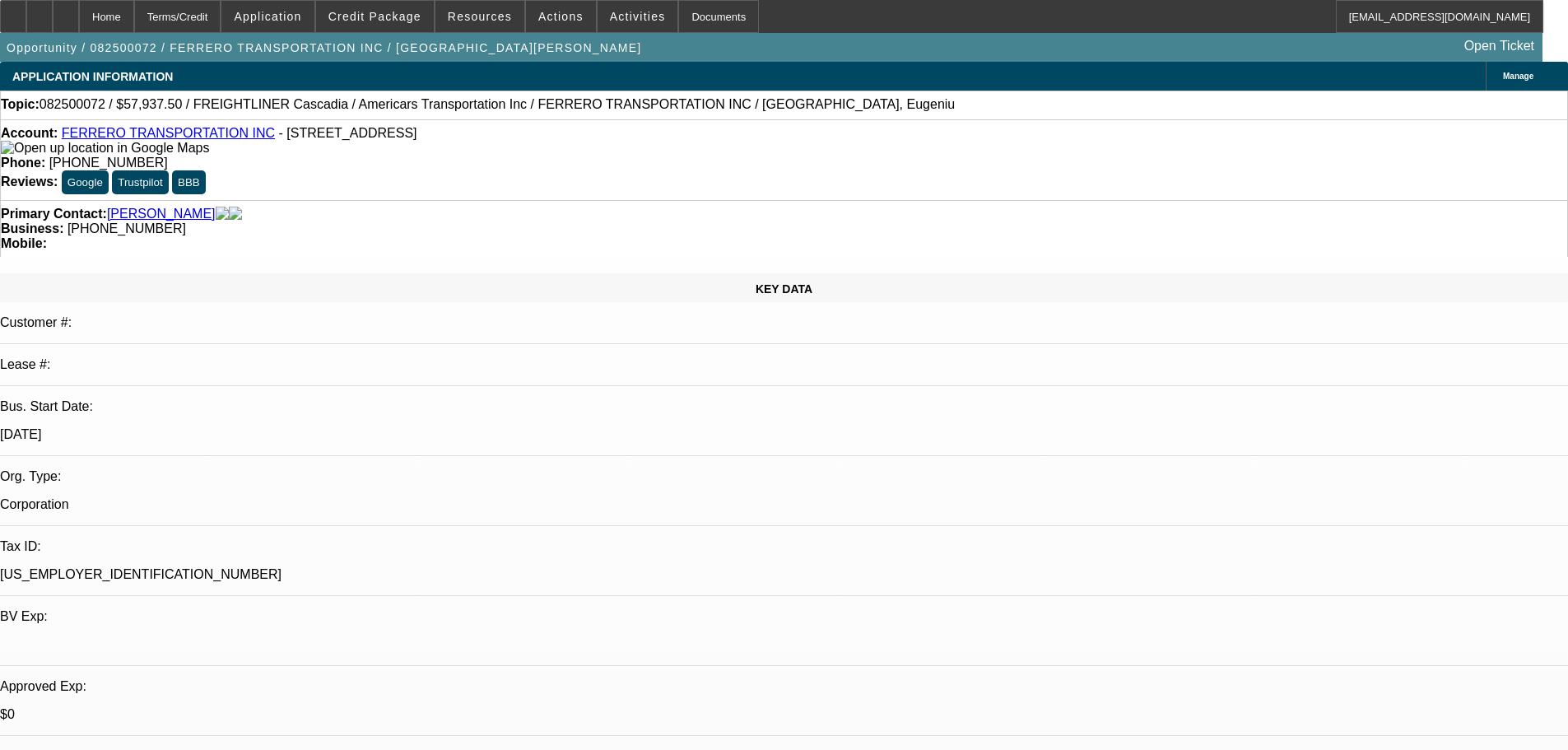
select select "6"
select select "0"
select select "6"
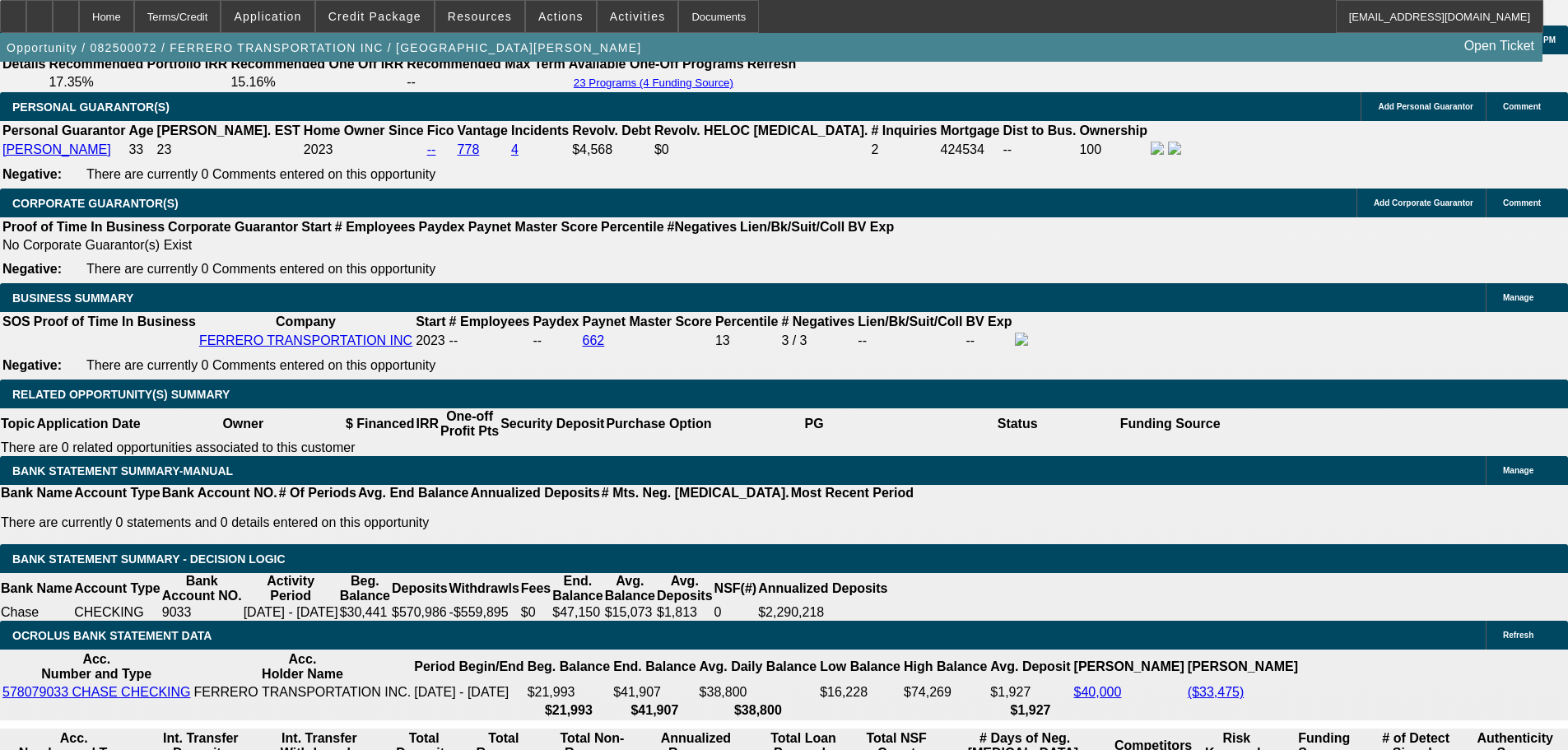
scroll to position [2635, 0]
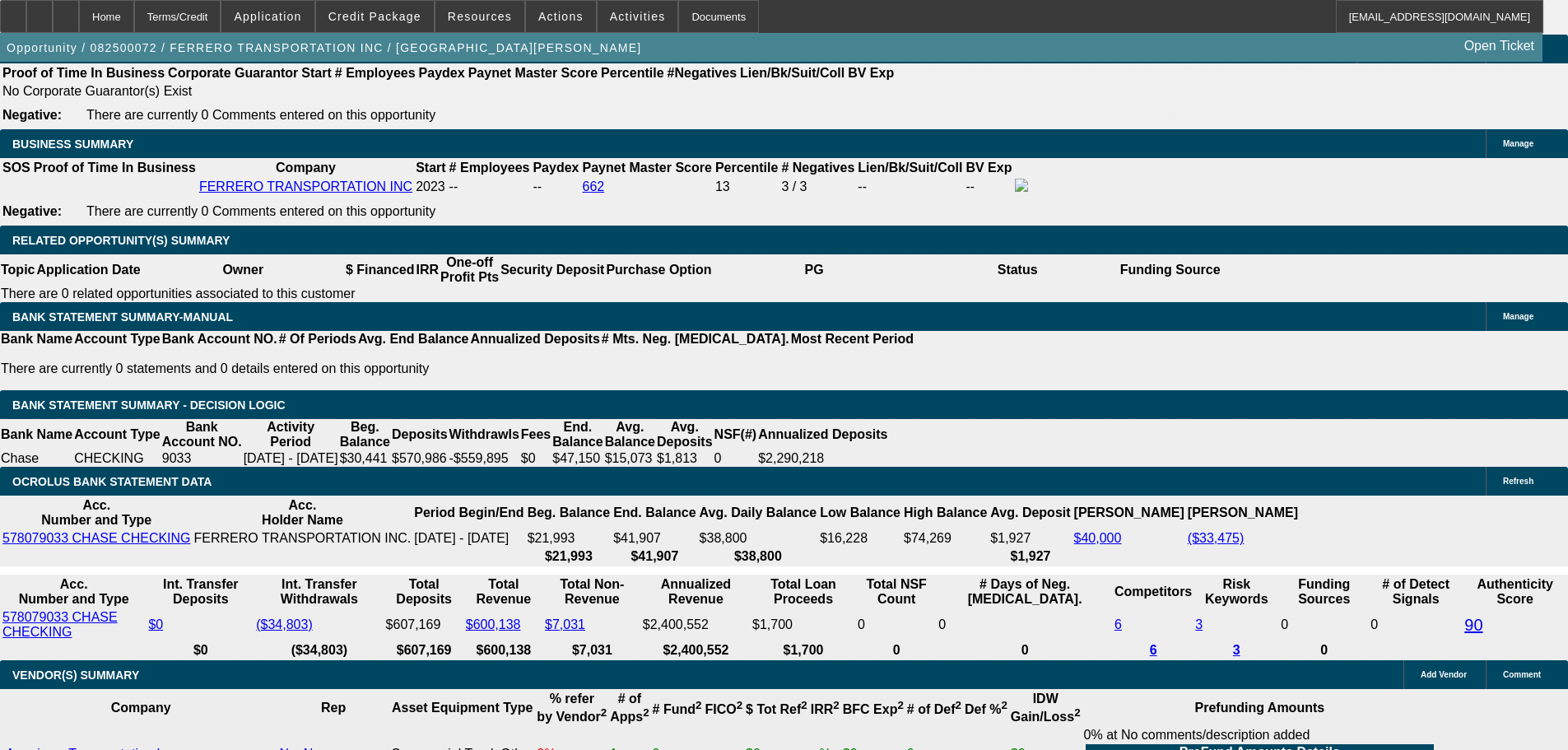
drag, startPoint x: 1211, startPoint y: 230, endPoint x: 1146, endPoint y: 235, distance: 65.2
drag, startPoint x: 1196, startPoint y: 242, endPoint x: 1142, endPoint y: 237, distance: 54.2
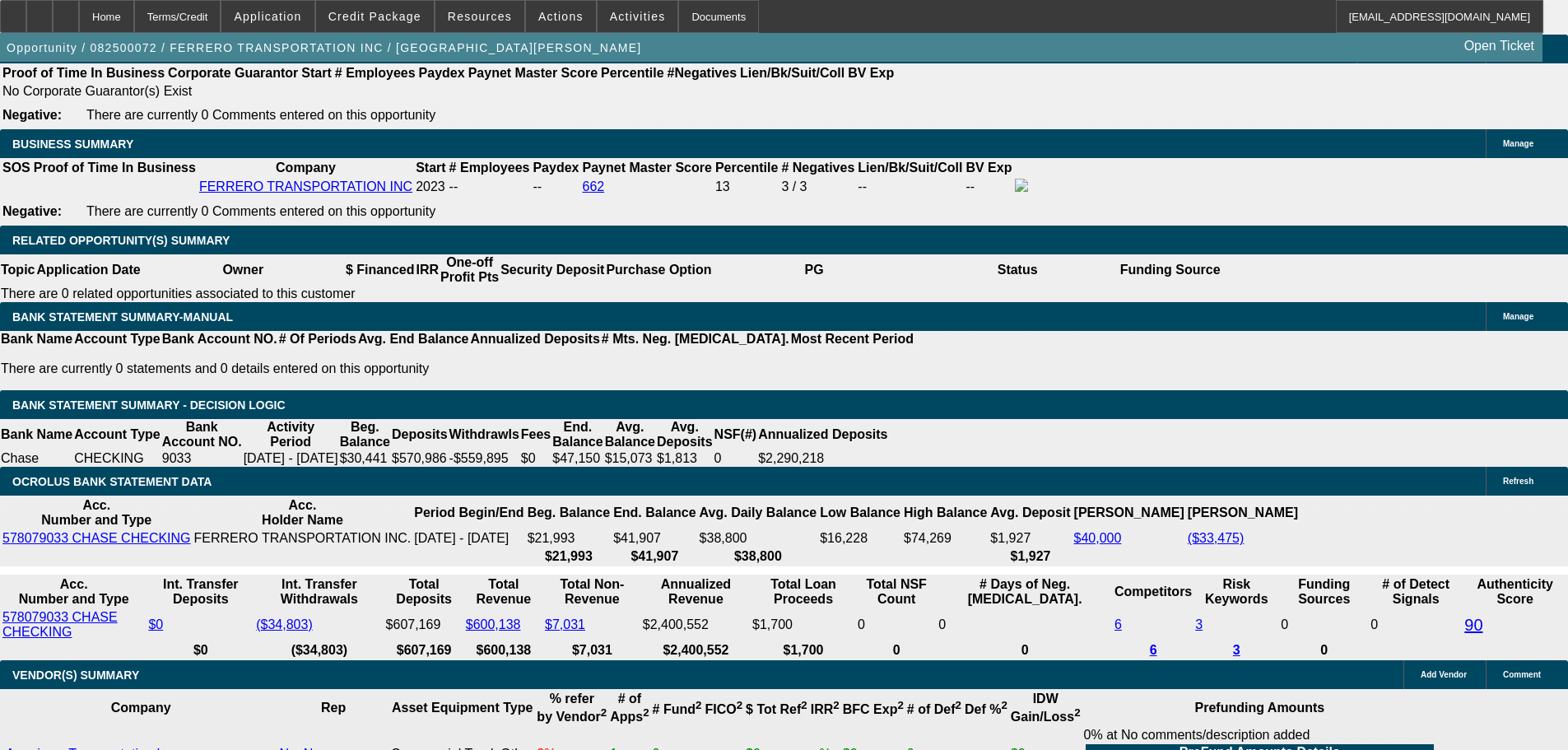
copy b "[PHONE_NUMBER]"
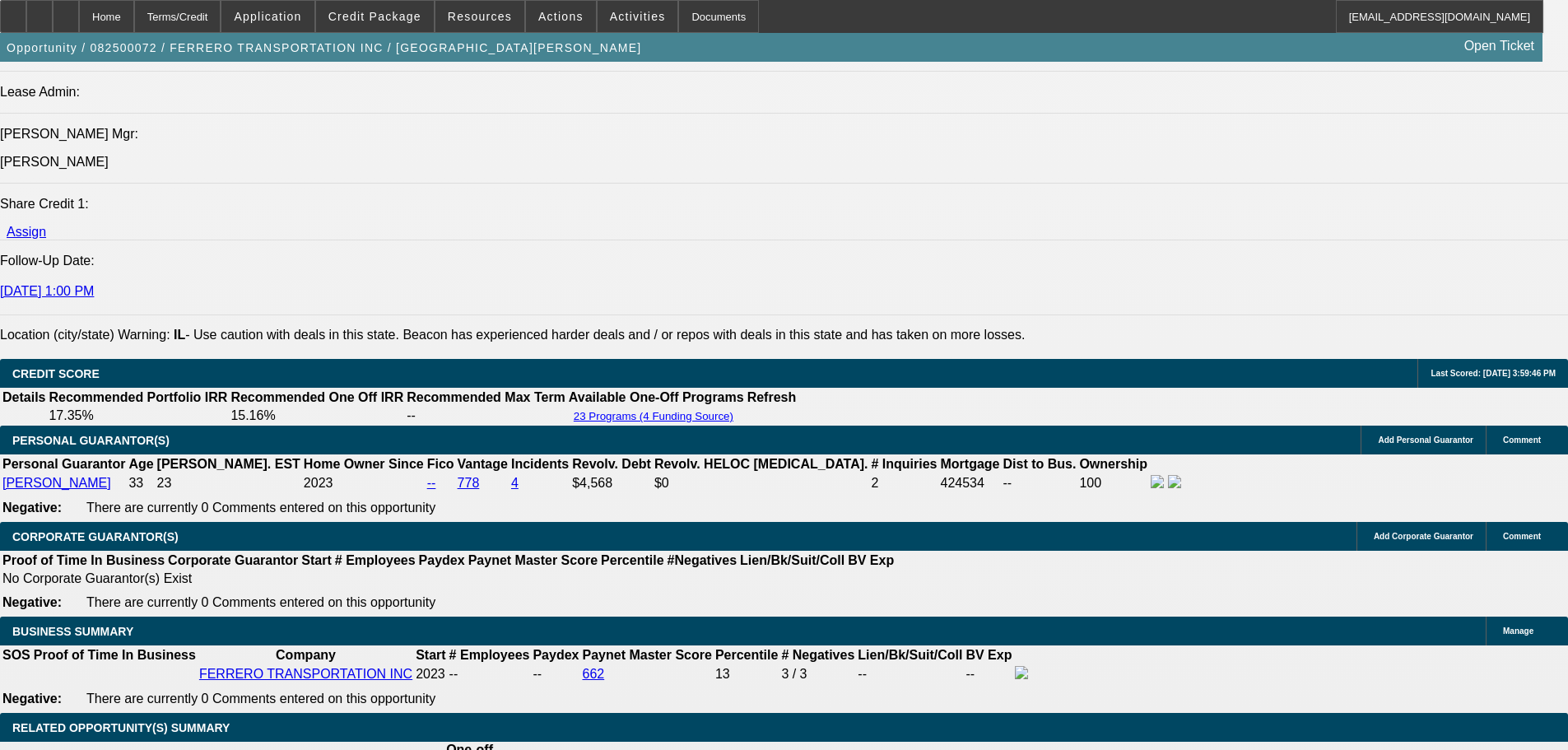
scroll to position [2140, 0]
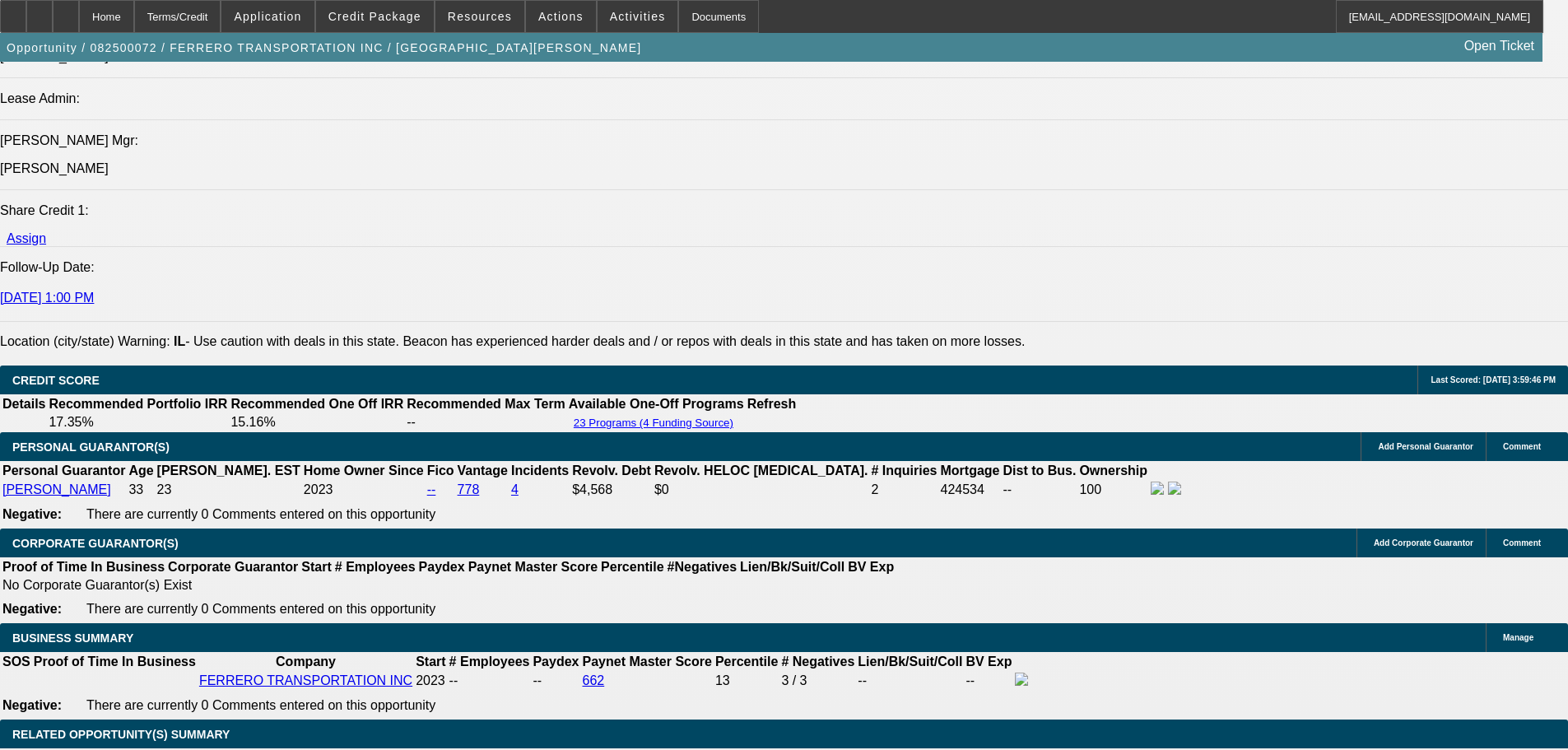
click at [393, 23] on button "Credit Package" at bounding box center [375, 17] width 117 height 31
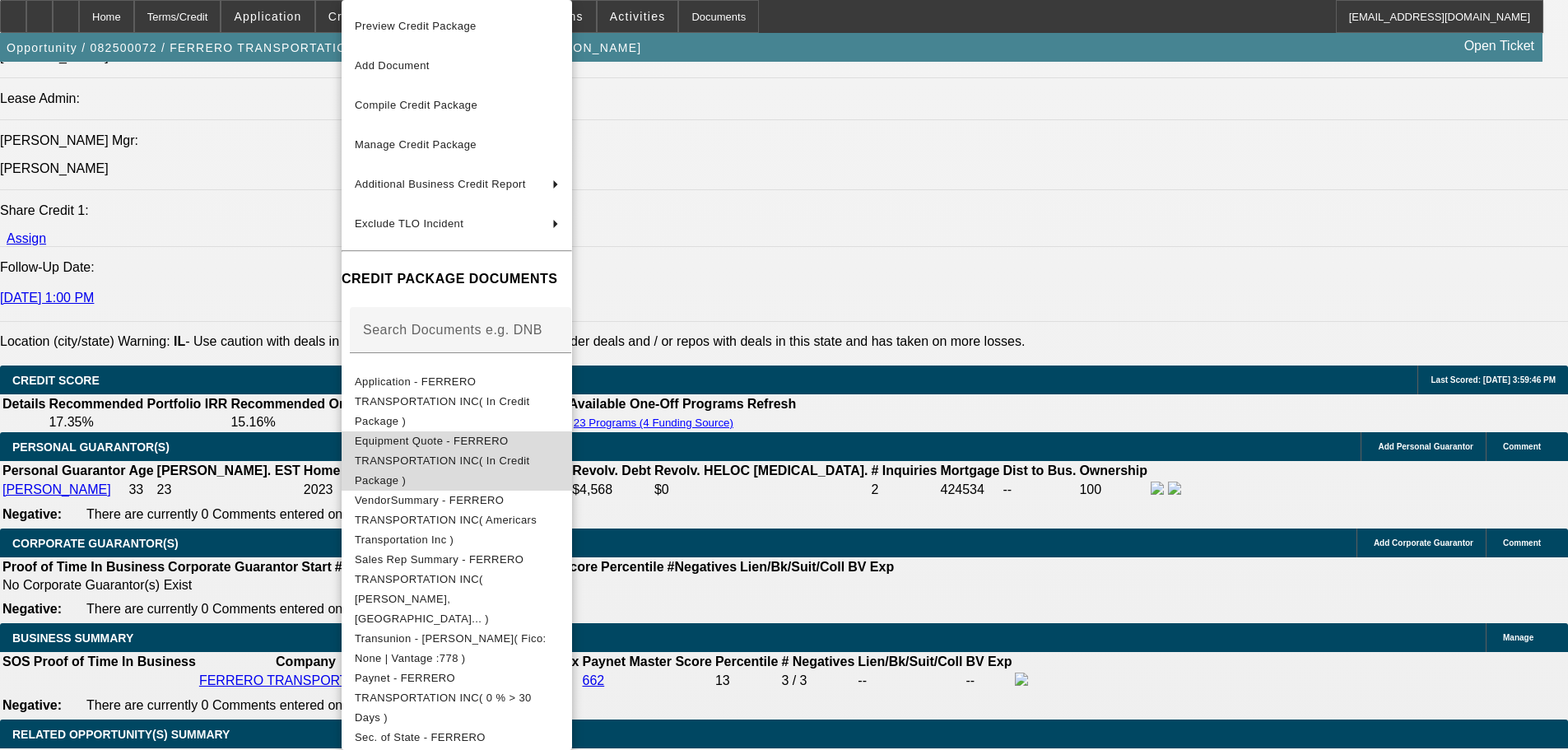
click at [531, 432] on button "Equipment Quote - FERRERO TRANSPORTATION INC( In Credit Package )" at bounding box center [456, 461] width 230 height 60
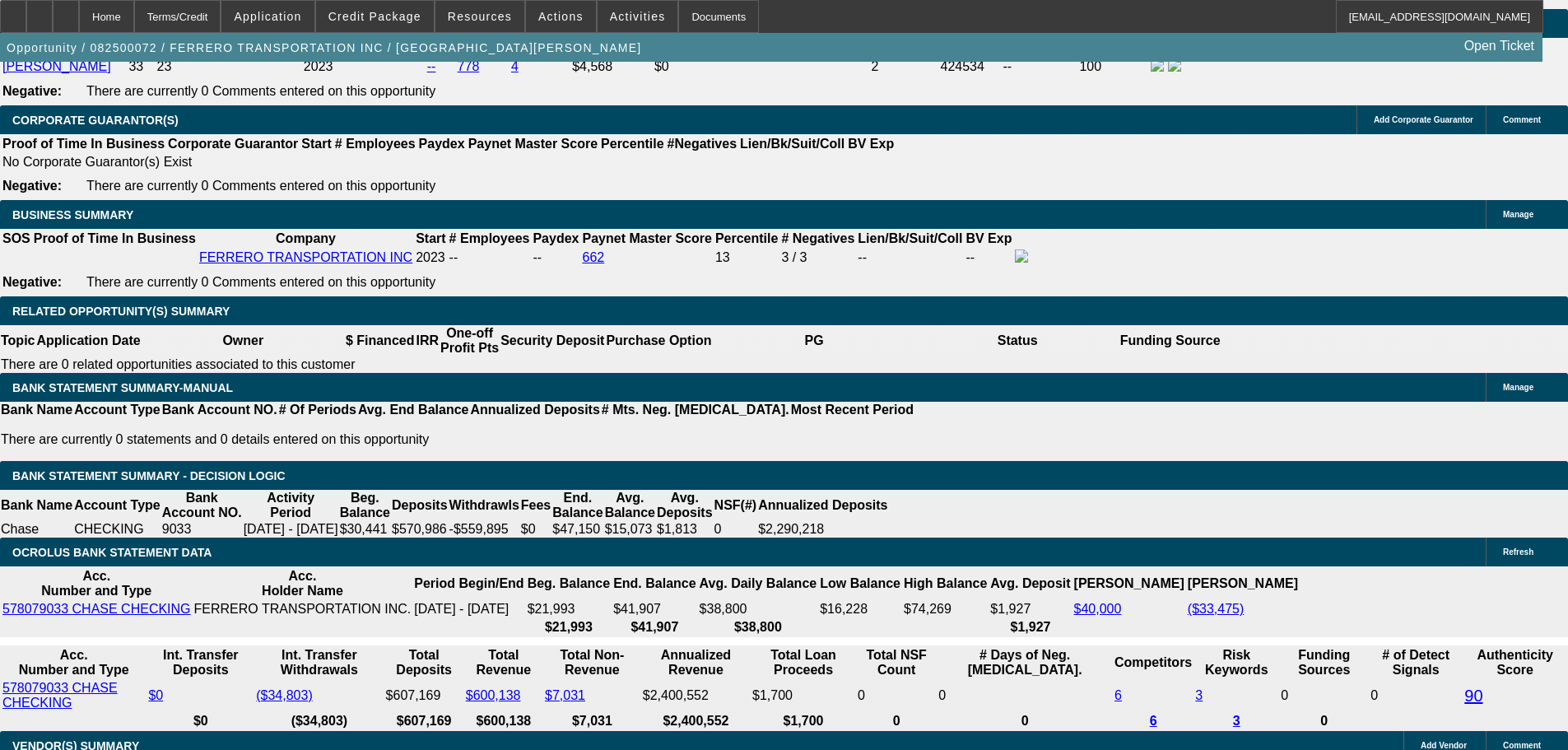
scroll to position [2469, 0]
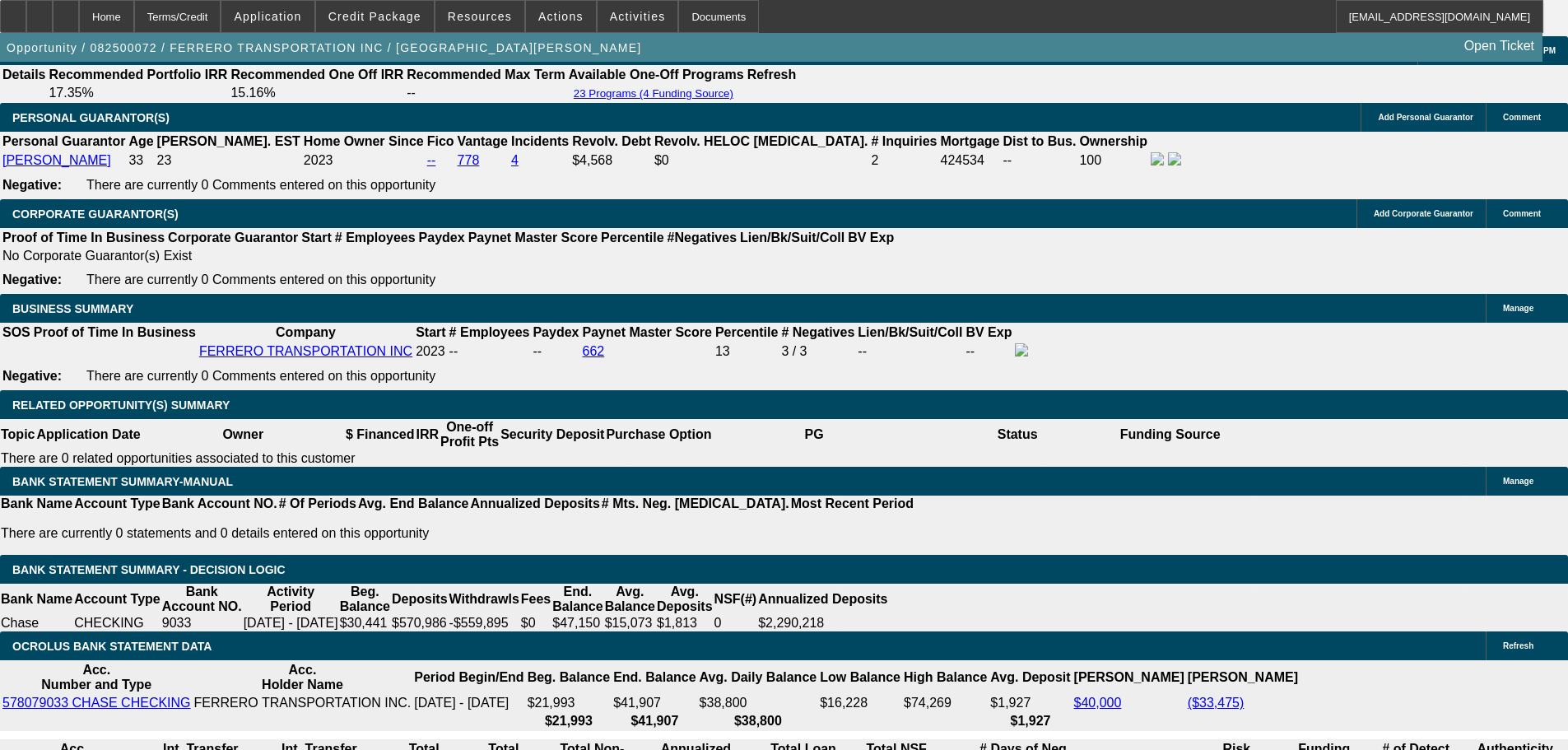
drag, startPoint x: 250, startPoint y: 208, endPoint x: 237, endPoint y: 214, distance: 14.3
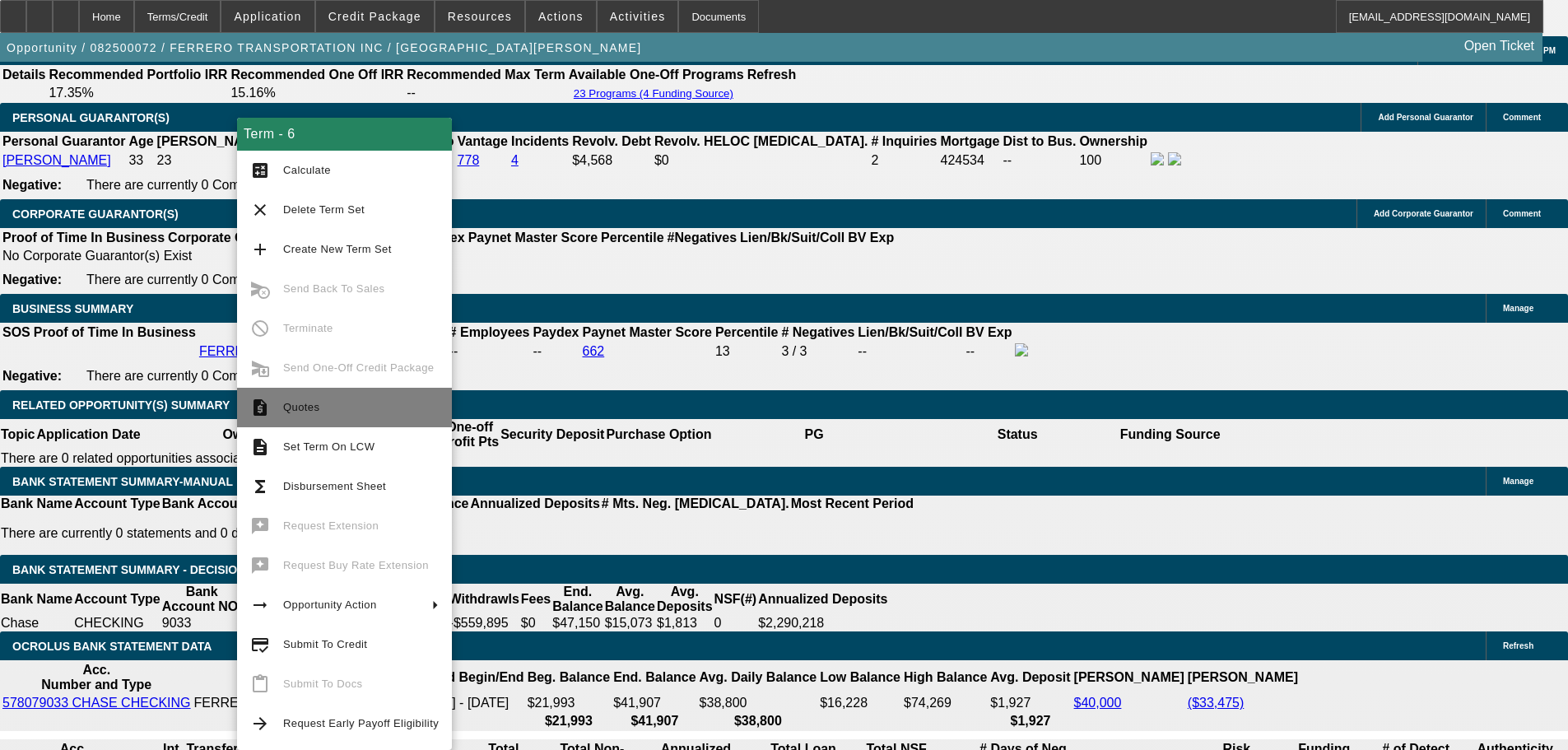
click at [352, 409] on span "Quotes" at bounding box center [360, 407] width 156 height 20
